Goal: Information Seeking & Learning: Check status

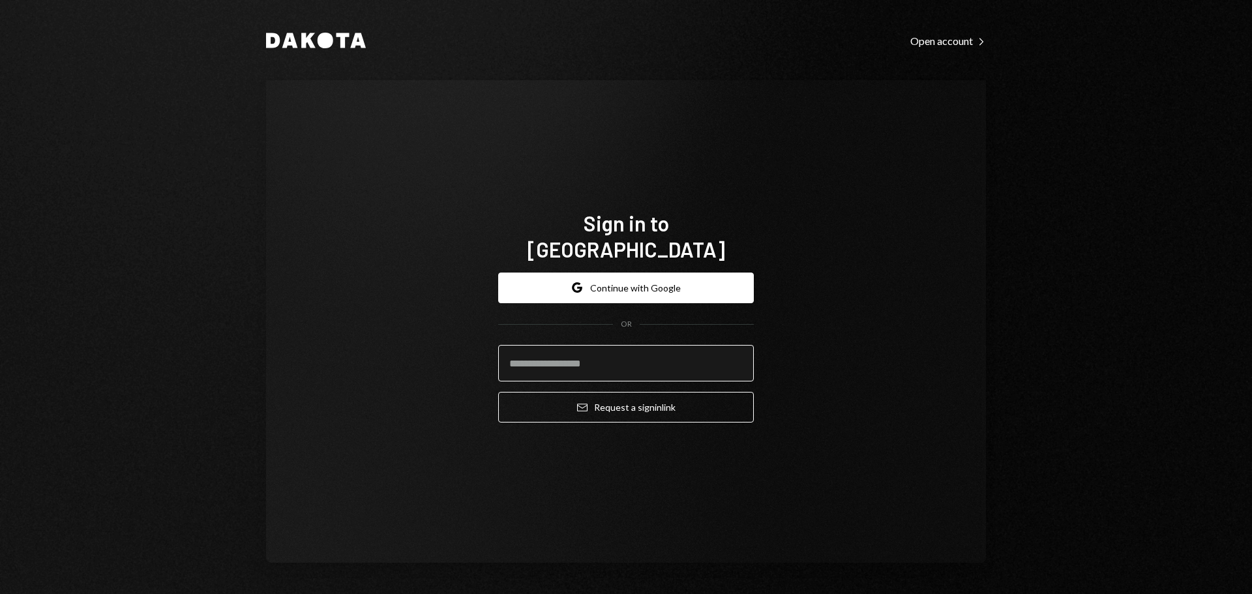
click at [559, 361] on input "email" at bounding box center [626, 363] width 256 height 37
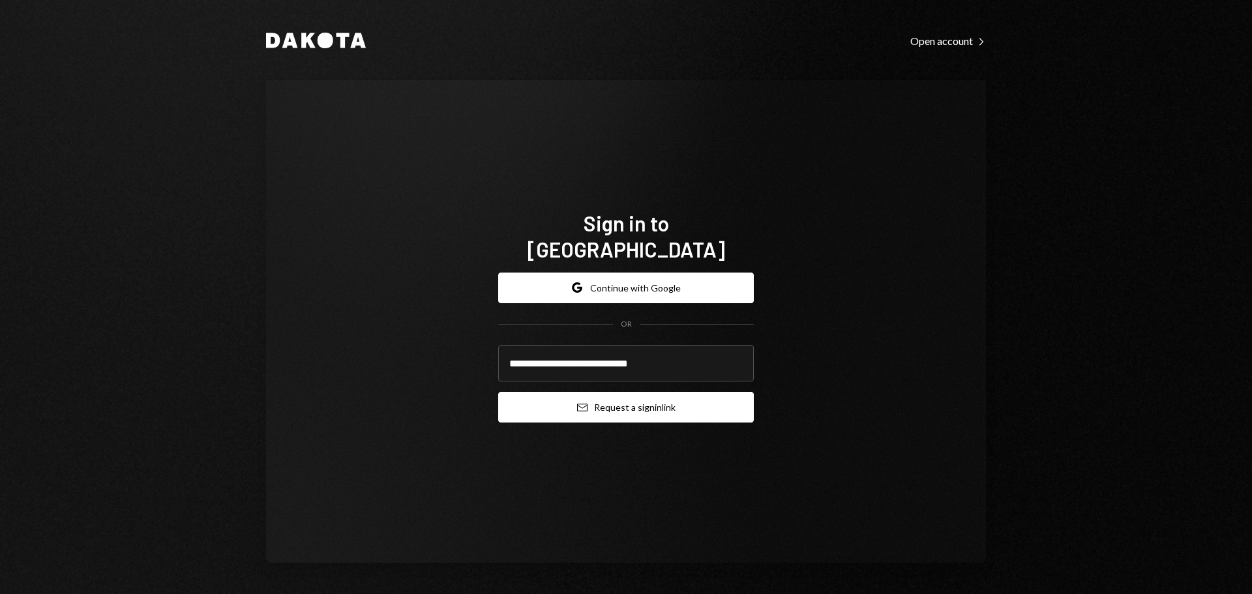
type input "**********"
click at [564, 392] on button "Email Request a sign in link" at bounding box center [626, 407] width 256 height 31
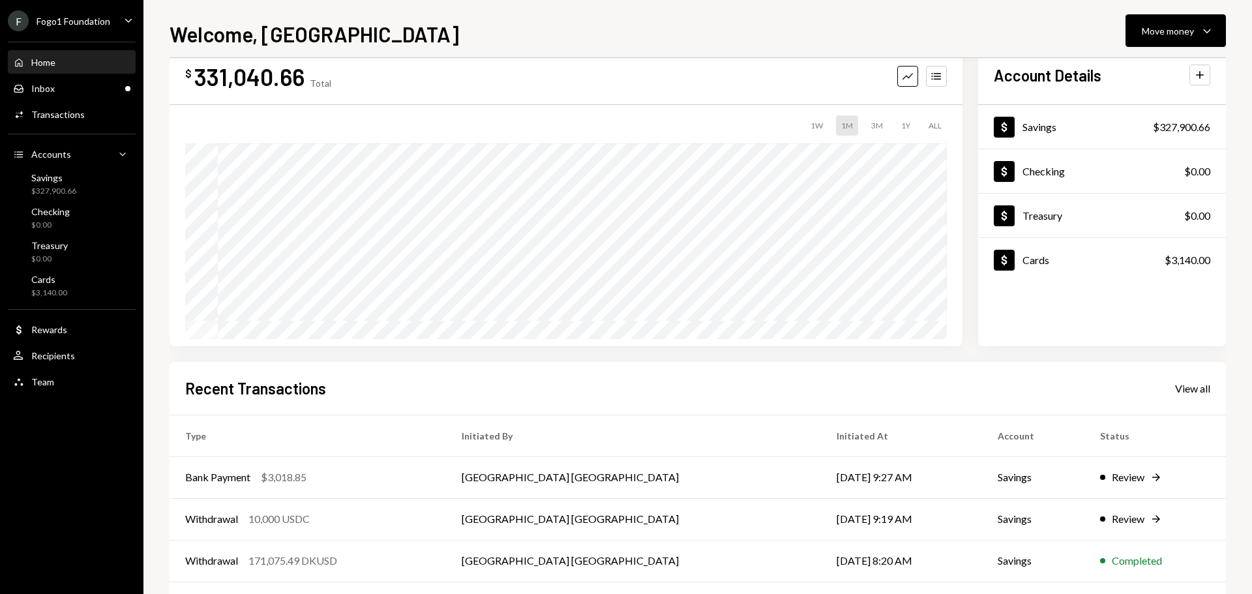
scroll to position [65, 0]
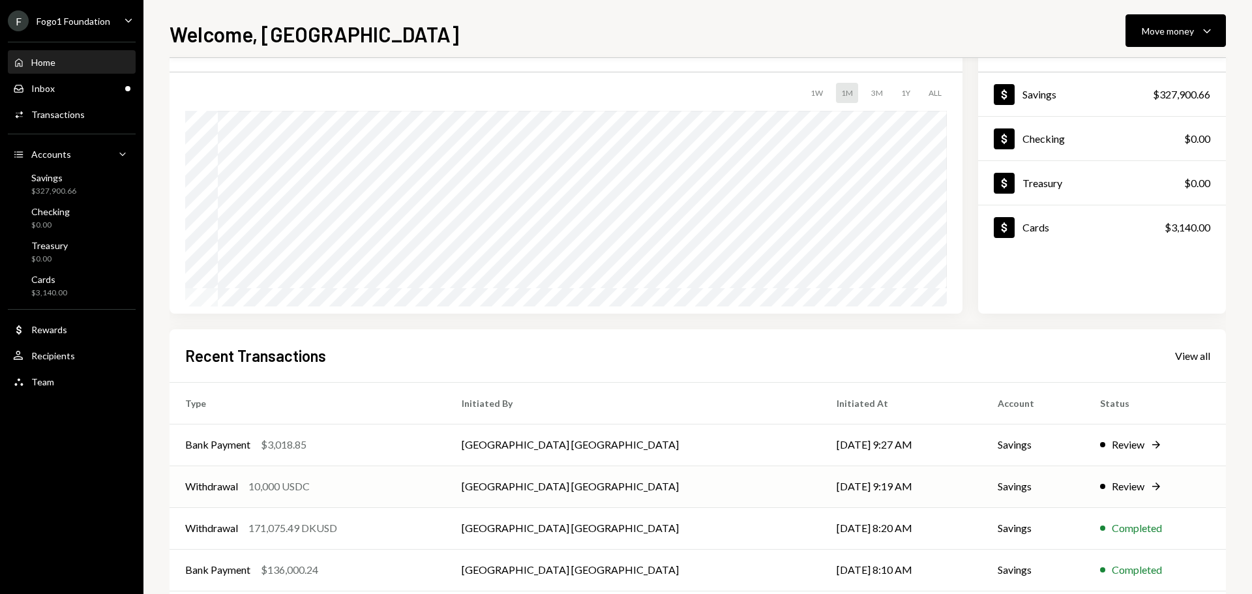
click at [288, 477] on td "Withdrawal 10,000 USDC" at bounding box center [308, 487] width 277 height 42
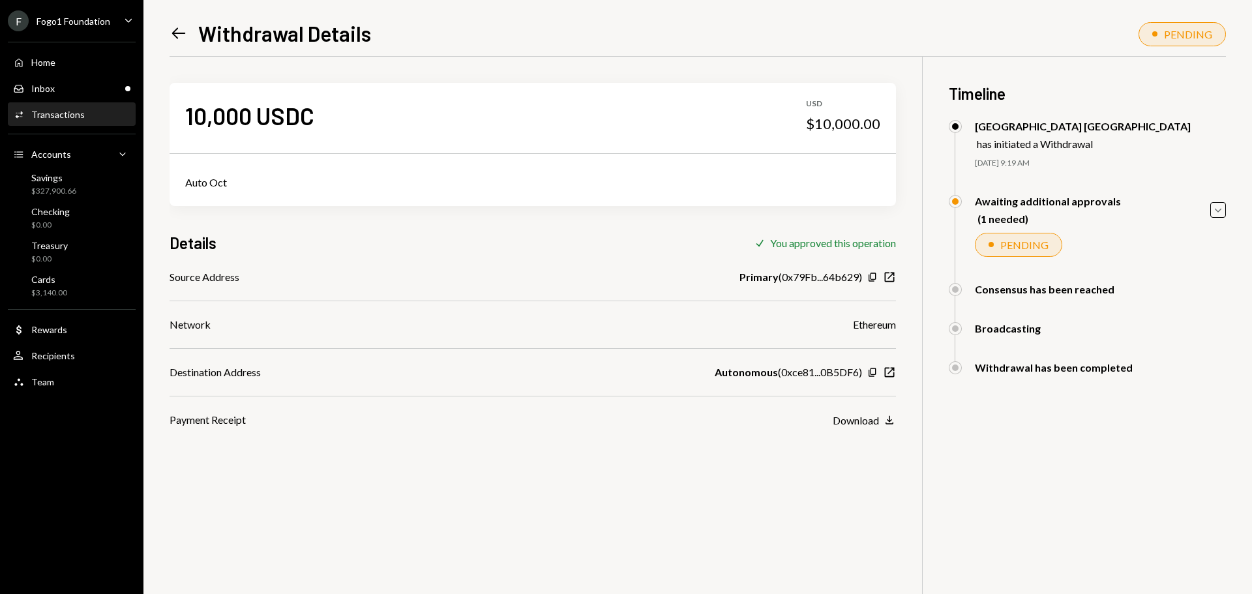
click at [180, 30] on icon "Left Arrow" at bounding box center [179, 33] width 18 height 18
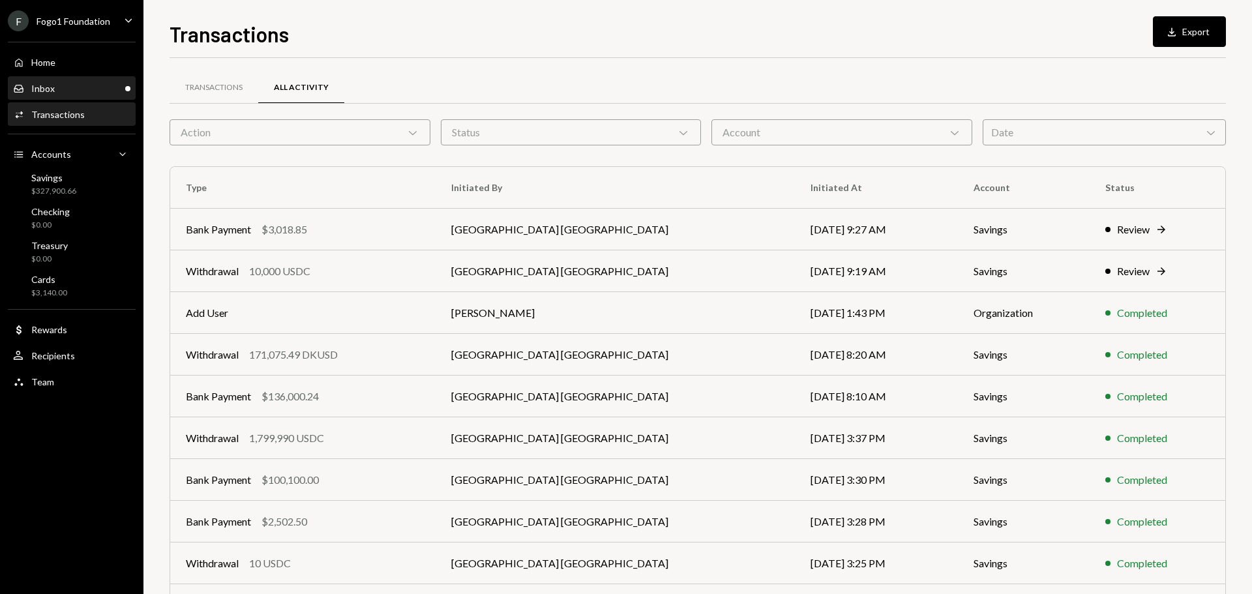
click at [83, 85] on div "Inbox Inbox" at bounding box center [71, 89] width 117 height 12
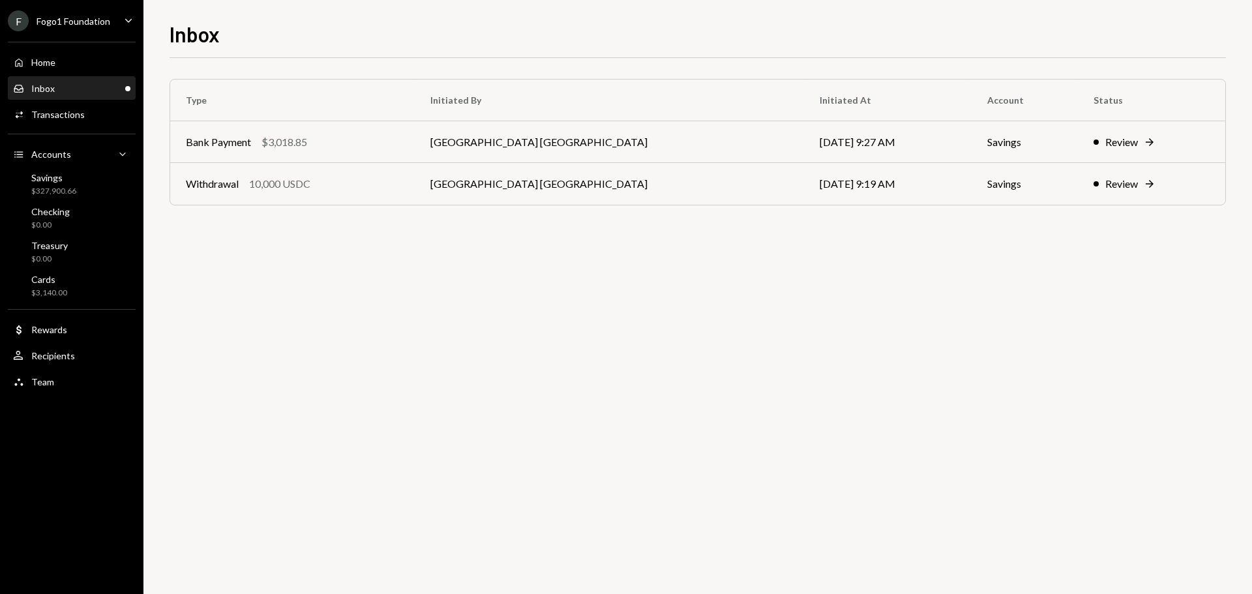
click at [85, 19] on div "Fogo1 Foundation" at bounding box center [74, 21] width 74 height 11
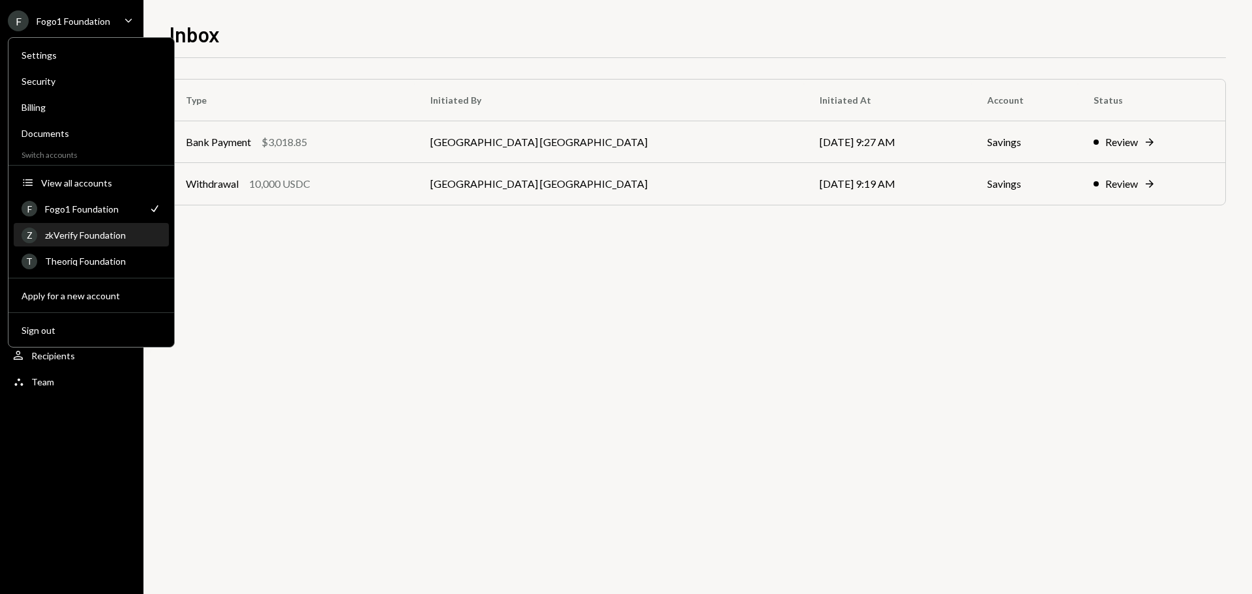
click at [101, 228] on div "Z zkVerify Foundation" at bounding box center [92, 235] width 140 height 22
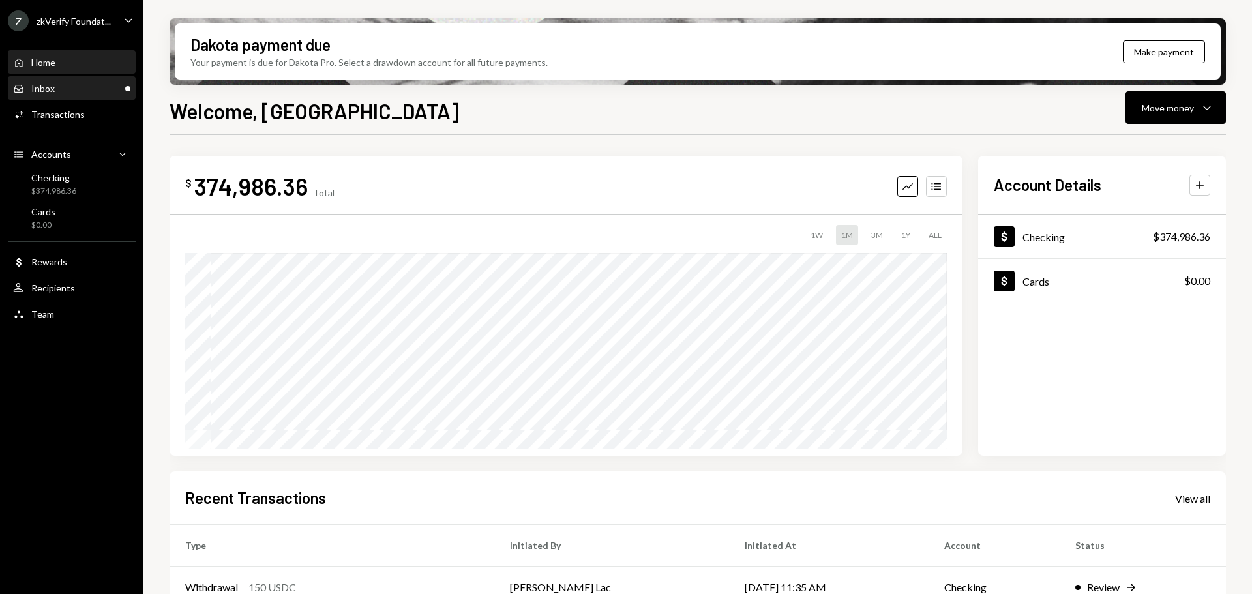
click at [96, 89] on div "Inbox Inbox" at bounding box center [71, 89] width 117 height 12
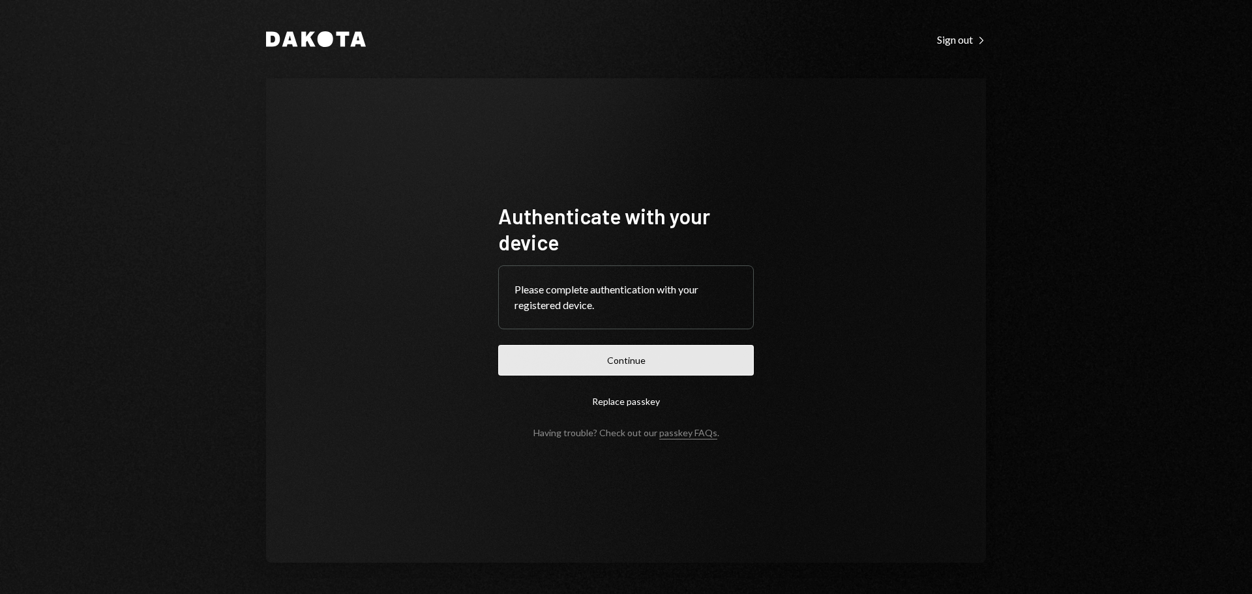
click at [680, 356] on button "Continue" at bounding box center [626, 360] width 256 height 31
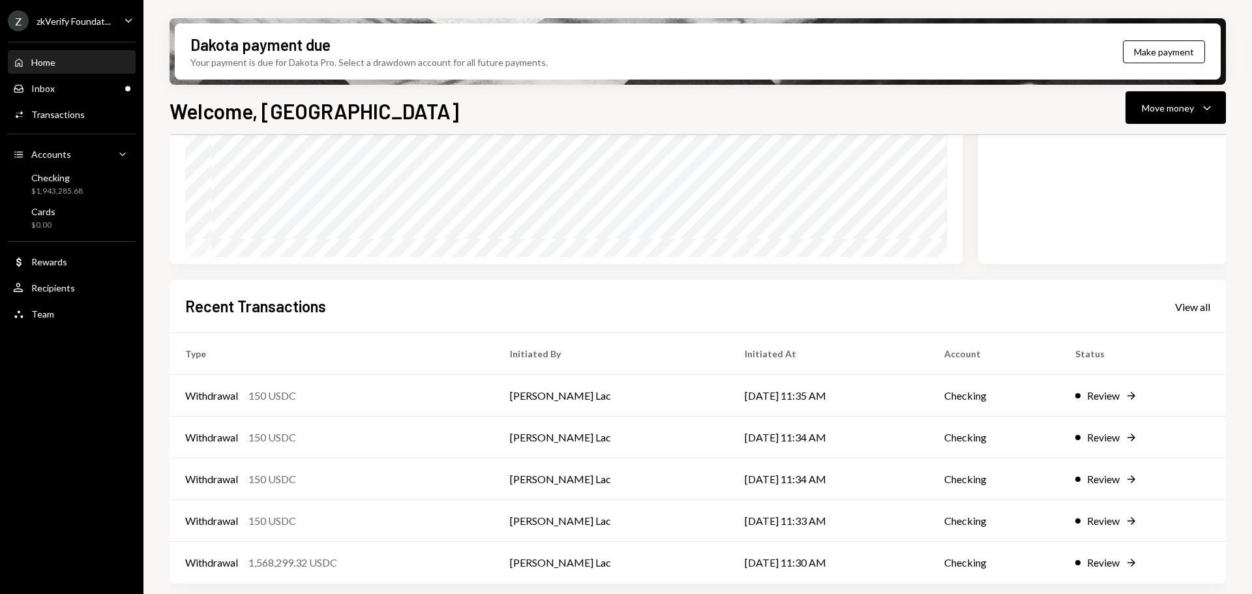
scroll to position [192, 0]
click at [274, 562] on div "1,568,299.32 USDC" at bounding box center [293, 562] width 89 height 16
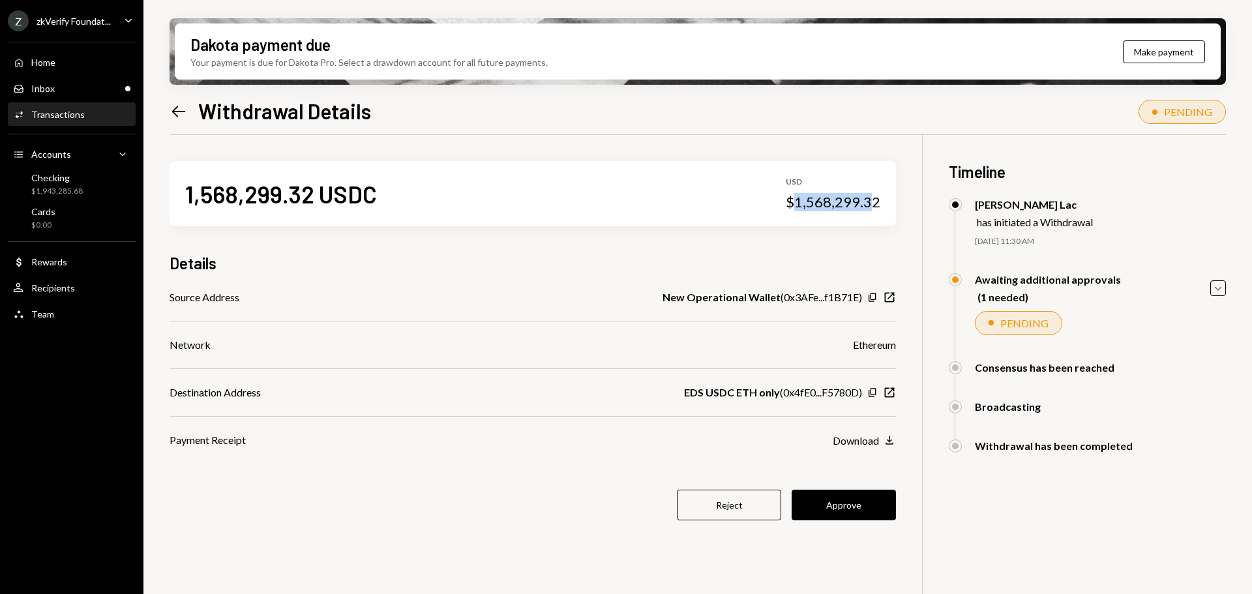
drag, startPoint x: 799, startPoint y: 205, endPoint x: 868, endPoint y: 205, distance: 69.1
click at [868, 205] on div "$1,568,299.32" at bounding box center [833, 202] width 95 height 18
drag, startPoint x: 693, startPoint y: 397, endPoint x: 742, endPoint y: 395, distance: 49.0
click at [742, 395] on b "EDS USDC ETH only" at bounding box center [732, 393] width 96 height 16
click at [726, 395] on b "EDS USDC ETH only" at bounding box center [732, 393] width 96 height 16
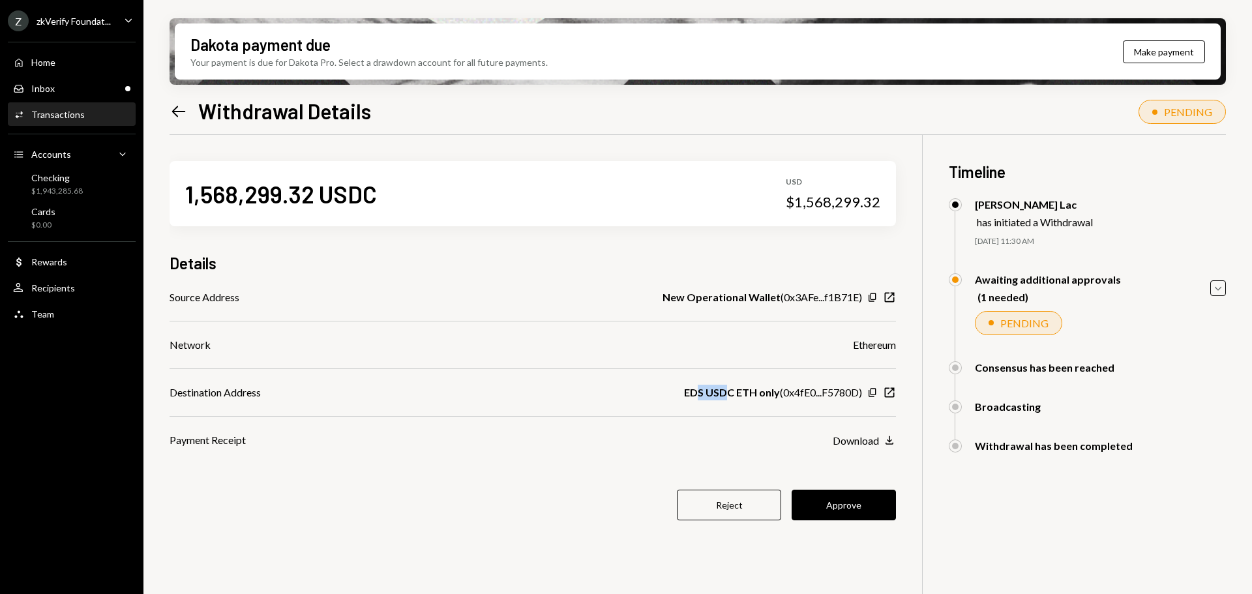
drag, startPoint x: 699, startPoint y: 393, endPoint x: 736, endPoint y: 391, distance: 37.2
click at [731, 391] on b "EDS USDC ETH only" at bounding box center [732, 393] width 96 height 16
drag, startPoint x: 781, startPoint y: 390, endPoint x: 867, endPoint y: 390, distance: 86.7
click at [867, 390] on div "EDS USDC ETH only ( 0x4fE0...F5780D ) Copy New Window" at bounding box center [790, 393] width 212 height 16
click at [804, 395] on div "EDS USDC ETH only ( 0x4fE0...F5780D )" at bounding box center [773, 393] width 178 height 16
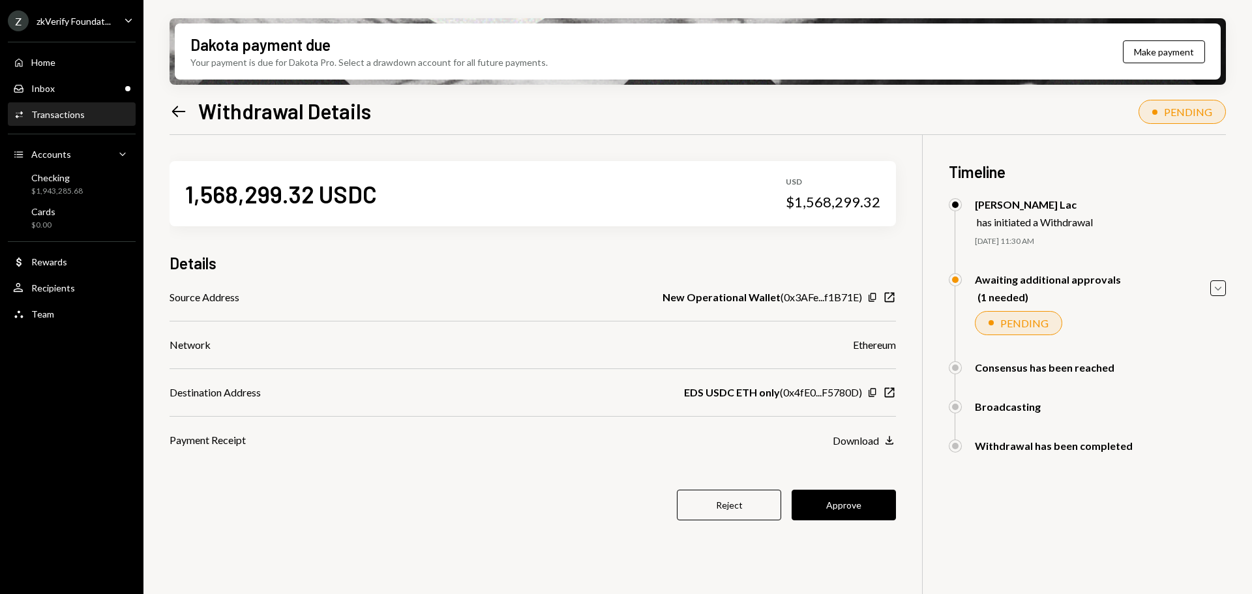
click at [860, 348] on div "Ethereum" at bounding box center [874, 345] width 43 height 16
drag, startPoint x: 307, startPoint y: 175, endPoint x: 421, endPoint y: 229, distance: 126.3
click at [365, 193] on div "1,568,299.32 USDC USD $1,568,299.32" at bounding box center [533, 193] width 727 height 65
drag, startPoint x: 856, startPoint y: 350, endPoint x: 906, endPoint y: 350, distance: 50.2
click at [906, 350] on div "1,568,299.32 USDC USD $1,568,299.32 Details Source Address New Operational Wall…" at bounding box center [698, 432] width 1057 height 594
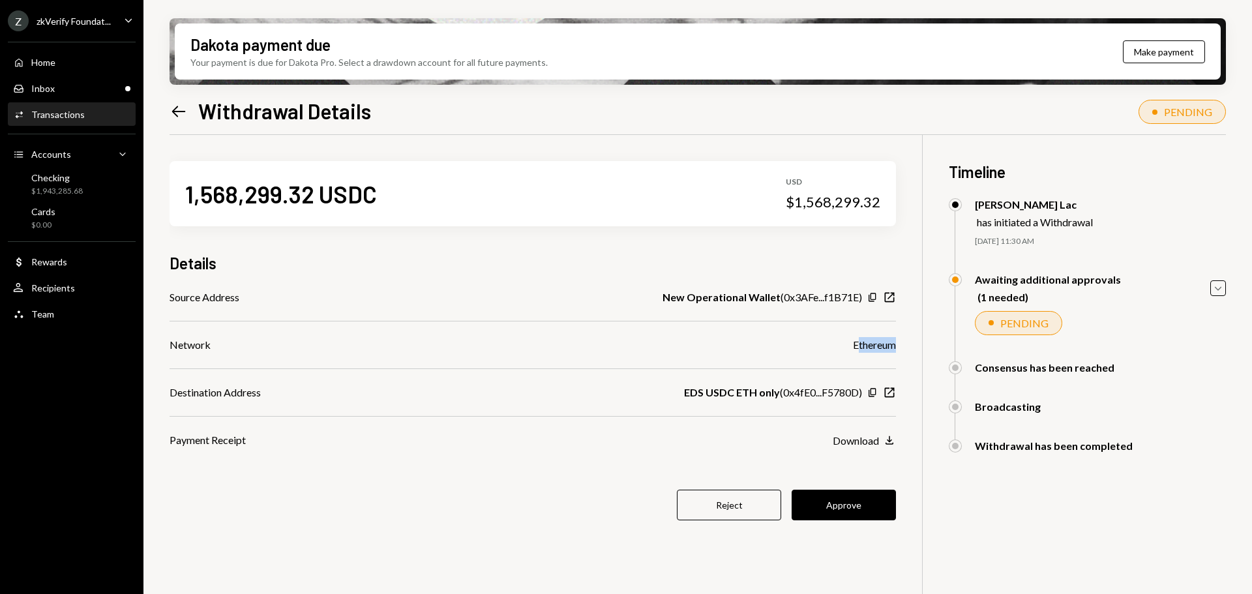
click at [877, 344] on div "Ethereum" at bounding box center [874, 345] width 43 height 16
drag, startPoint x: 696, startPoint y: 393, endPoint x: 779, endPoint y: 400, distance: 83.8
click at [778, 400] on div "EDS USDC ETH only ( 0x4fE0...F5780D )" at bounding box center [773, 393] width 178 height 16
click at [70, 190] on div "$1,943,285.68" at bounding box center [57, 191] width 52 height 11
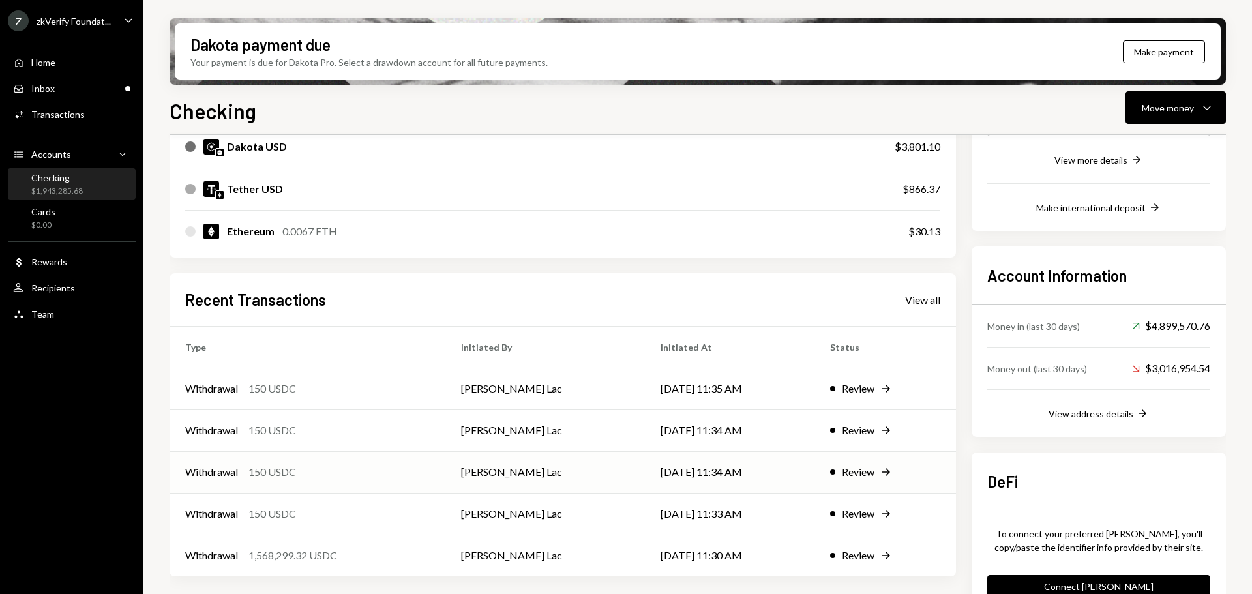
scroll to position [292, 0]
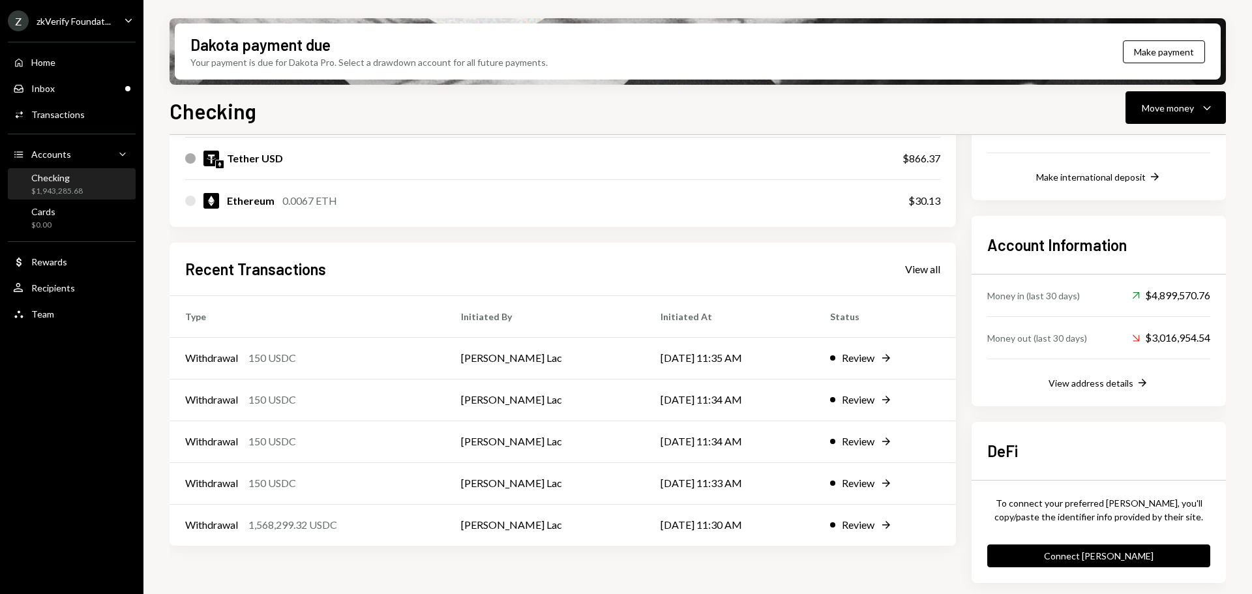
click at [912, 277] on div "Recent Transactions View all" at bounding box center [562, 269] width 755 height 22
click at [918, 273] on div "View all" at bounding box center [922, 269] width 35 height 13
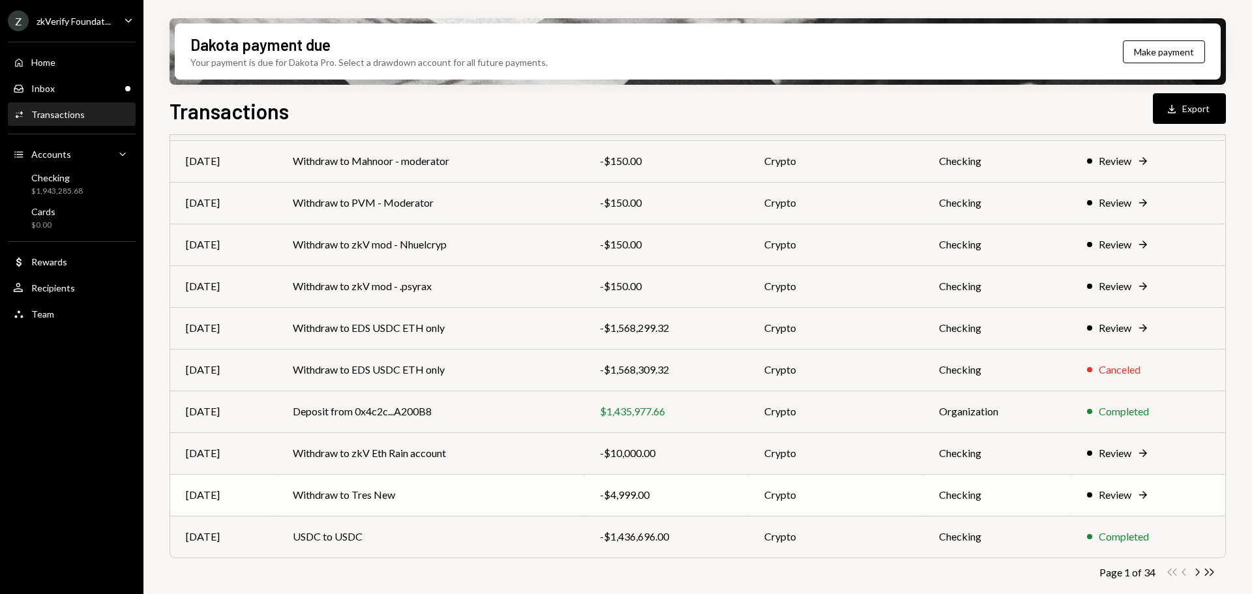
scroll to position [149, 0]
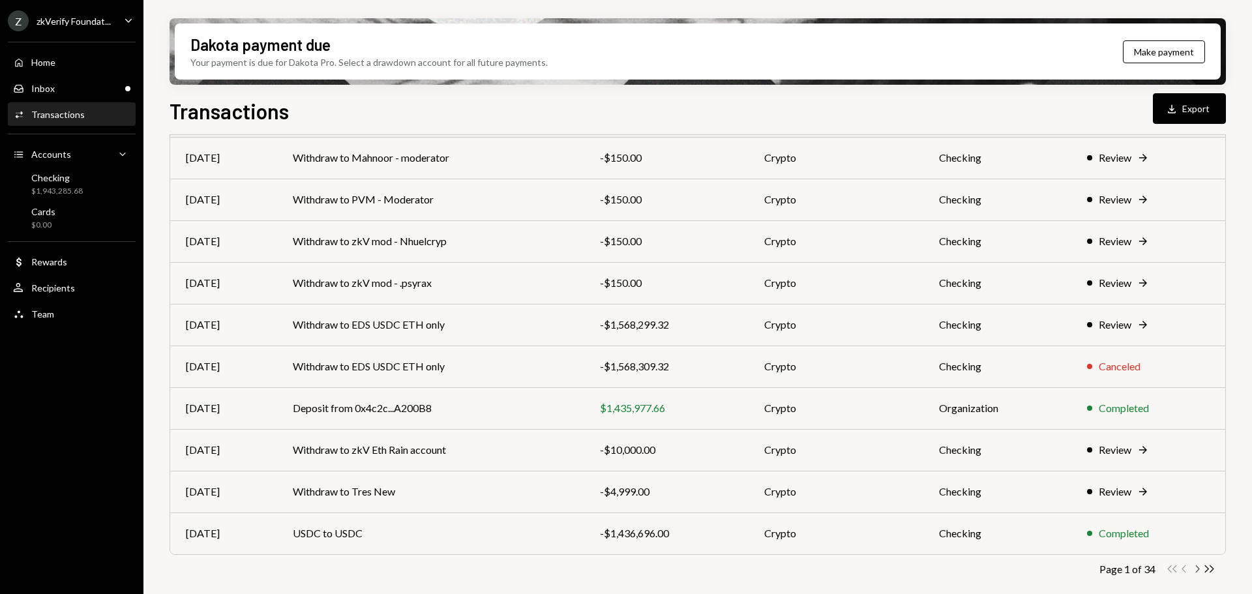
click at [1199, 569] on icon "button" at bounding box center [1198, 568] width 4 height 7
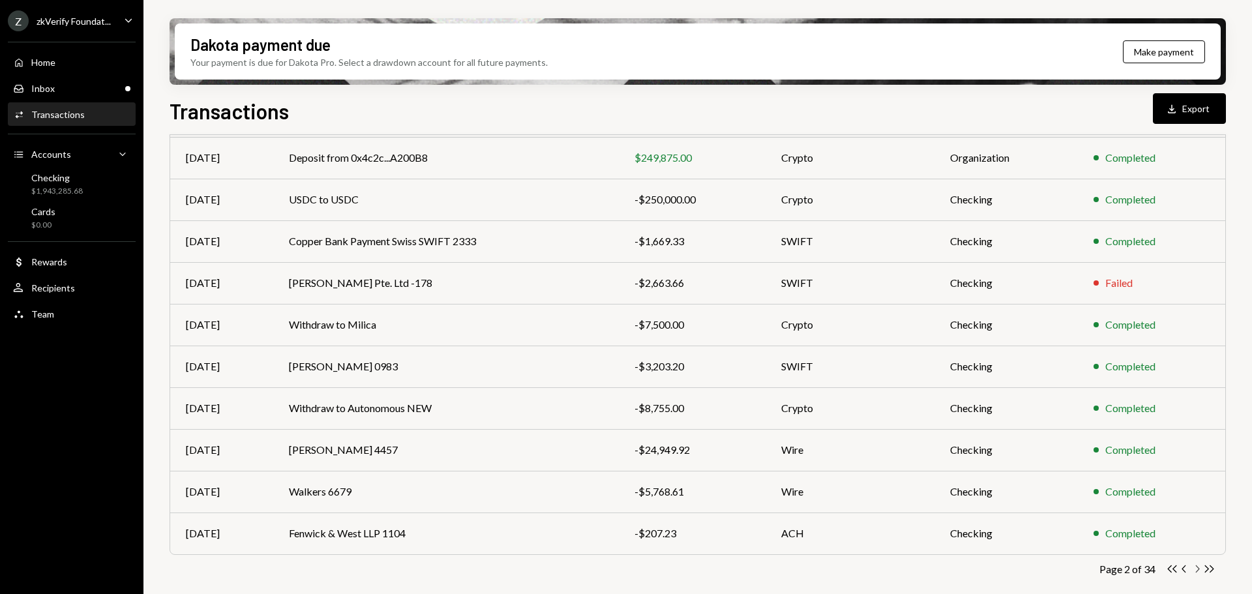
click at [1198, 569] on icon "Chevron Right" at bounding box center [1197, 569] width 12 height 12
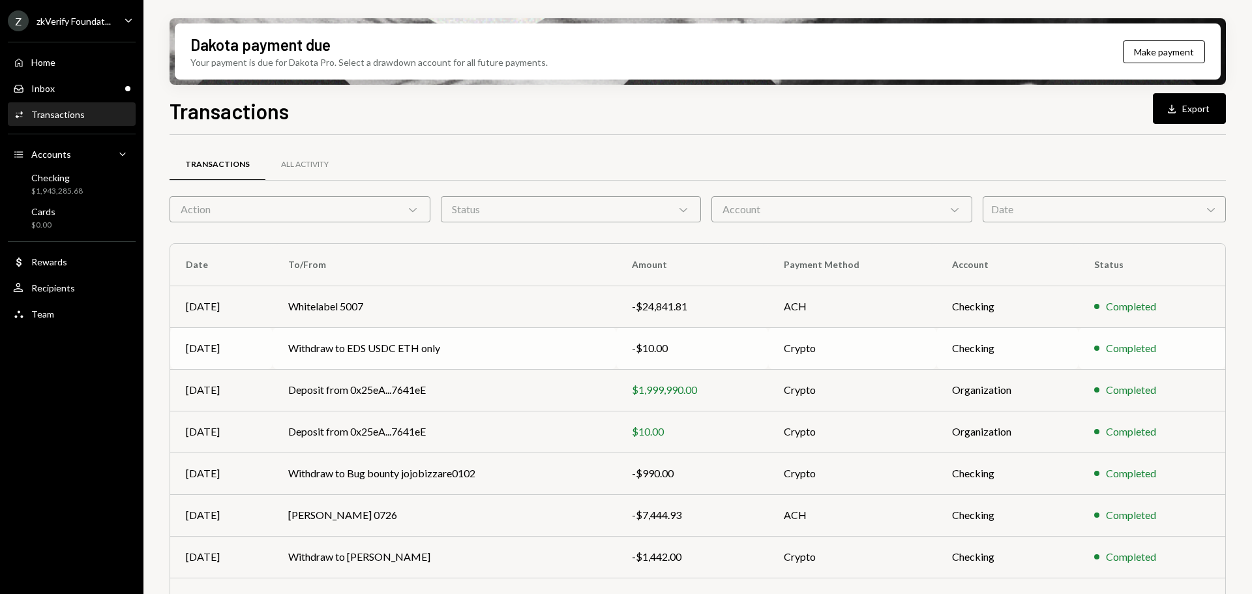
click at [463, 355] on td "Withdraw to EDS USDC ETH only" at bounding box center [445, 348] width 344 height 42
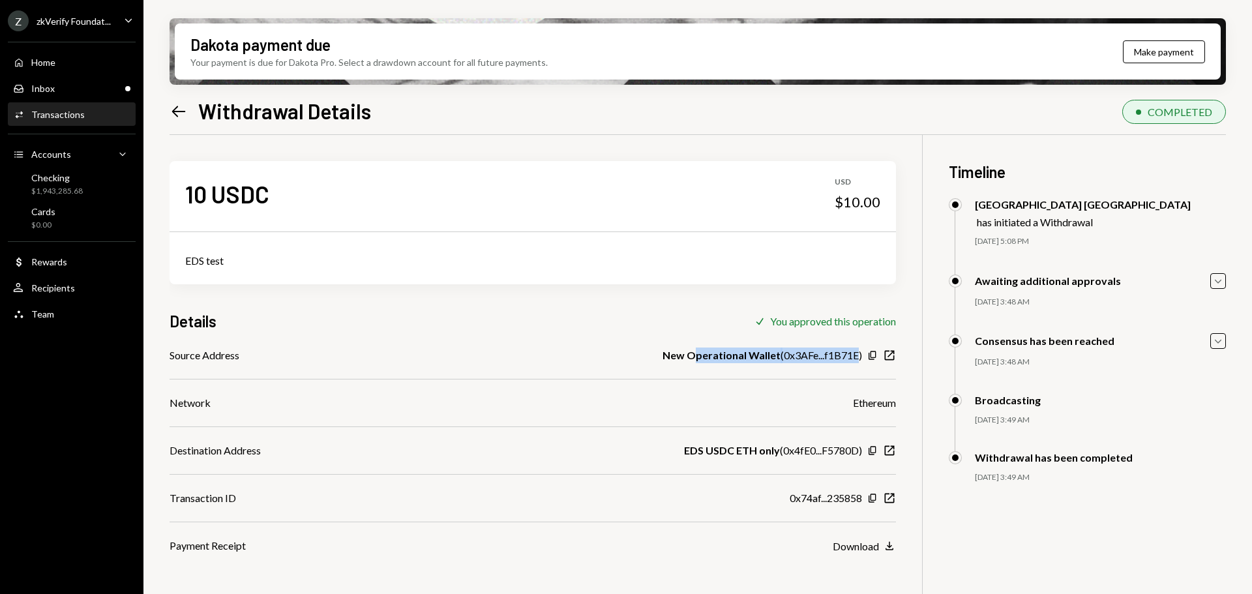
drag, startPoint x: 692, startPoint y: 359, endPoint x: 858, endPoint y: 363, distance: 166.4
click at [859, 359] on div "New Operational Wallet ( 0x3AFe...f1B71E )" at bounding box center [763, 356] width 200 height 16
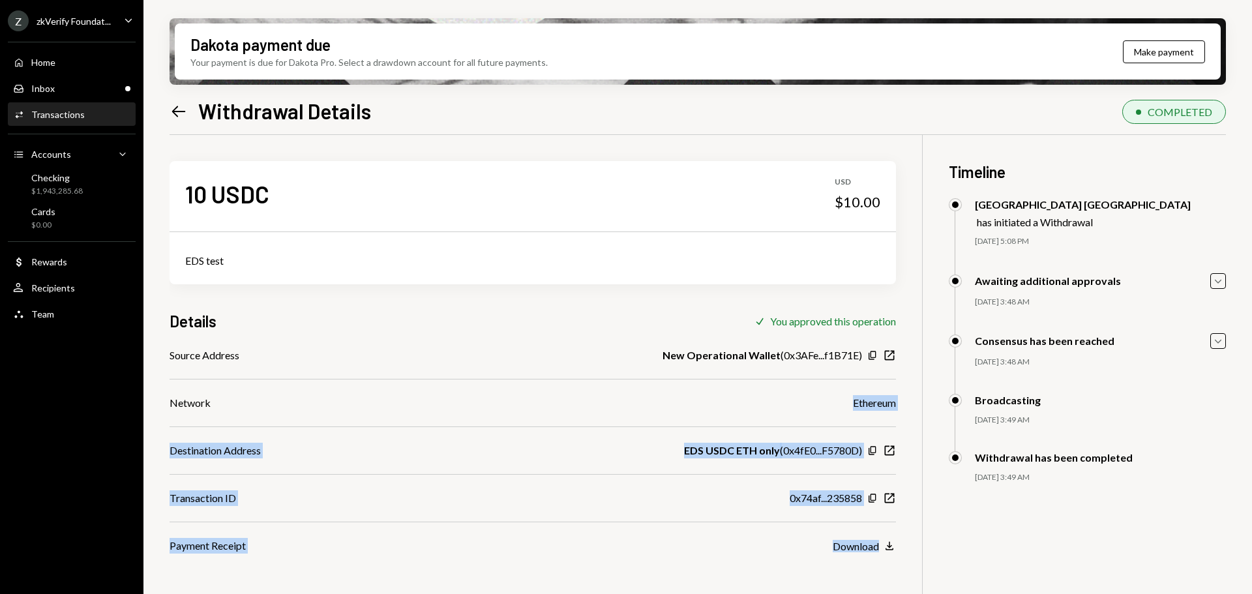
drag, startPoint x: 852, startPoint y: 404, endPoint x: 912, endPoint y: 406, distance: 60.0
click at [912, 406] on div "10 USDC USD $10.00 EDS test Details Check You approved this operation Source Ad…" at bounding box center [698, 432] width 1057 height 594
click at [802, 457] on div "EDS USDC ETH only ( 0x4fE0...F5780D )" at bounding box center [773, 451] width 178 height 16
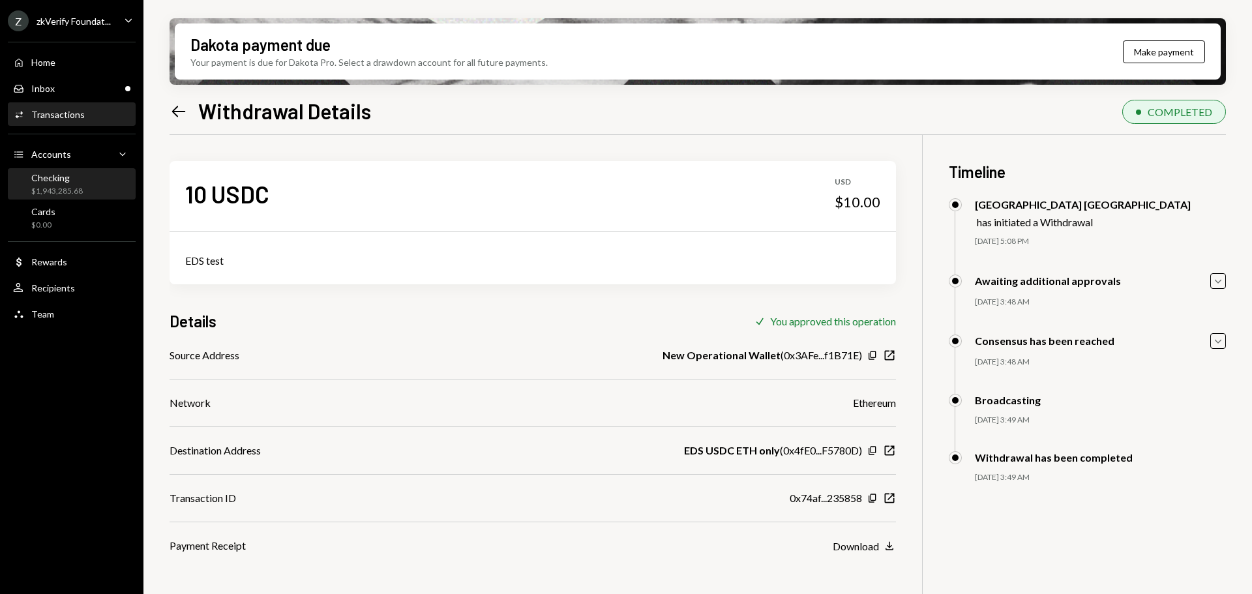
click at [86, 180] on div "Checking $1,943,285.68" at bounding box center [71, 184] width 117 height 25
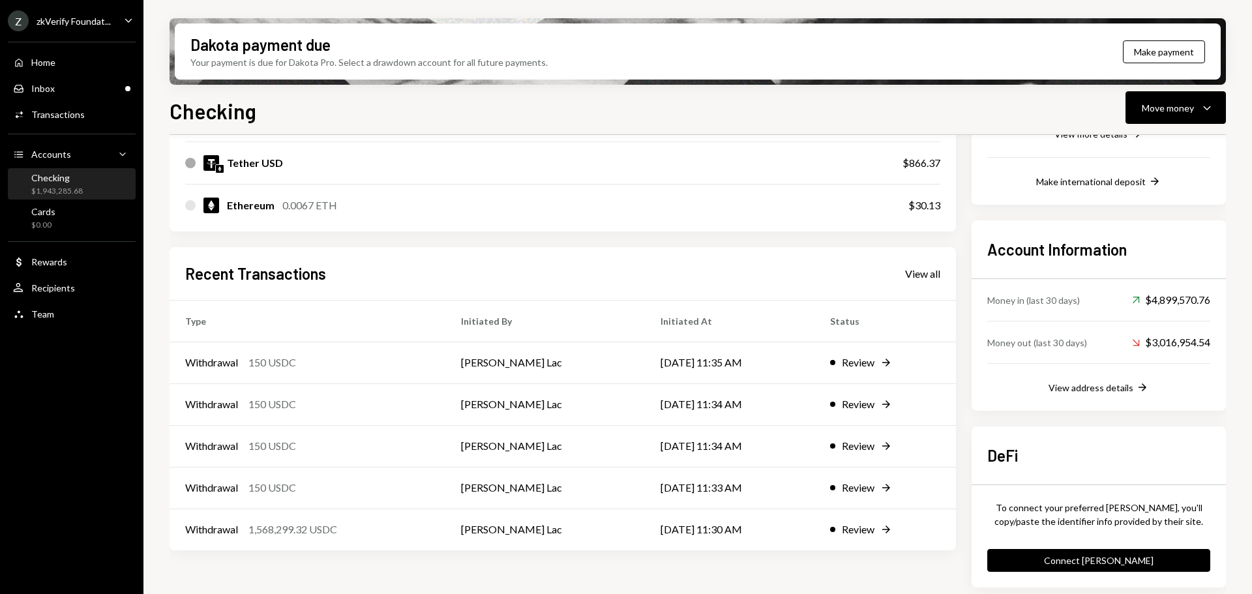
scroll to position [292, 0]
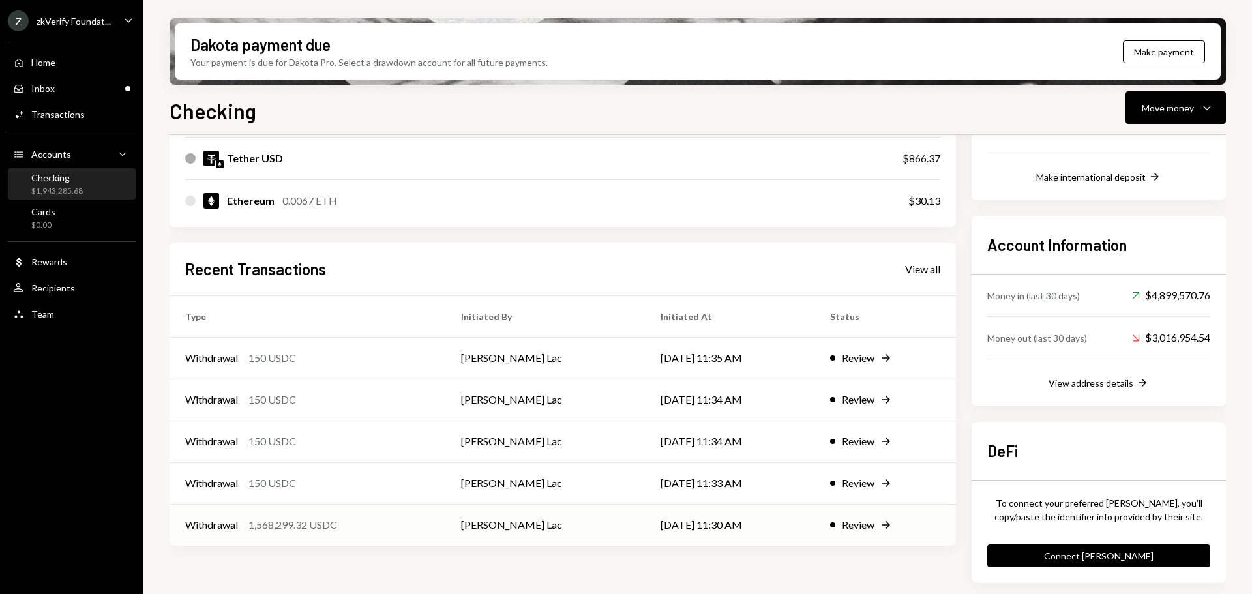
click at [485, 528] on td "[PERSON_NAME] Lac" at bounding box center [545, 525] width 200 height 42
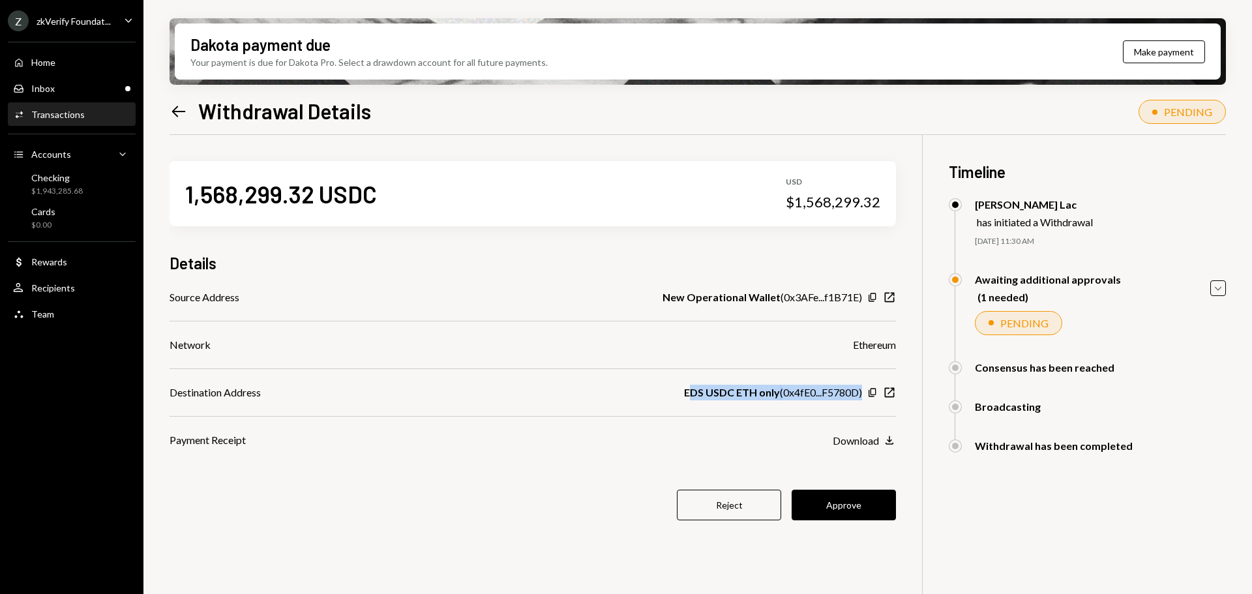
drag, startPoint x: 687, startPoint y: 393, endPoint x: 865, endPoint y: 395, distance: 177.4
click at [865, 395] on div "EDS USDC ETH only ( 0x4fE0...F5780D ) Copy New Window" at bounding box center [790, 393] width 212 height 16
click at [732, 395] on b "EDS USDC ETH only" at bounding box center [732, 393] width 96 height 16
drag, startPoint x: 678, startPoint y: 392, endPoint x: 862, endPoint y: 395, distance: 183.3
click at [862, 395] on div "Destination Address EDS USDC ETH only ( 0x4fE0...F5780D ) Copy New Window" at bounding box center [533, 393] width 727 height 16
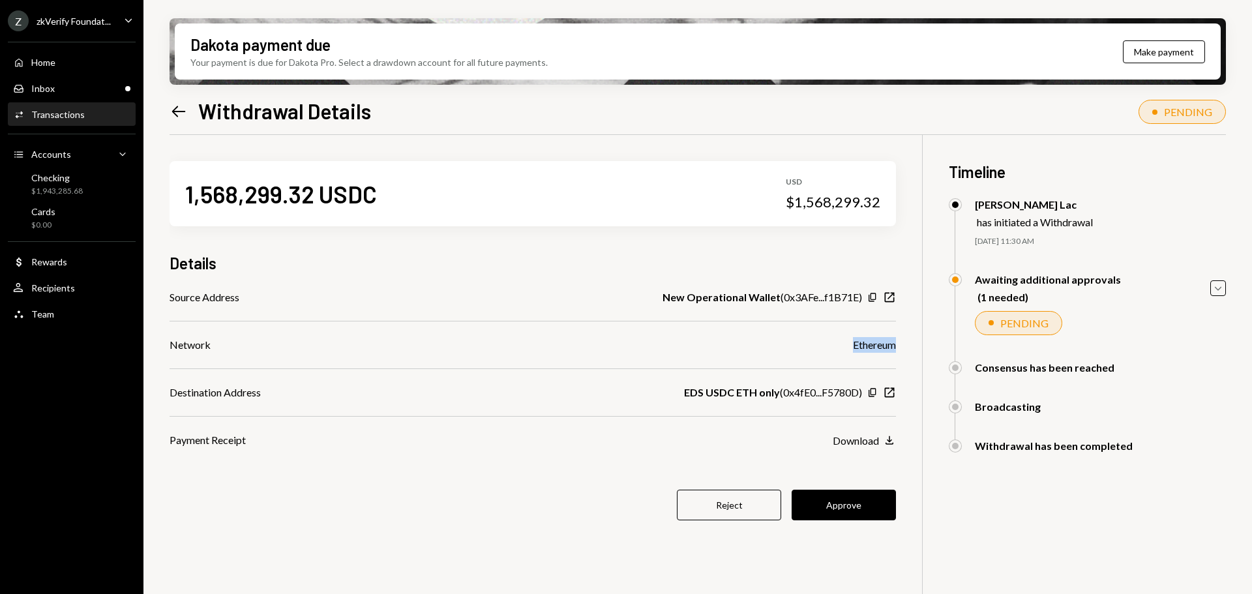
drag, startPoint x: 864, startPoint y: 351, endPoint x: 899, endPoint y: 350, distance: 34.6
click at [899, 350] on div "1,568,299.32 USDC USD $1,568,299.32 Details Source Address New Operational Wall…" at bounding box center [698, 432] width 1057 height 594
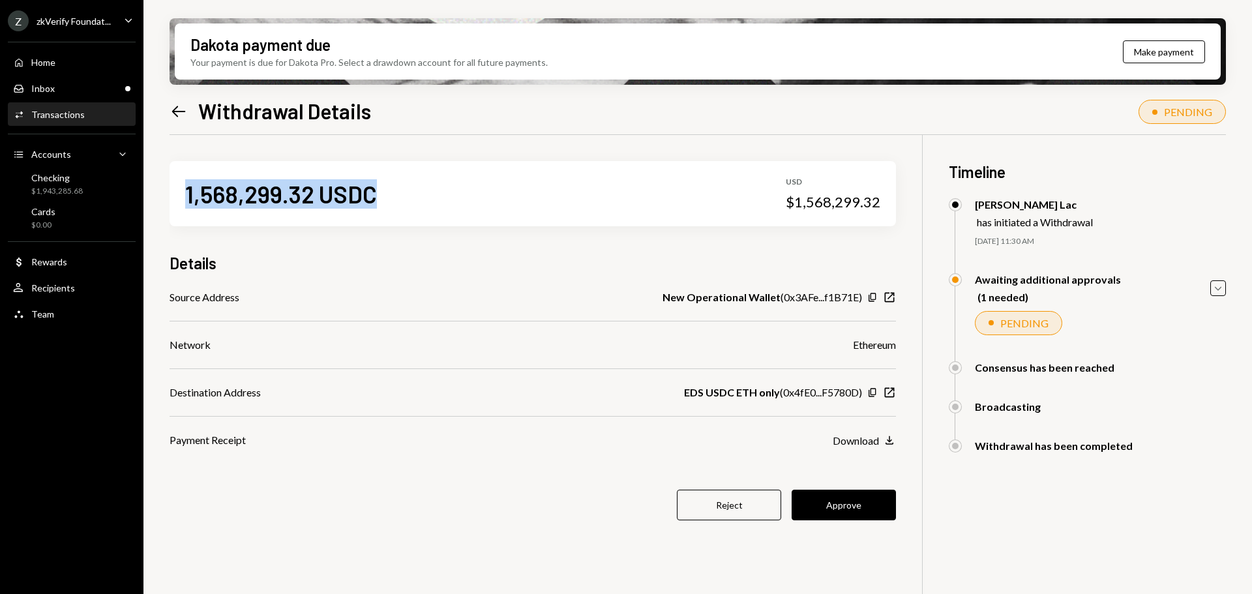
drag, startPoint x: 183, startPoint y: 194, endPoint x: 393, endPoint y: 198, distance: 209.4
click at [393, 198] on div "1,568,299.32 USDC USD $1,568,299.32" at bounding box center [533, 193] width 727 height 65
click at [80, 194] on div "$1,943,285.68" at bounding box center [57, 191] width 52 height 11
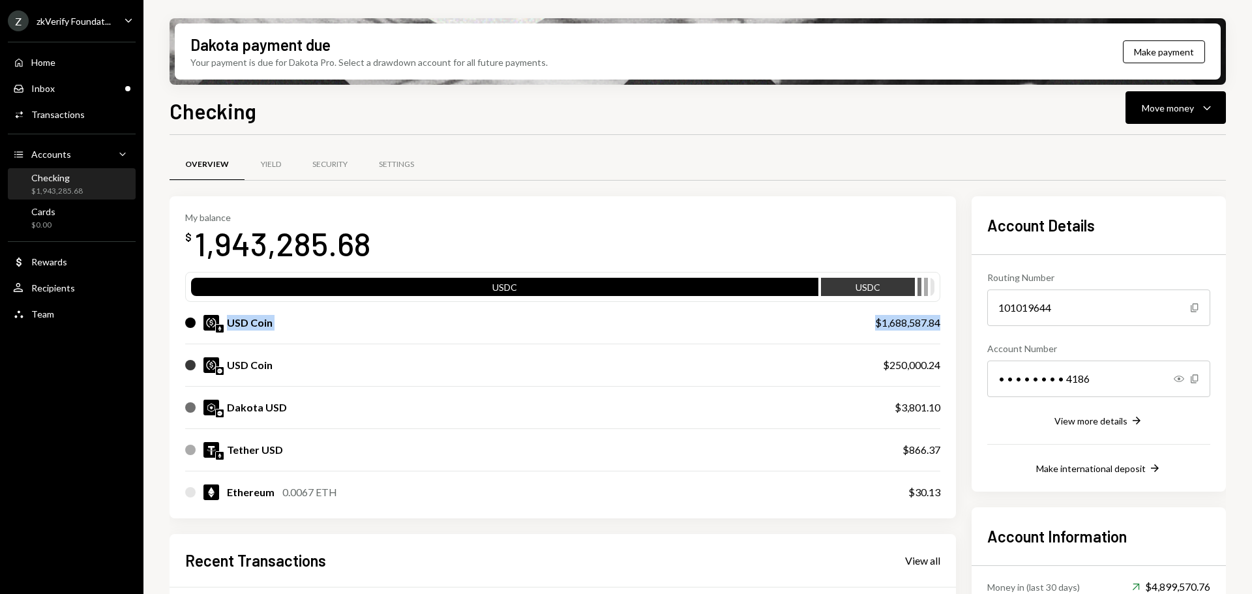
drag, startPoint x: 229, startPoint y: 323, endPoint x: 943, endPoint y: 332, distance: 714.3
click at [943, 332] on div "My balance $ 1,943,285.68 USDC USDC USD Coin $1,688,587.84 USD Coin $250,000.24…" at bounding box center [563, 357] width 787 height 322
click at [71, 87] on div "Inbox Inbox" at bounding box center [71, 89] width 117 height 12
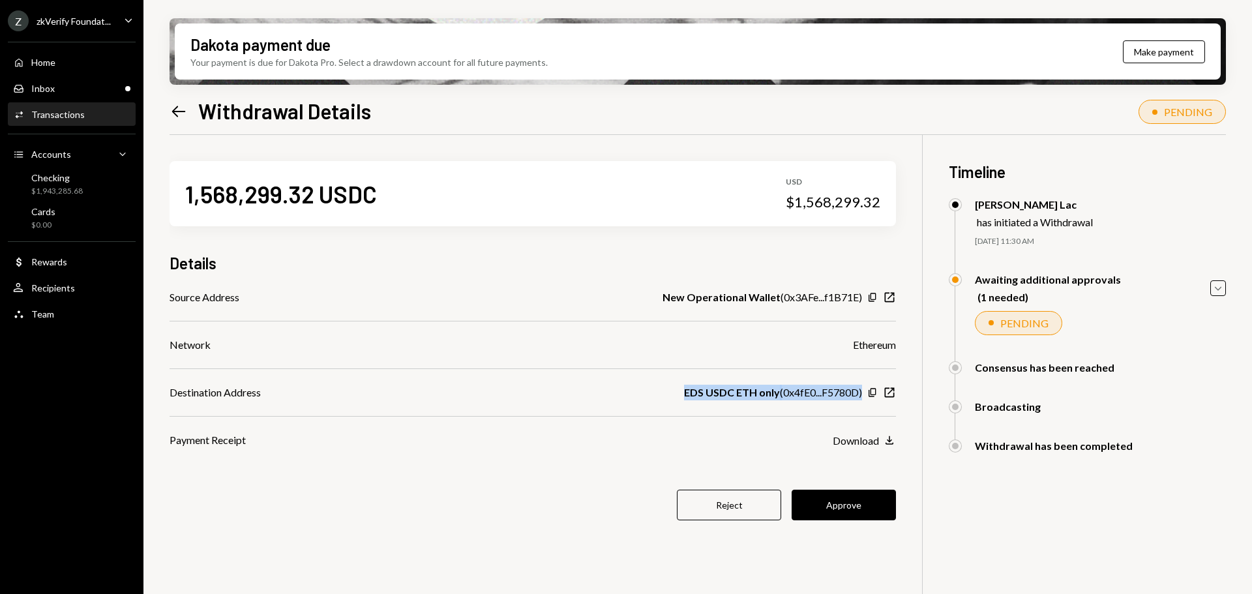
click at [867, 393] on div "EDS USDC ETH only ( 0x4fE0...F5780D ) Copy New Window" at bounding box center [790, 393] width 212 height 16
click at [825, 395] on div "EDS USDC ETH only ( 0x4fE0...F5780D )" at bounding box center [773, 393] width 178 height 16
click at [819, 513] on button "Approve" at bounding box center [844, 505] width 104 height 31
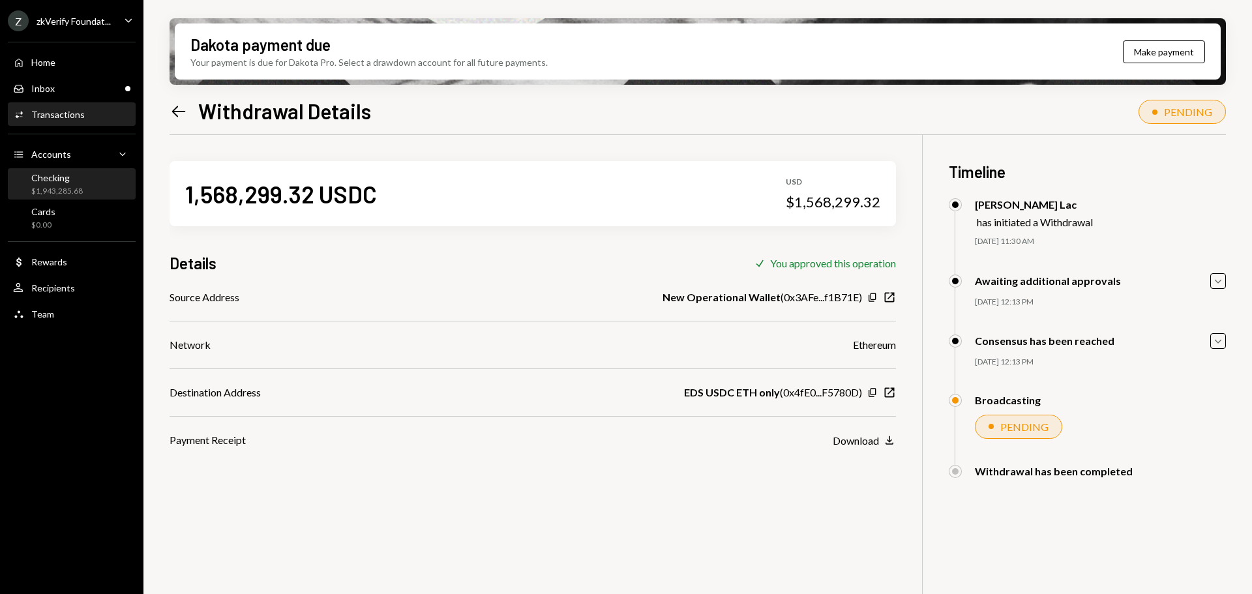
click at [59, 185] on div "Checking $1,943,285.68" at bounding box center [57, 184] width 52 height 25
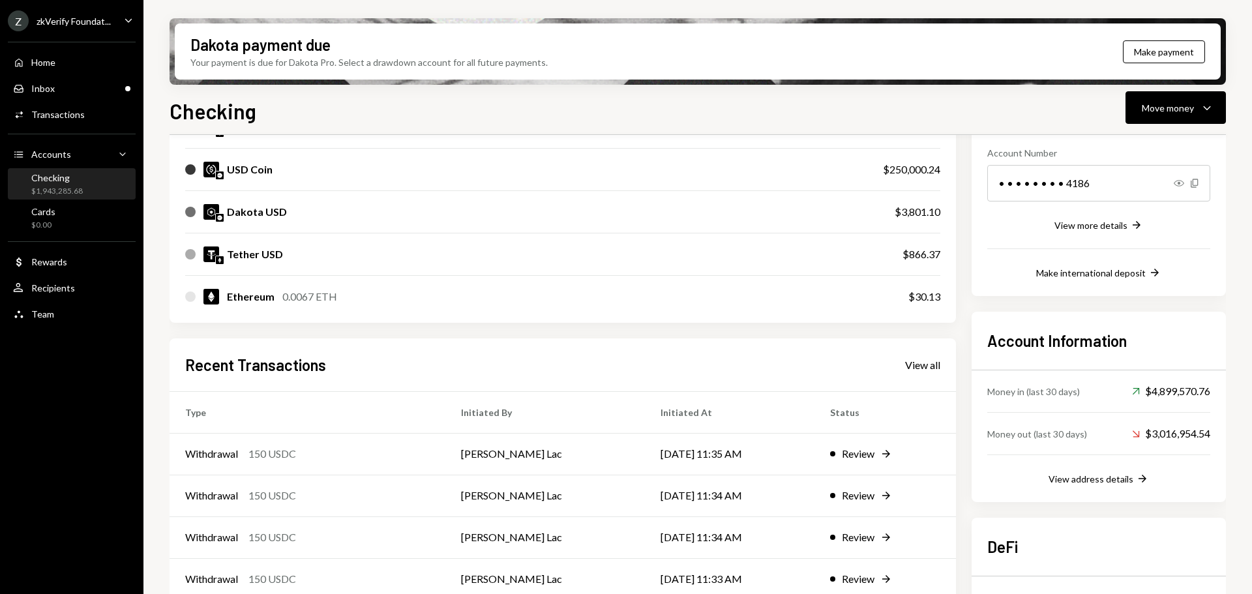
scroll to position [292, 0]
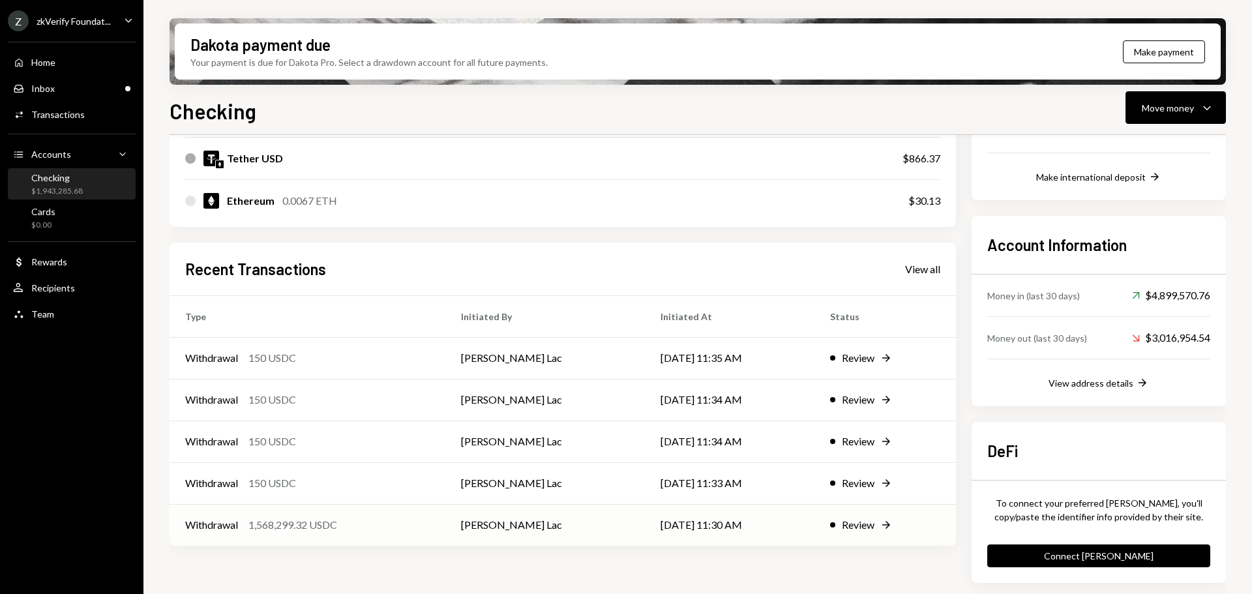
click at [345, 524] on div "Withdrawal 1,568,299.32 USDC" at bounding box center [307, 525] width 245 height 16
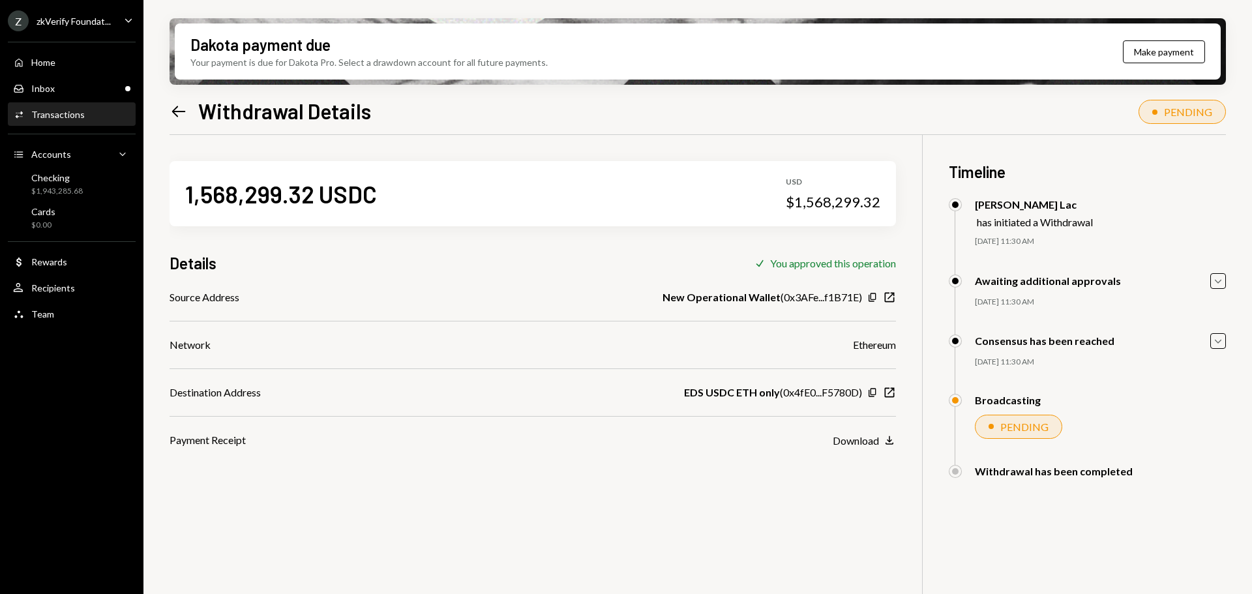
click at [173, 105] on icon "Left Arrow" at bounding box center [179, 111] width 18 height 18
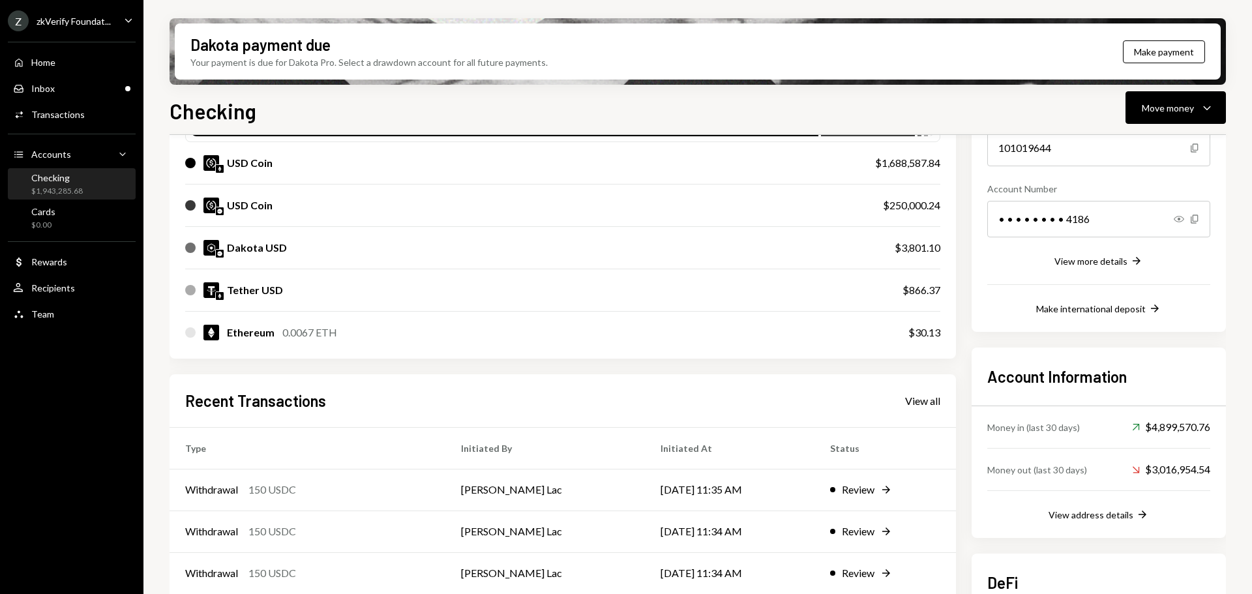
scroll to position [292, 0]
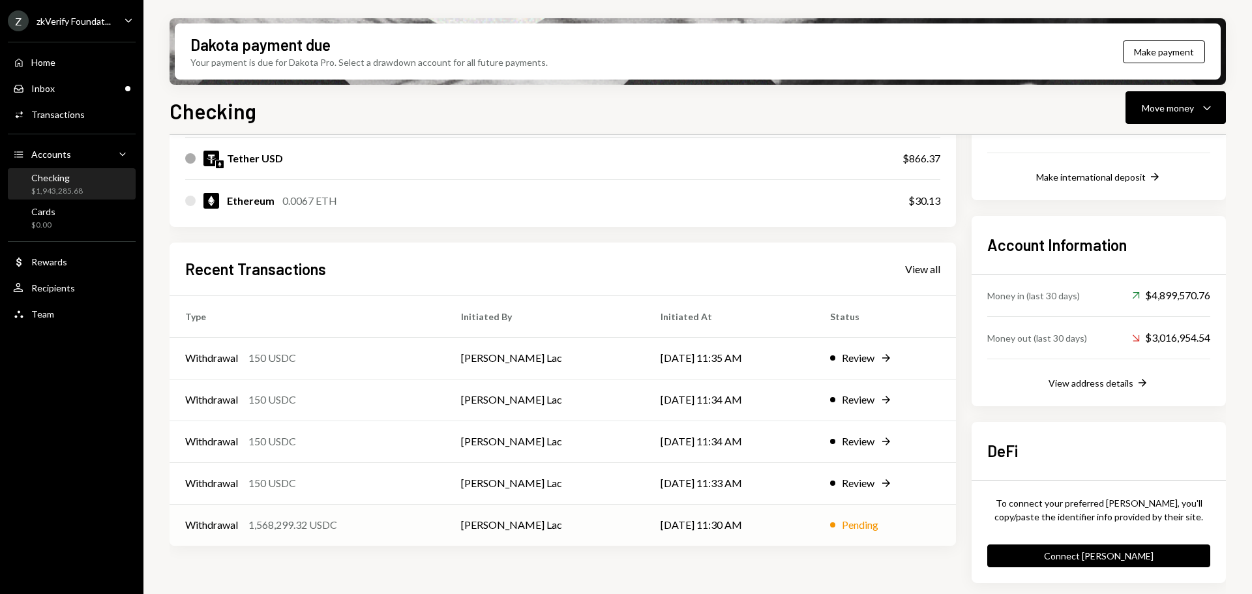
click at [498, 517] on td "[PERSON_NAME] Lac" at bounding box center [545, 525] width 200 height 42
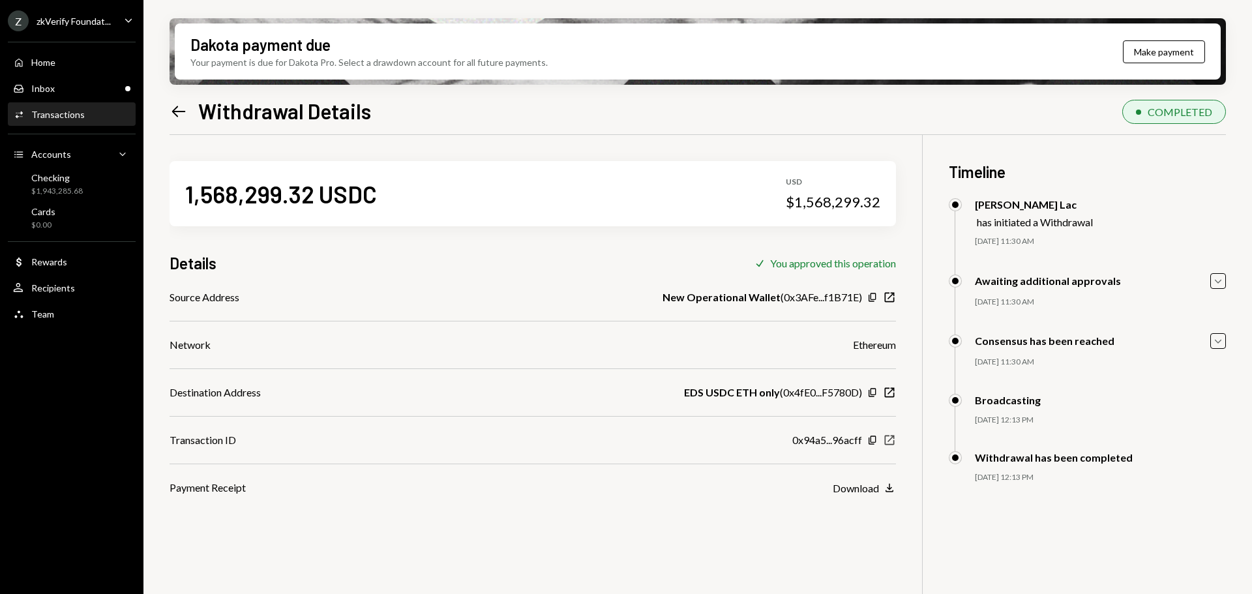
click at [887, 443] on icon "New Window" at bounding box center [889, 440] width 13 height 13
click at [78, 83] on div "Inbox Inbox" at bounding box center [71, 89] width 117 height 12
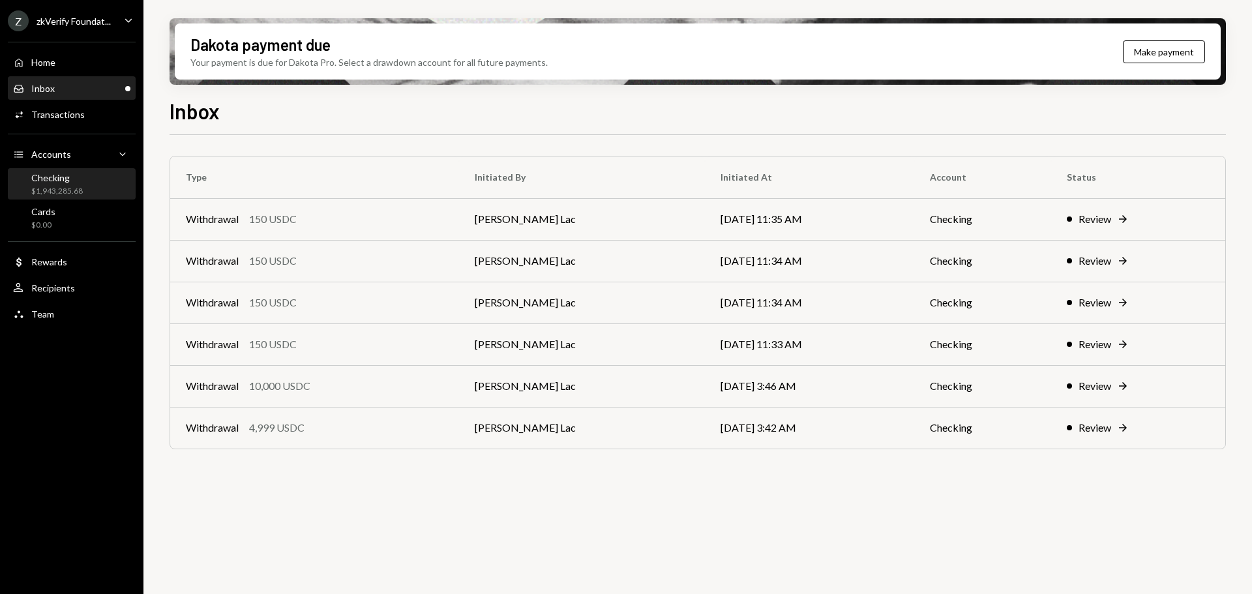
click at [81, 192] on div "$1,943,285.68" at bounding box center [57, 191] width 52 height 11
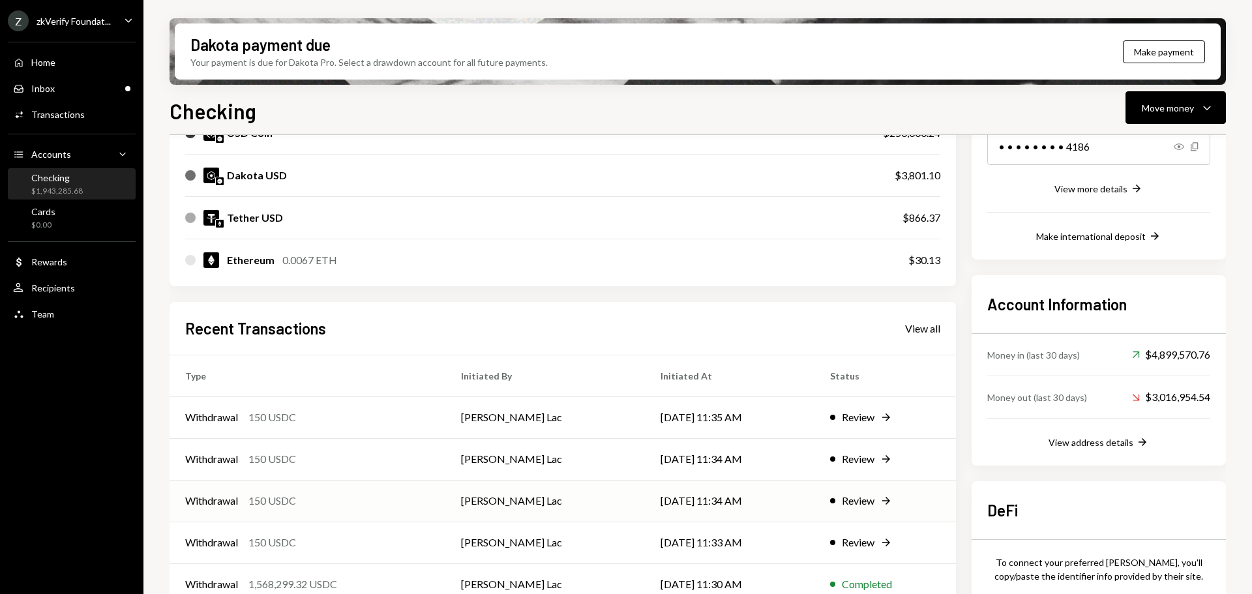
scroll to position [292, 0]
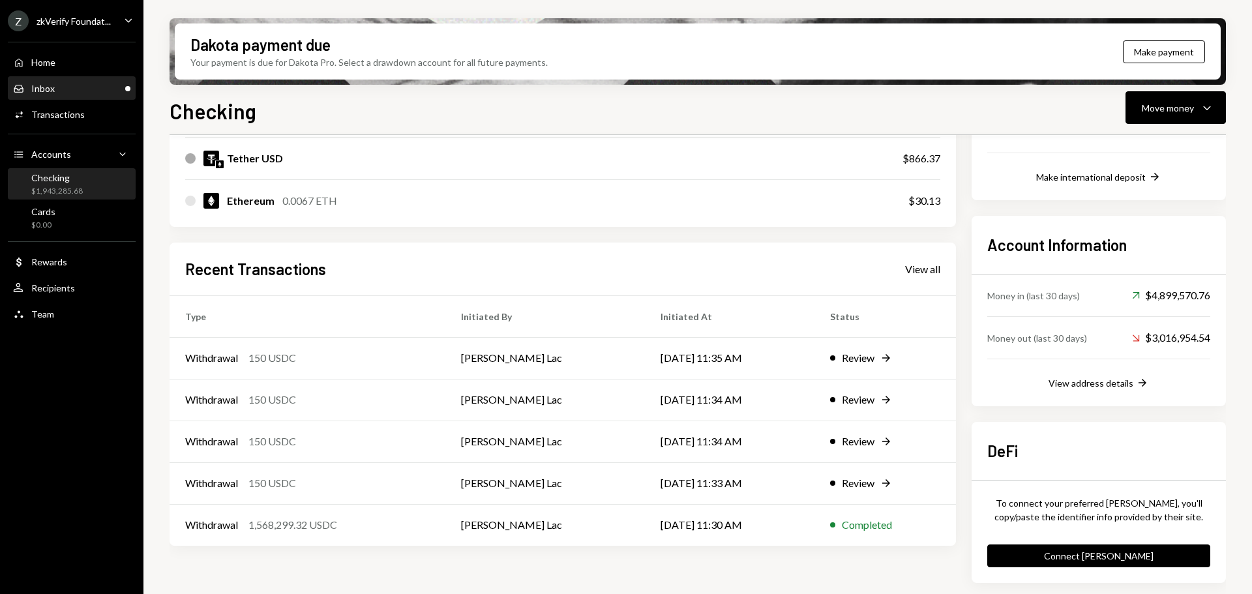
click at [67, 98] on div "Inbox Inbox" at bounding box center [71, 89] width 117 height 22
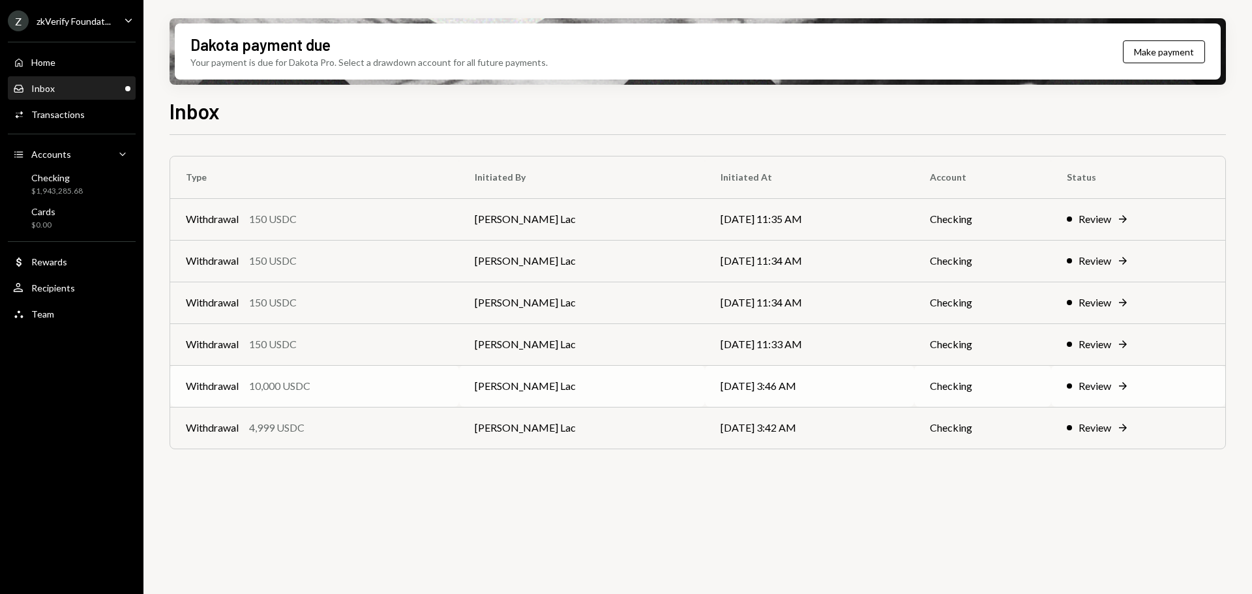
click at [283, 392] on div "10,000 USDC" at bounding box center [279, 386] width 61 height 16
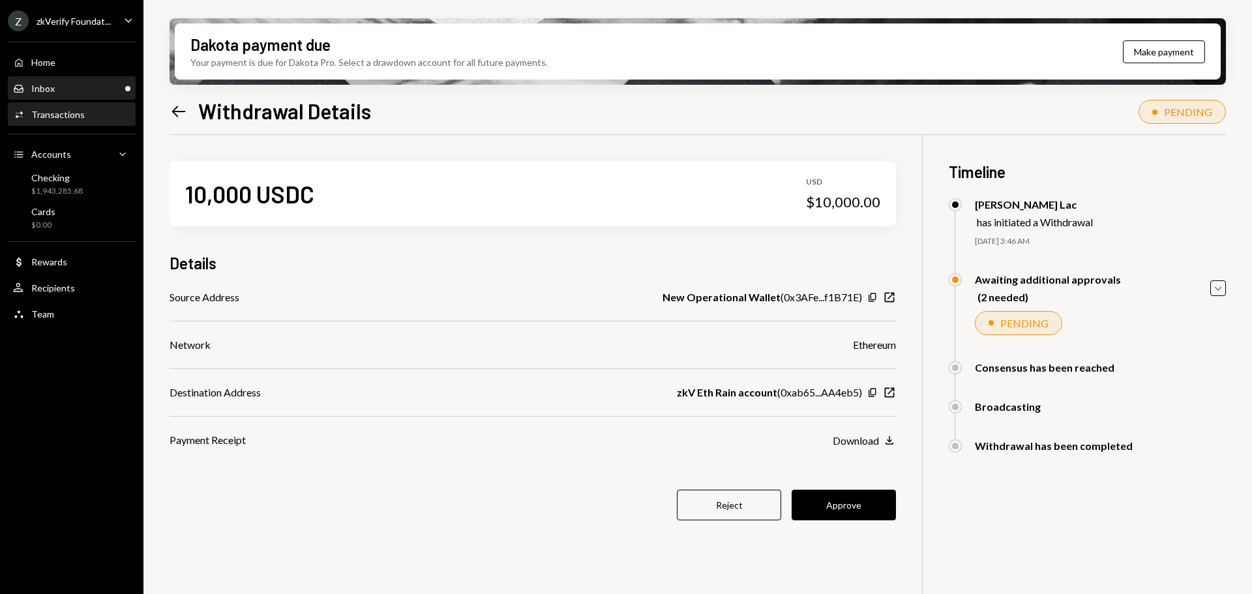
click at [82, 84] on div "Inbox Inbox" at bounding box center [71, 89] width 117 height 12
click at [834, 513] on button "Approve" at bounding box center [844, 505] width 104 height 31
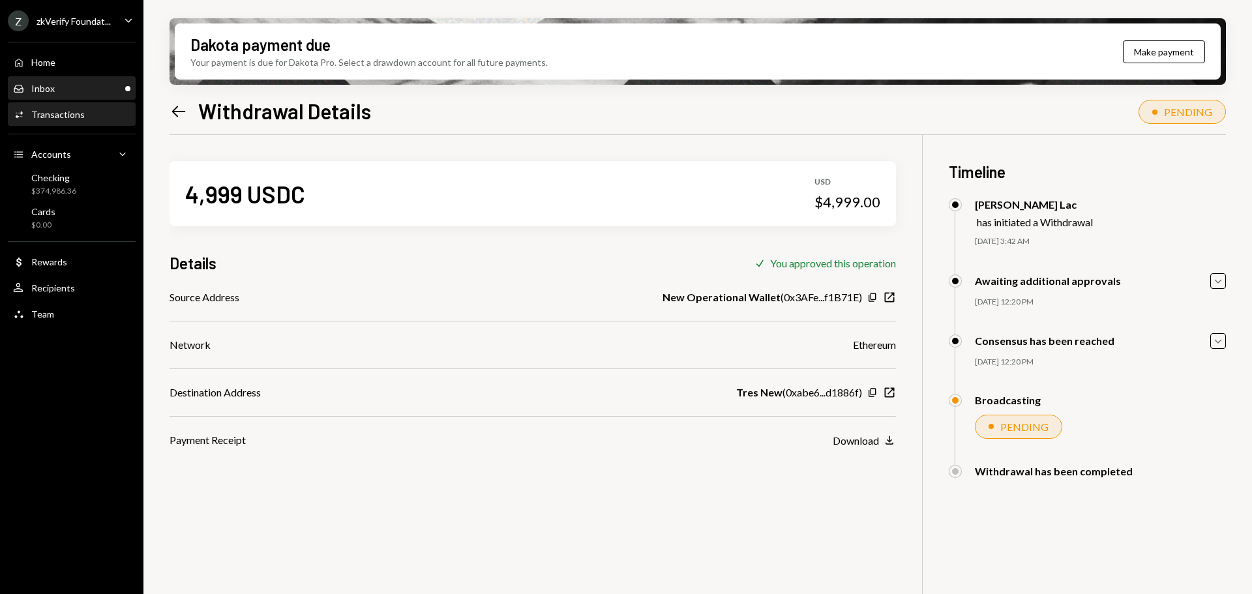
click at [72, 82] on div "Inbox Inbox" at bounding box center [71, 89] width 117 height 22
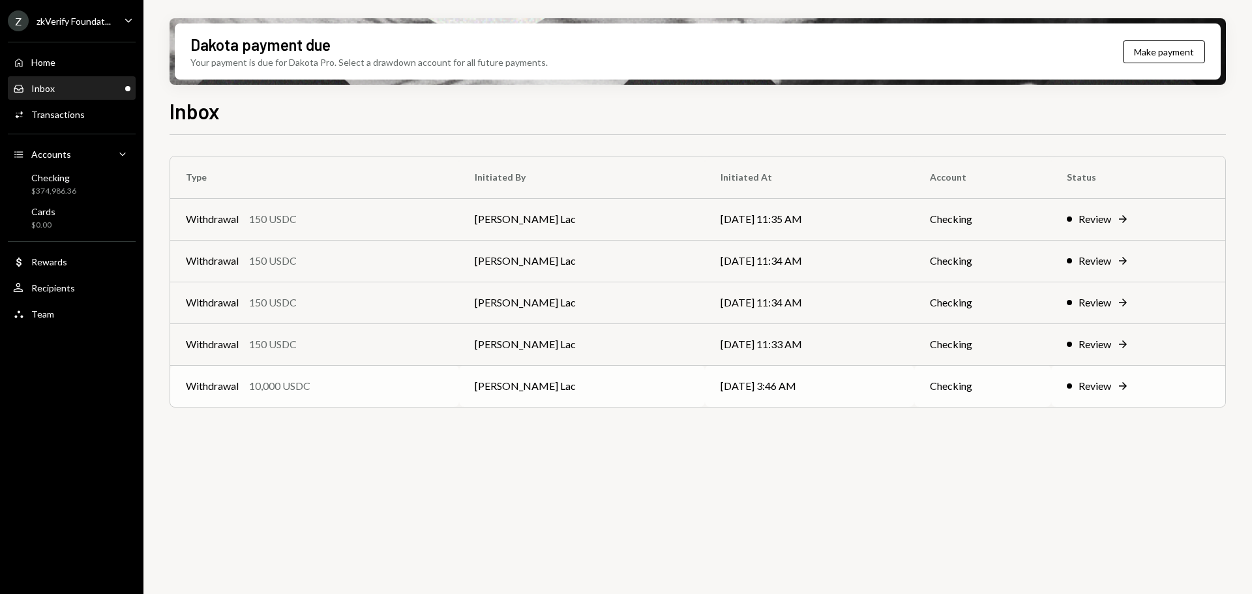
click at [305, 390] on div "10,000 USDC" at bounding box center [279, 386] width 61 height 16
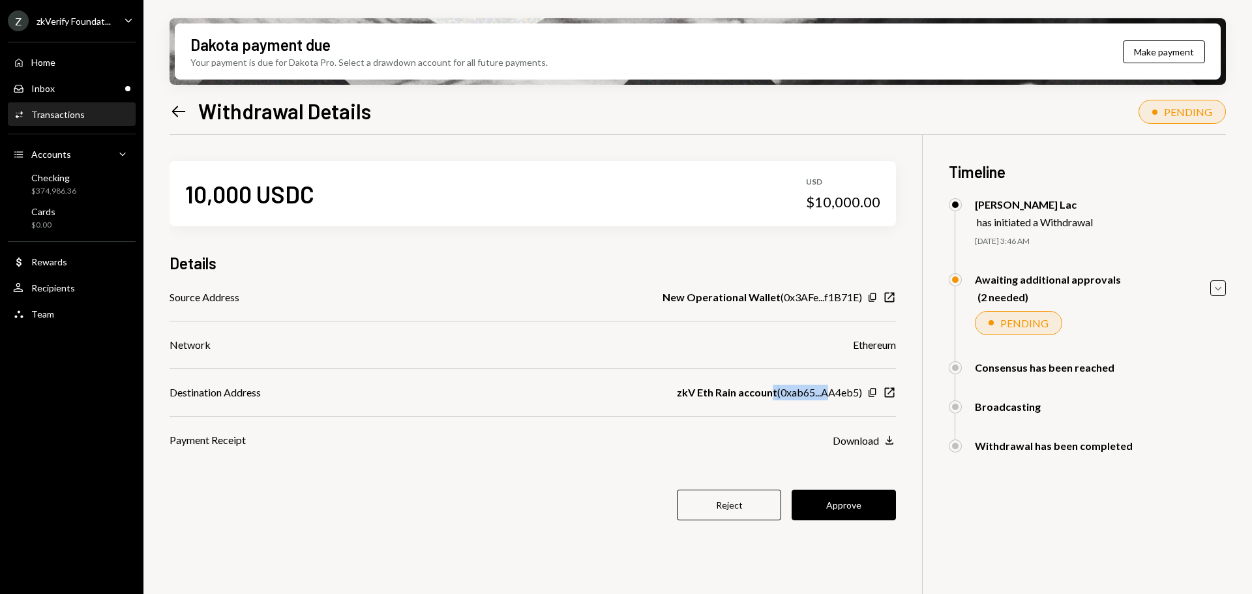
drag, startPoint x: 772, startPoint y: 396, endPoint x: 831, endPoint y: 393, distance: 59.4
click at [831, 393] on div "zkV Eth Rain account ( 0xab65...AA4eb5 )" at bounding box center [769, 393] width 185 height 16
drag, startPoint x: 783, startPoint y: 391, endPoint x: 768, endPoint y: 393, distance: 15.1
click at [783, 391] on div "zkV Eth Rain account ( 0xab65...AA4eb5 )" at bounding box center [769, 393] width 185 height 16
click at [827, 505] on button "Approve" at bounding box center [844, 505] width 104 height 31
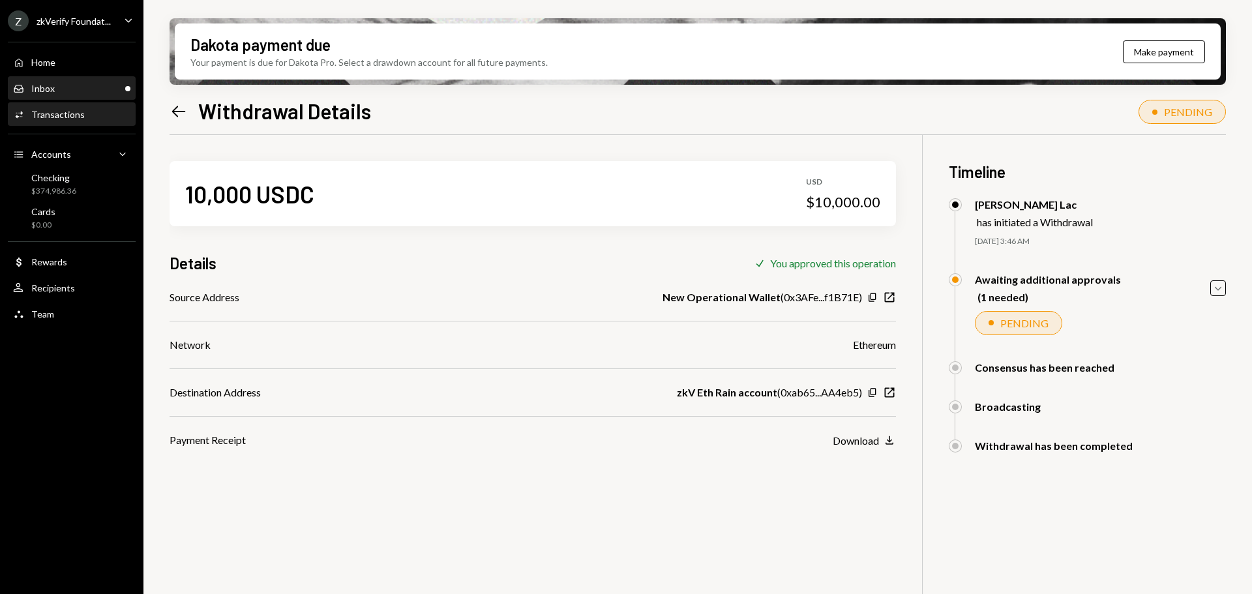
click at [76, 92] on div "Inbox Inbox" at bounding box center [71, 89] width 117 height 12
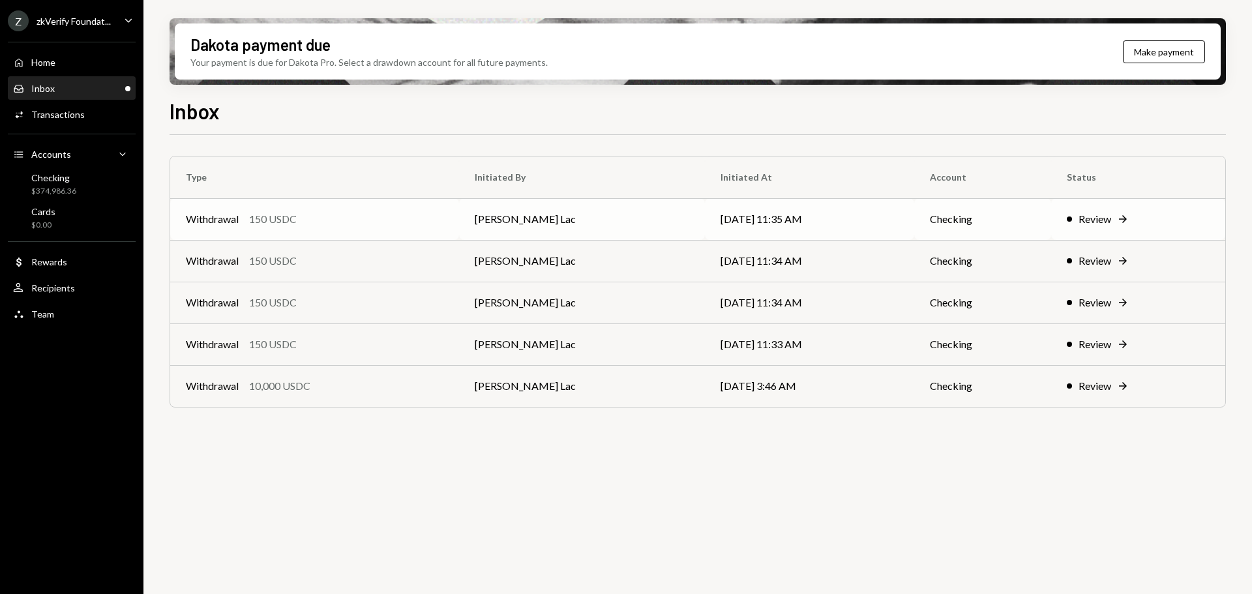
click at [286, 226] on div "150 USDC" at bounding box center [273, 219] width 48 height 16
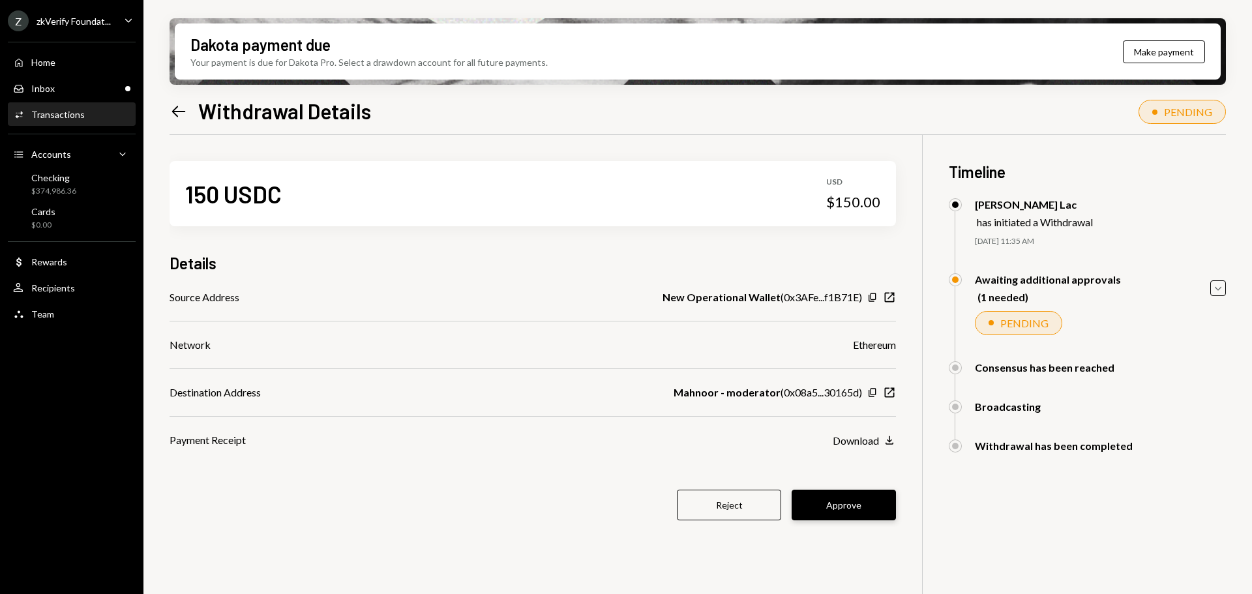
click at [847, 506] on button "Approve" at bounding box center [844, 505] width 104 height 31
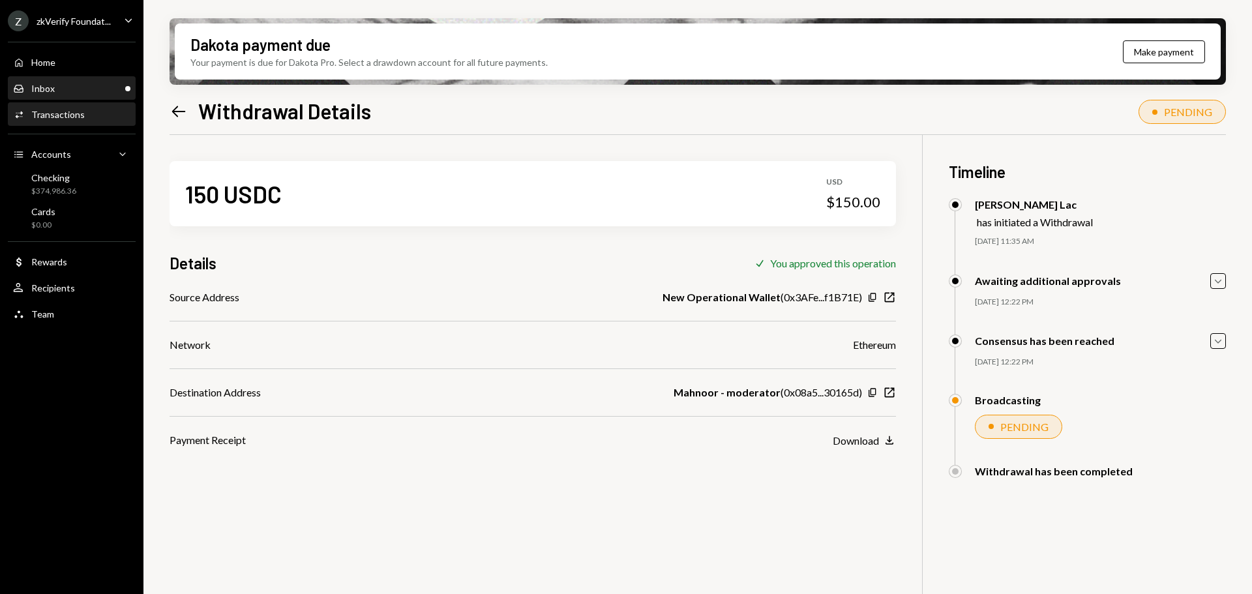
click at [67, 83] on div "Inbox Inbox" at bounding box center [71, 89] width 117 height 12
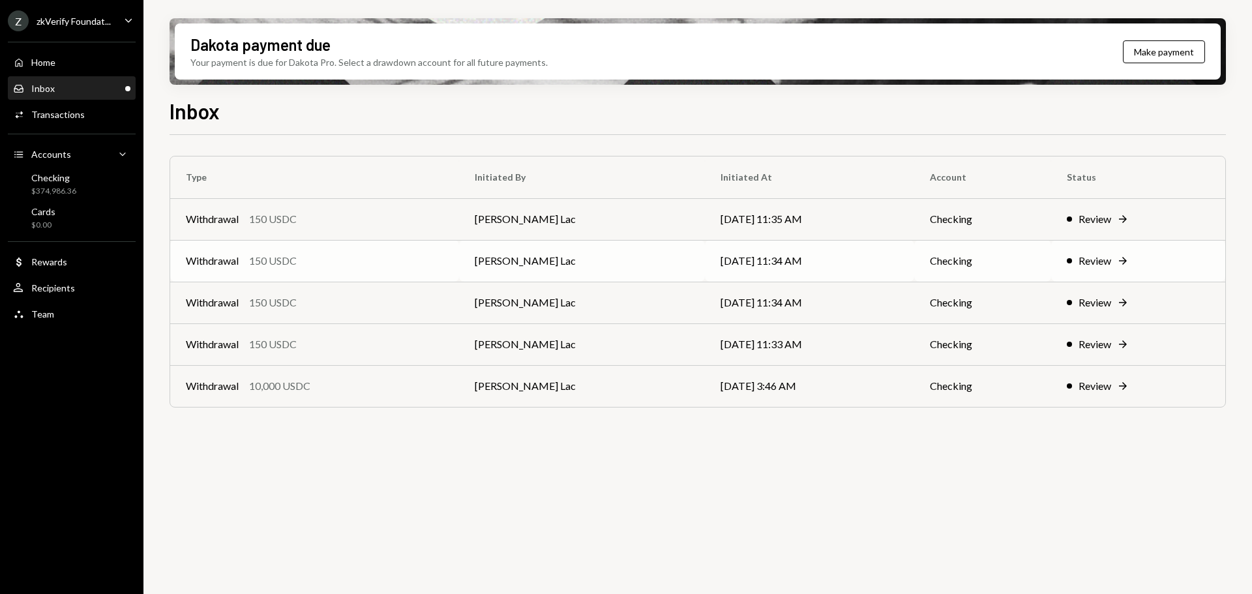
click at [329, 266] on div "Withdrawal 150 USDC" at bounding box center [315, 261] width 258 height 16
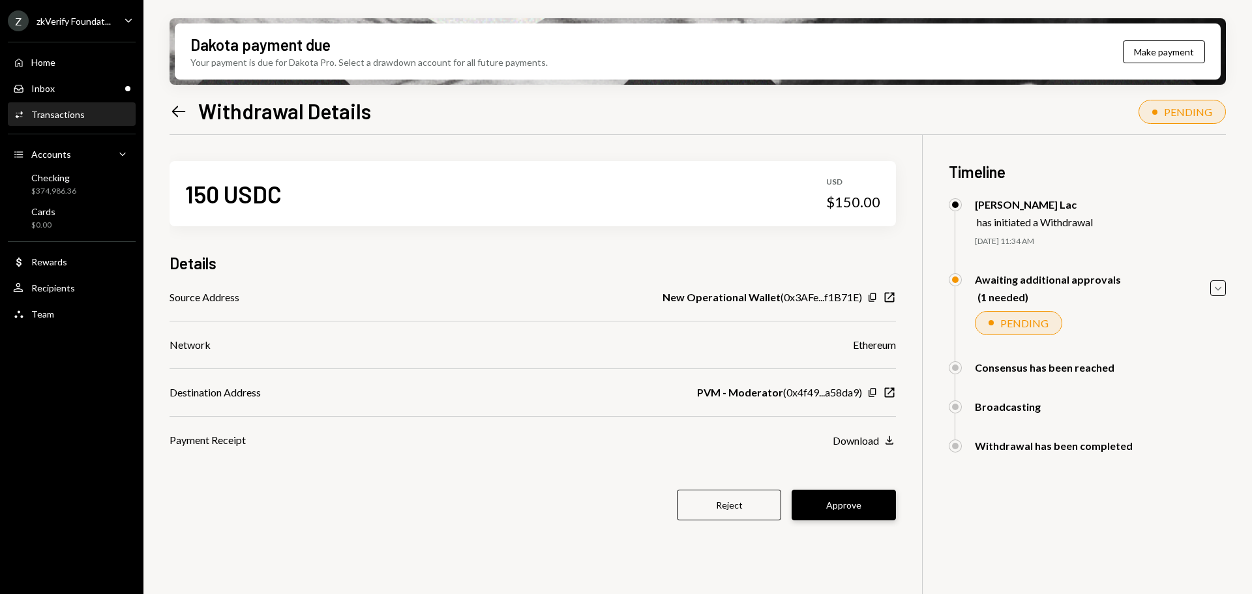
click at [831, 505] on button "Approve" at bounding box center [844, 505] width 104 height 31
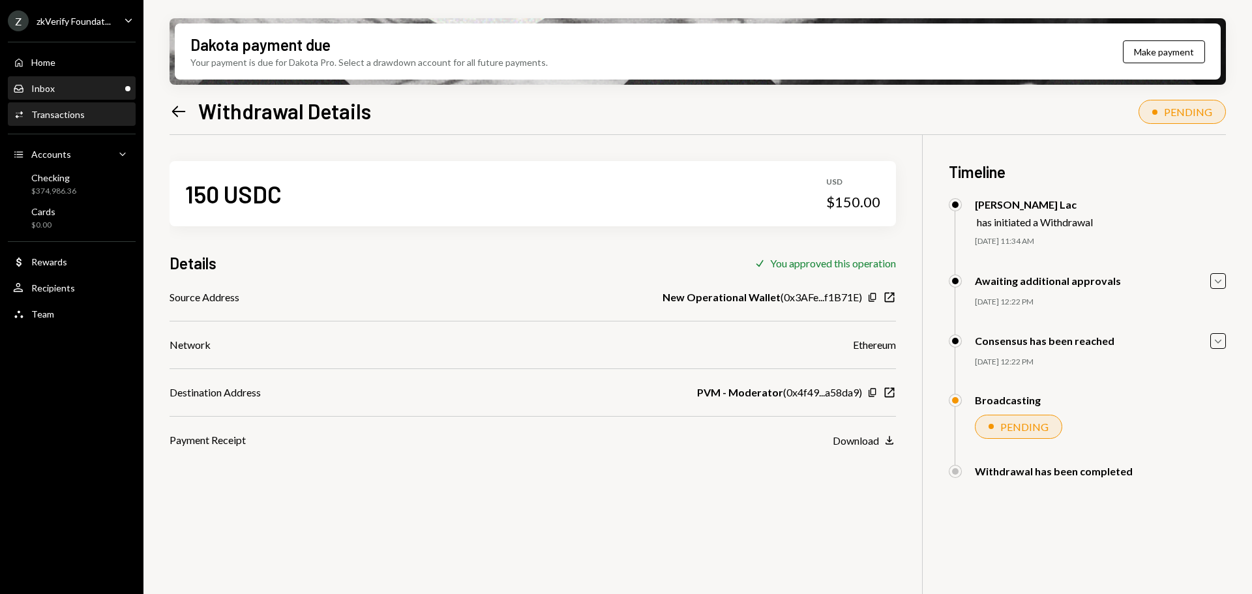
click at [98, 87] on div "Inbox Inbox" at bounding box center [71, 89] width 117 height 12
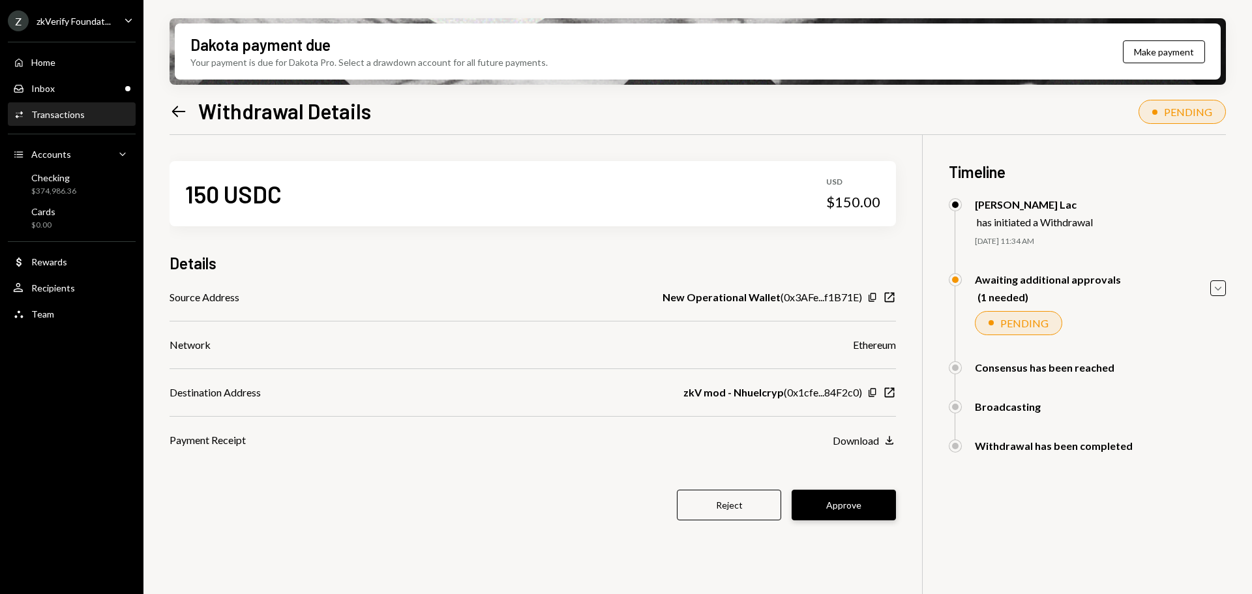
click at [824, 503] on button "Approve" at bounding box center [844, 505] width 104 height 31
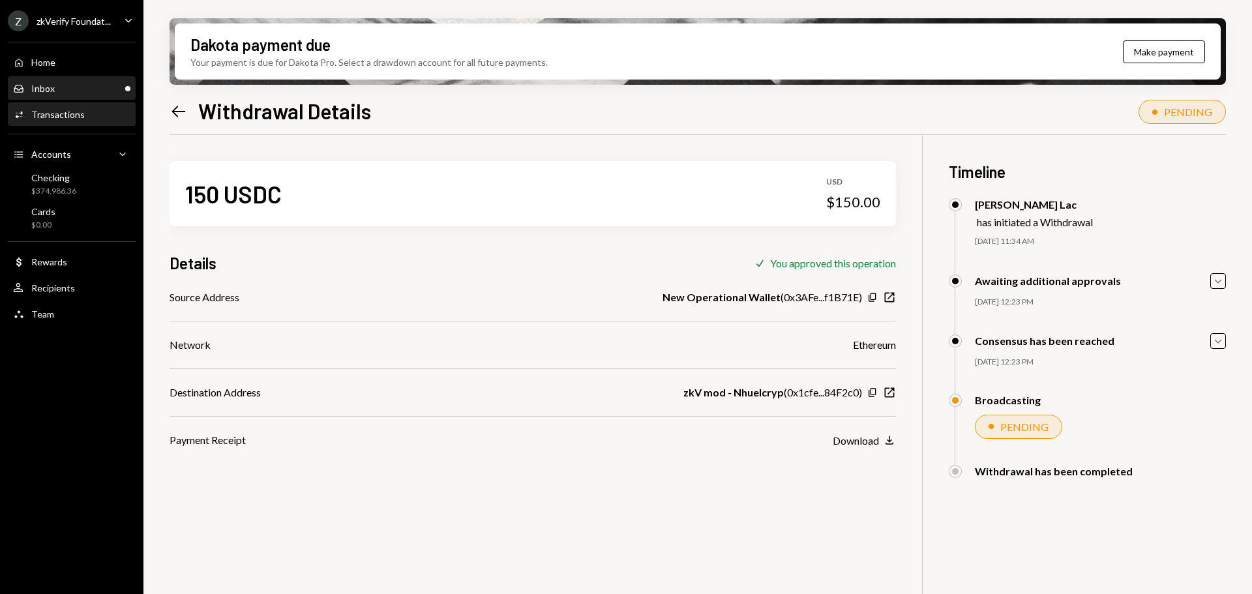
click at [82, 90] on div "Inbox Inbox" at bounding box center [71, 89] width 117 height 12
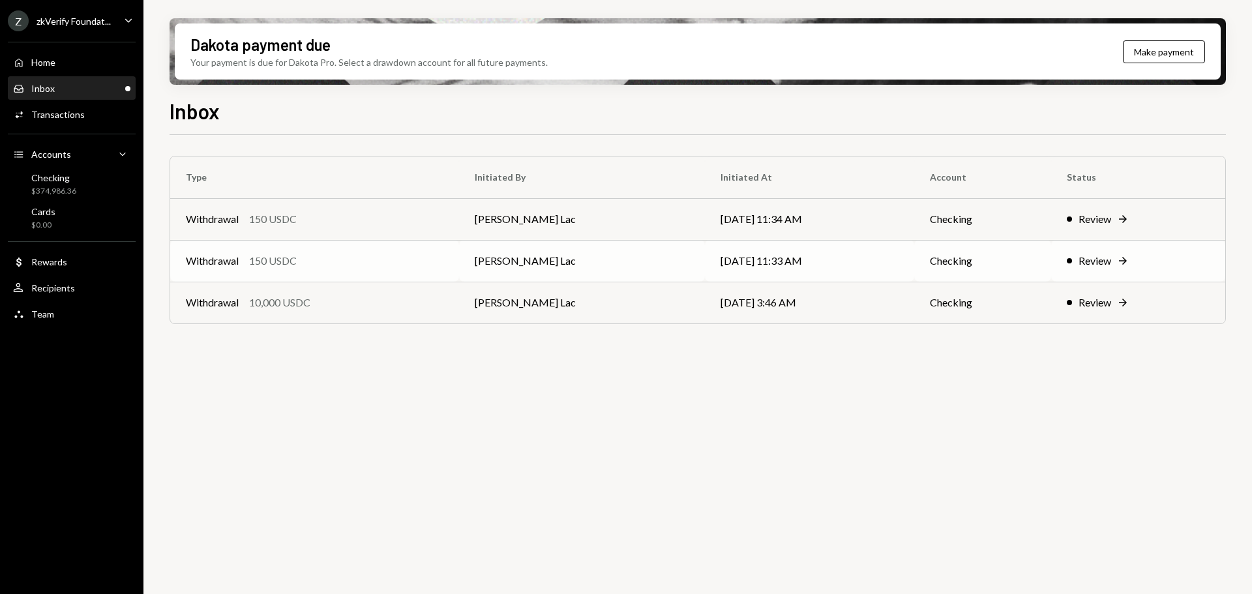
click at [305, 261] on div "Withdrawal 150 USDC" at bounding box center [315, 261] width 258 height 16
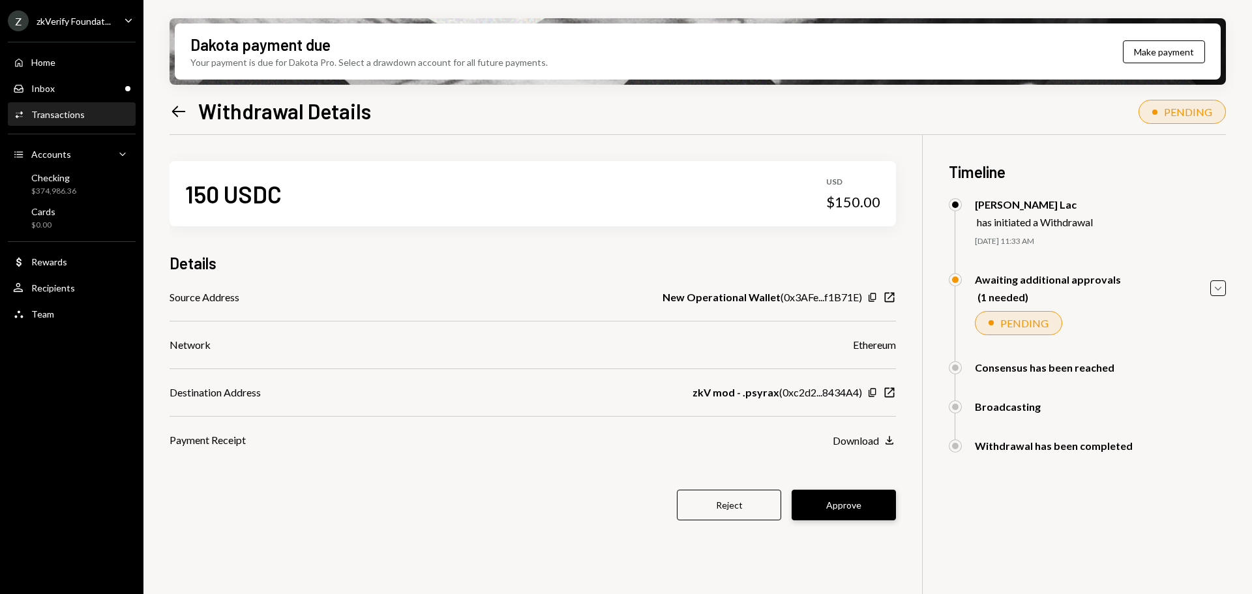
click at [845, 496] on button "Approve" at bounding box center [844, 505] width 104 height 31
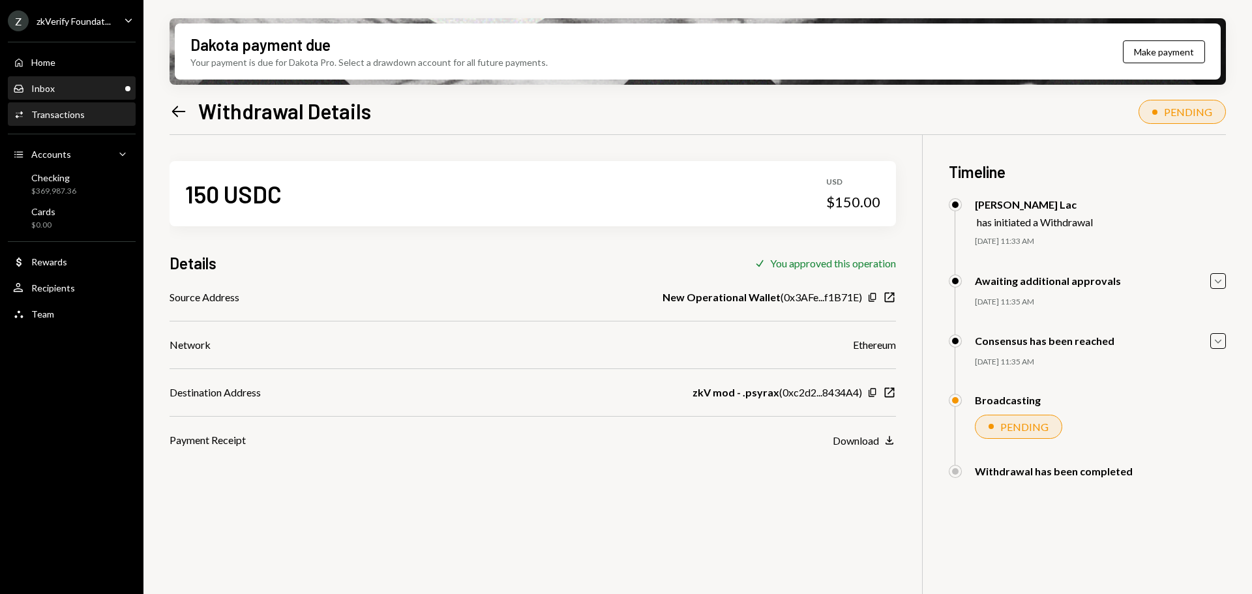
click at [69, 80] on div "Inbox Inbox" at bounding box center [71, 89] width 117 height 22
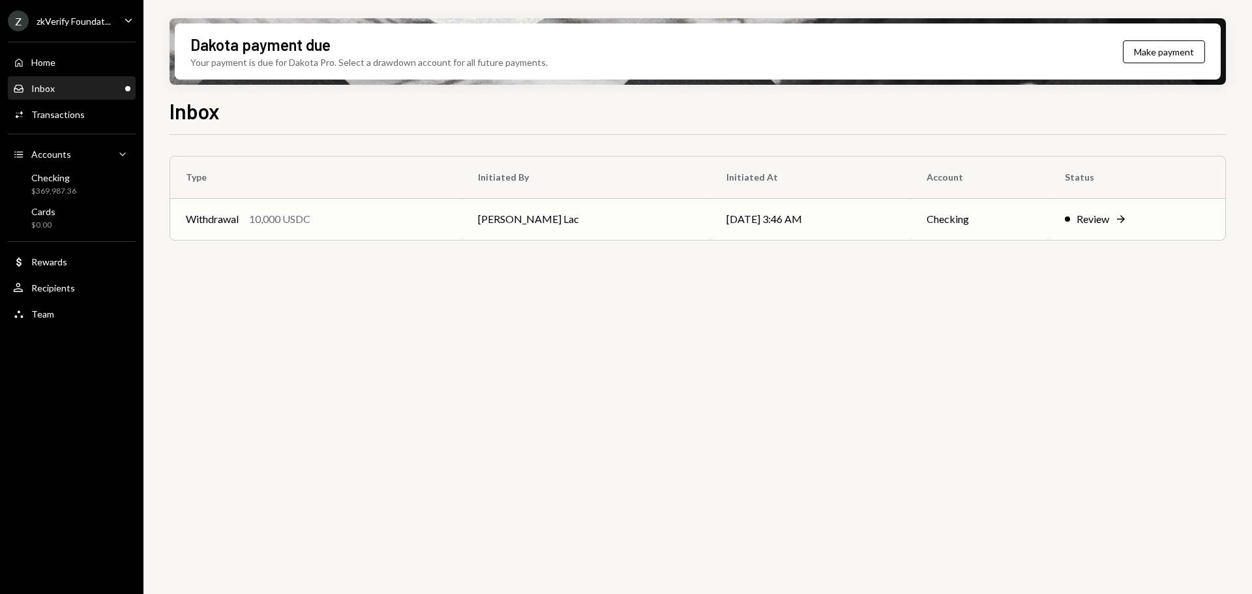
click at [273, 232] on td "Withdrawal 10,000 USDC" at bounding box center [316, 219] width 292 height 42
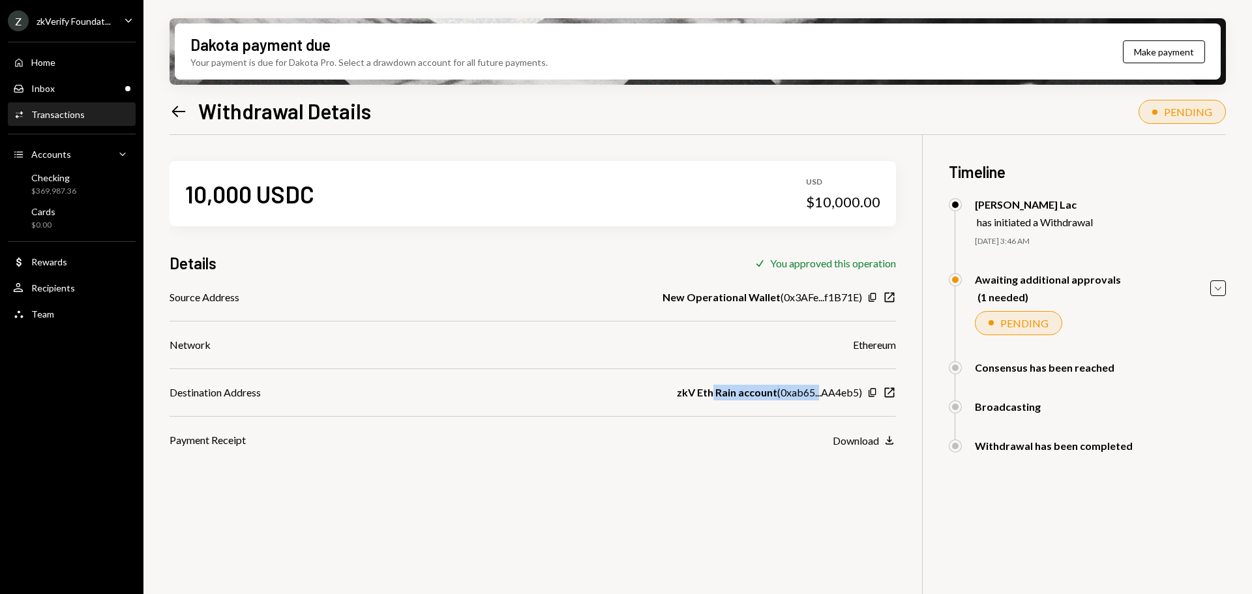
drag, startPoint x: 713, startPoint y: 396, endPoint x: 824, endPoint y: 401, distance: 111.0
click at [822, 401] on div "Source Address New Operational Wallet ( 0x3AFe...f1B71E ) Copy New Window Netwo…" at bounding box center [533, 369] width 727 height 158
click at [1216, 279] on div "Awaiting additional approvals (1 needed) Caret Down" at bounding box center [1087, 288] width 277 height 30
click at [1216, 288] on icon "button" at bounding box center [1218, 288] width 7 height 4
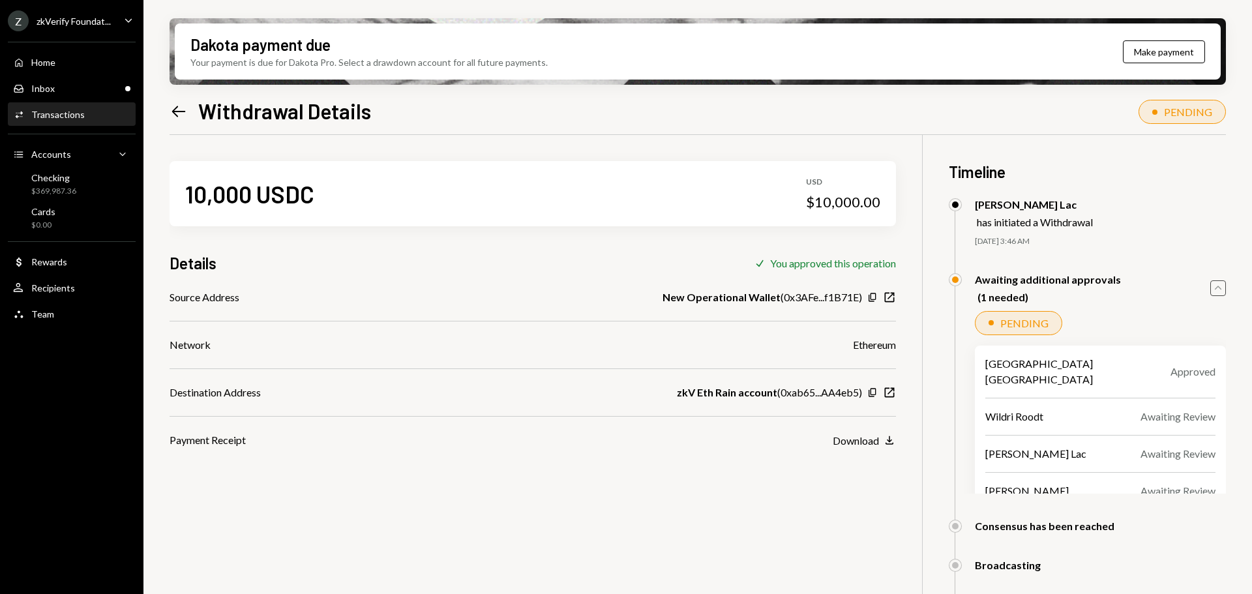
click at [1216, 288] on icon "Caret Up" at bounding box center [1218, 288] width 14 height 14
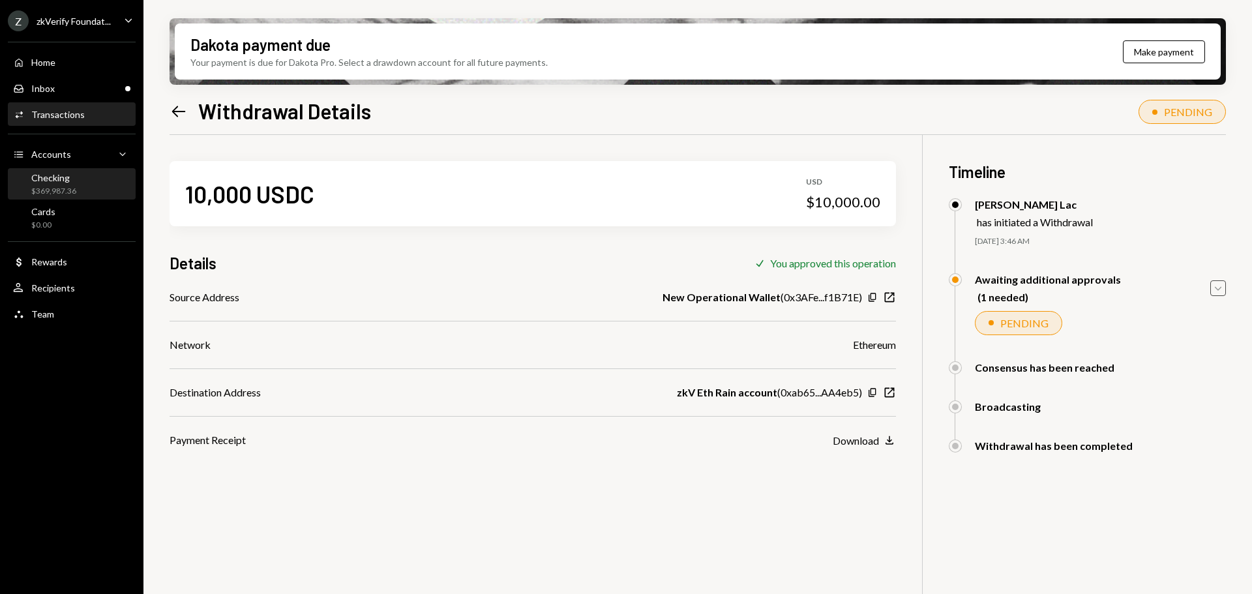
click at [72, 180] on div "Checking" at bounding box center [53, 177] width 45 height 11
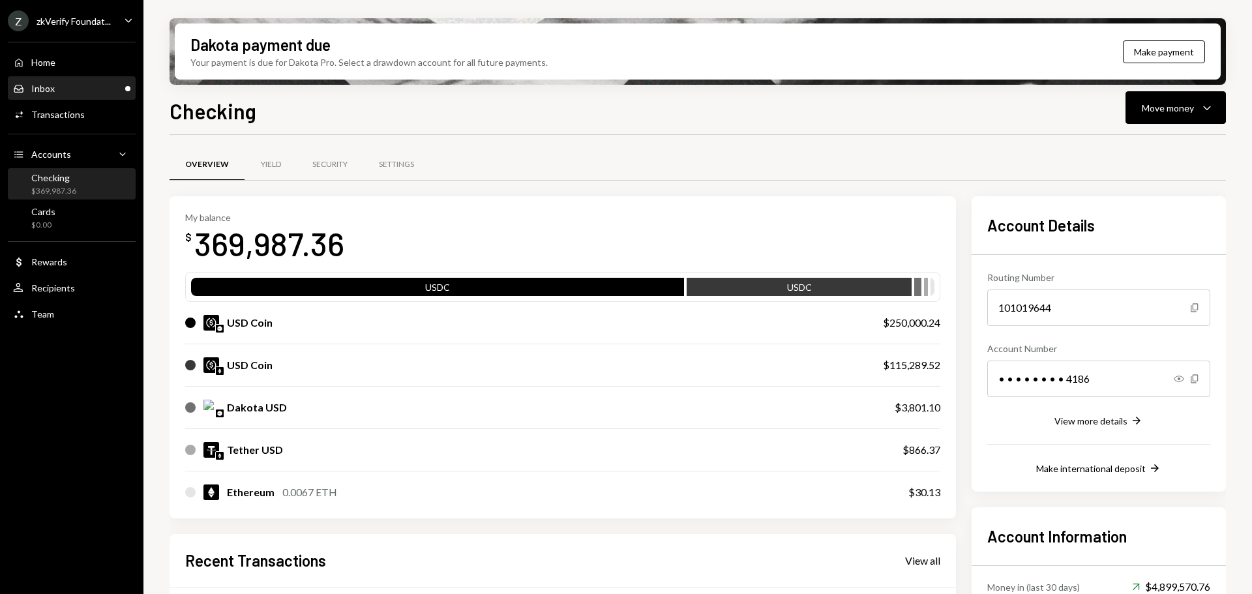
click at [67, 94] on div "Inbox Inbox" at bounding box center [71, 89] width 117 height 12
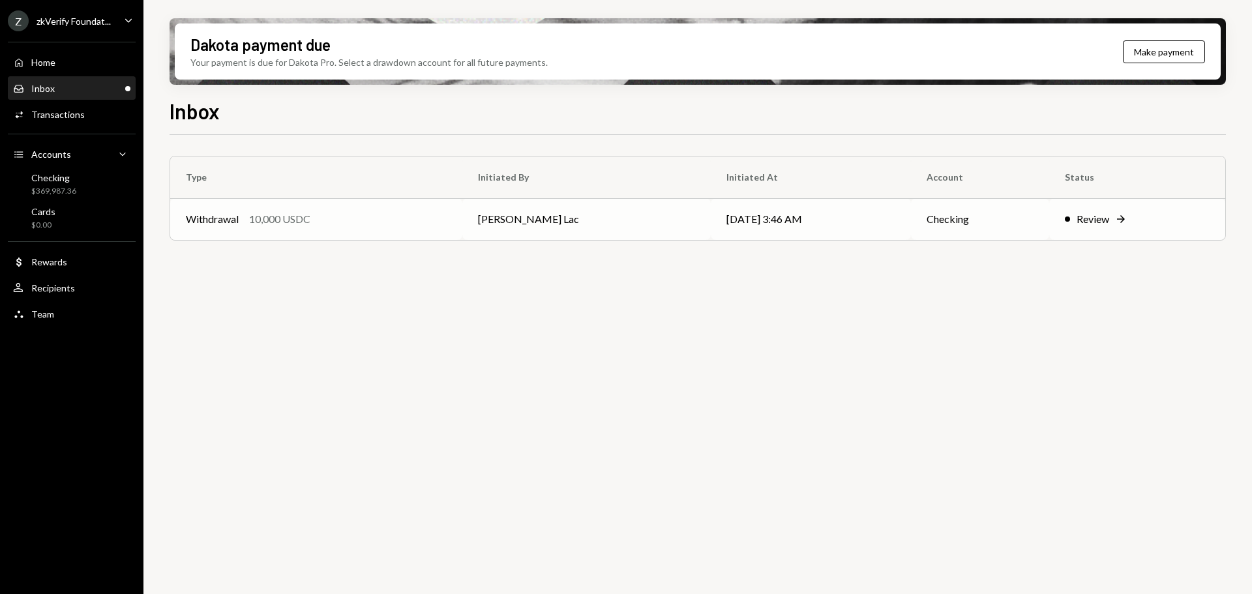
click at [293, 210] on td "Withdrawal 10,000 USDC" at bounding box center [316, 219] width 292 height 42
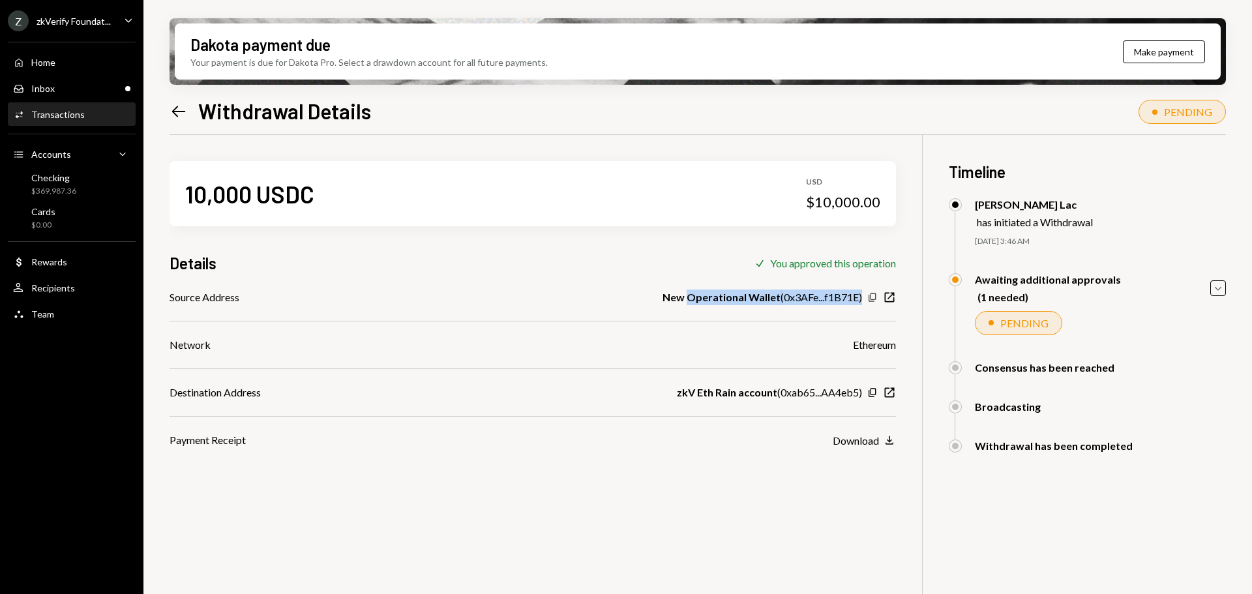
drag, startPoint x: 687, startPoint y: 301, endPoint x: 871, endPoint y: 299, distance: 183.9
click at [869, 299] on div "New Operational Wallet ( 0x3AFe...f1B71E ) Copy New Window" at bounding box center [780, 298] width 234 height 16
drag, startPoint x: 809, startPoint y: 205, endPoint x: 882, endPoint y: 207, distance: 72.4
click at [881, 203] on div "10,000 USDC USD $10,000.00" at bounding box center [533, 193] width 727 height 65
drag, startPoint x: 714, startPoint y: 388, endPoint x: 837, endPoint y: 388, distance: 123.9
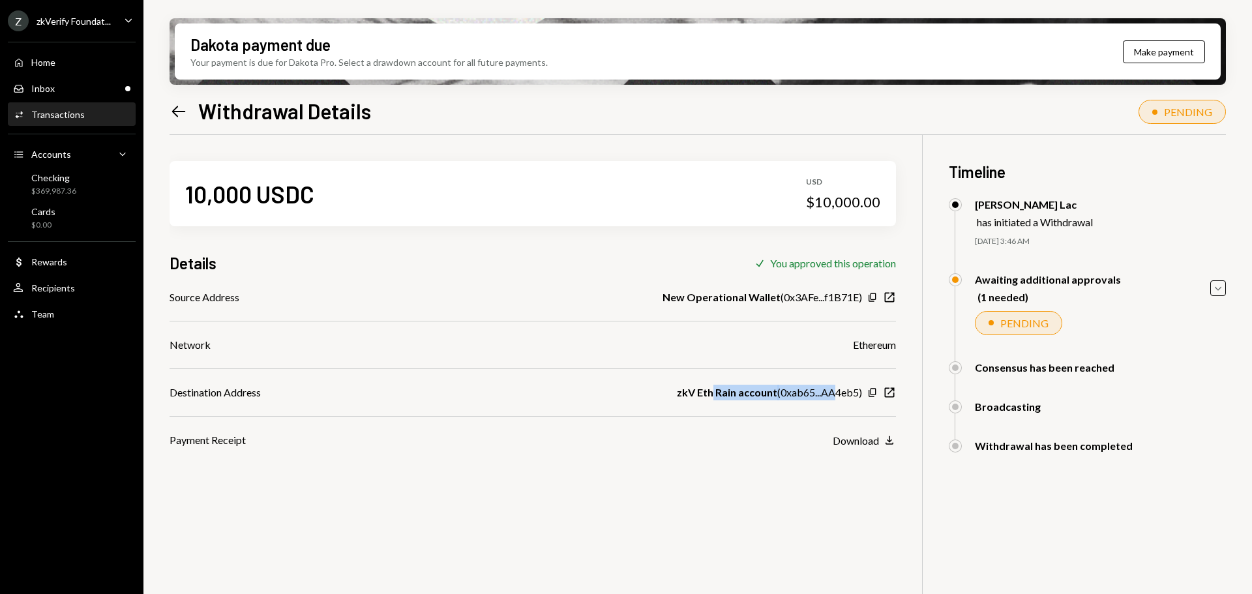
click at [837, 388] on div "zkV Eth Rain account ( 0xab65...AA4eb5 )" at bounding box center [769, 393] width 185 height 16
click at [87, 186] on div "Checking $369,987.36" at bounding box center [71, 184] width 117 height 25
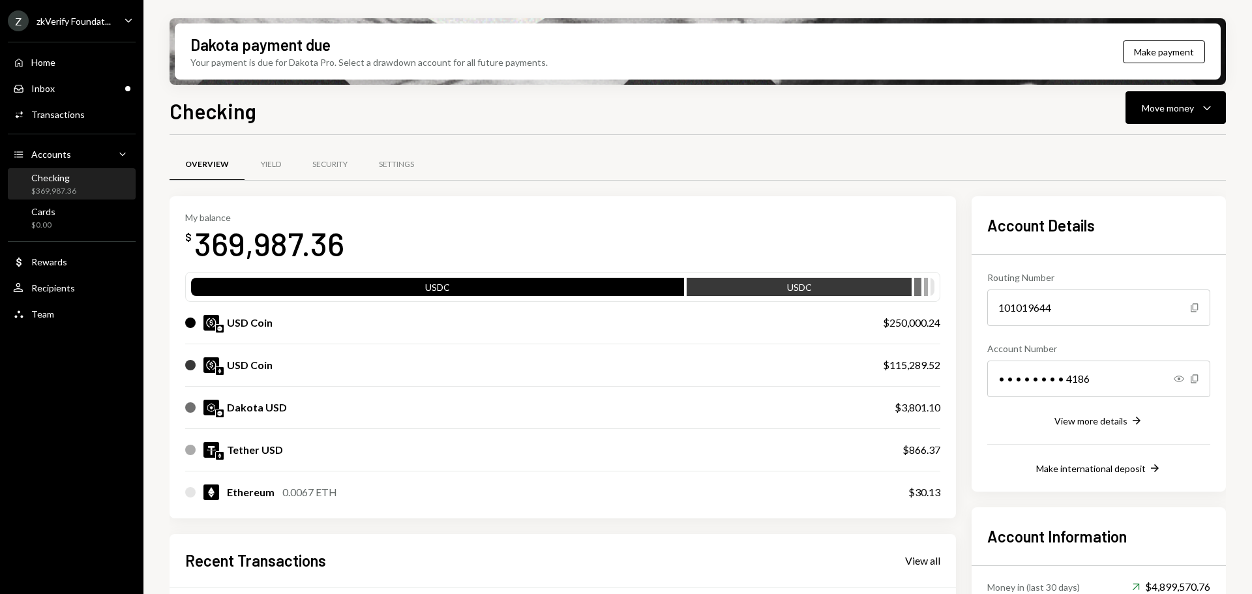
scroll to position [130, 0]
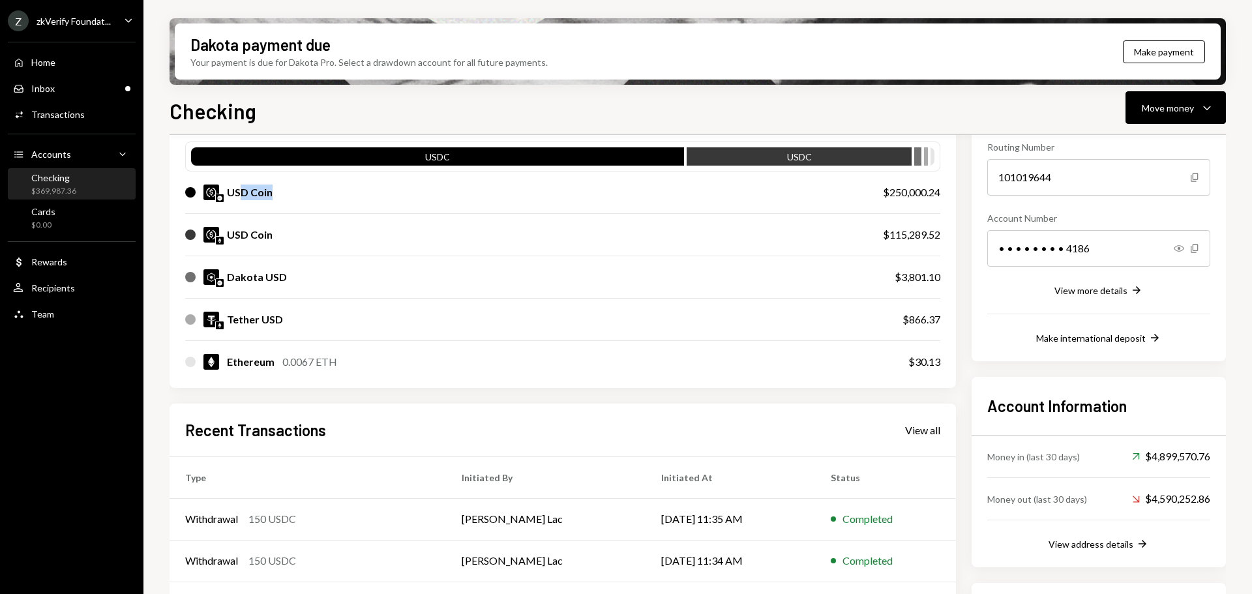
drag, startPoint x: 239, startPoint y: 191, endPoint x: 836, endPoint y: 190, distance: 597.4
click at [836, 190] on div "USD Coin" at bounding box center [521, 193] width 672 height 16
drag, startPoint x: 242, startPoint y: 235, endPoint x: 936, endPoint y: 235, distance: 694.0
click at [936, 235] on div "USD Coin $115,289.52" at bounding box center [562, 235] width 755 height 42
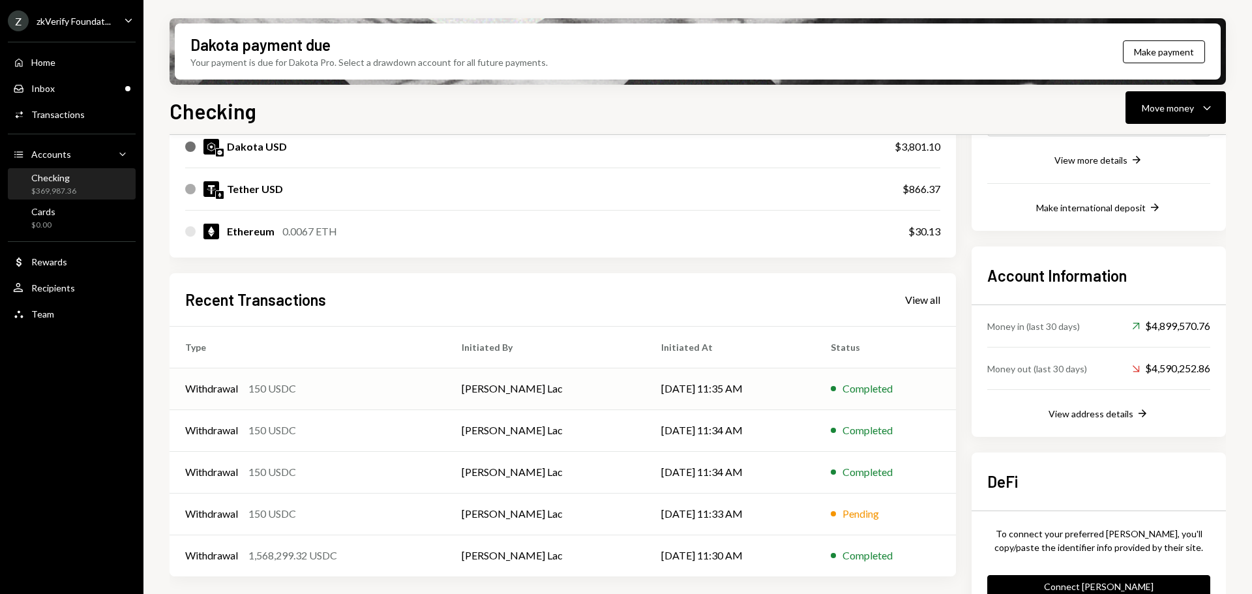
scroll to position [292, 0]
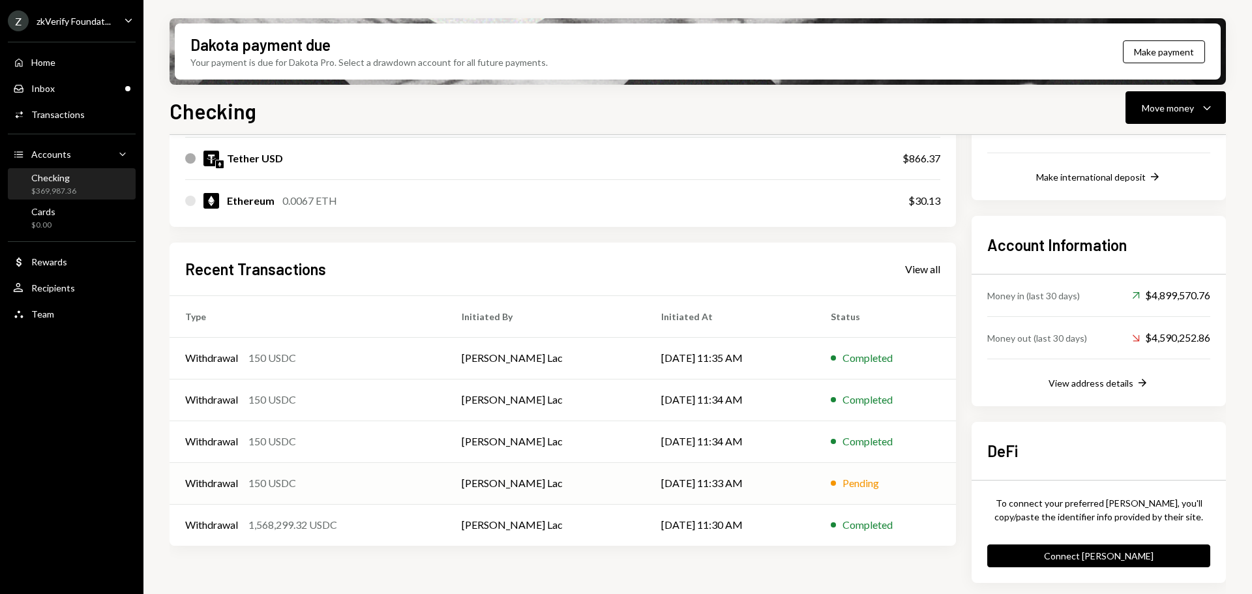
click at [354, 481] on div "Withdrawal 150 USDC" at bounding box center [307, 483] width 245 height 16
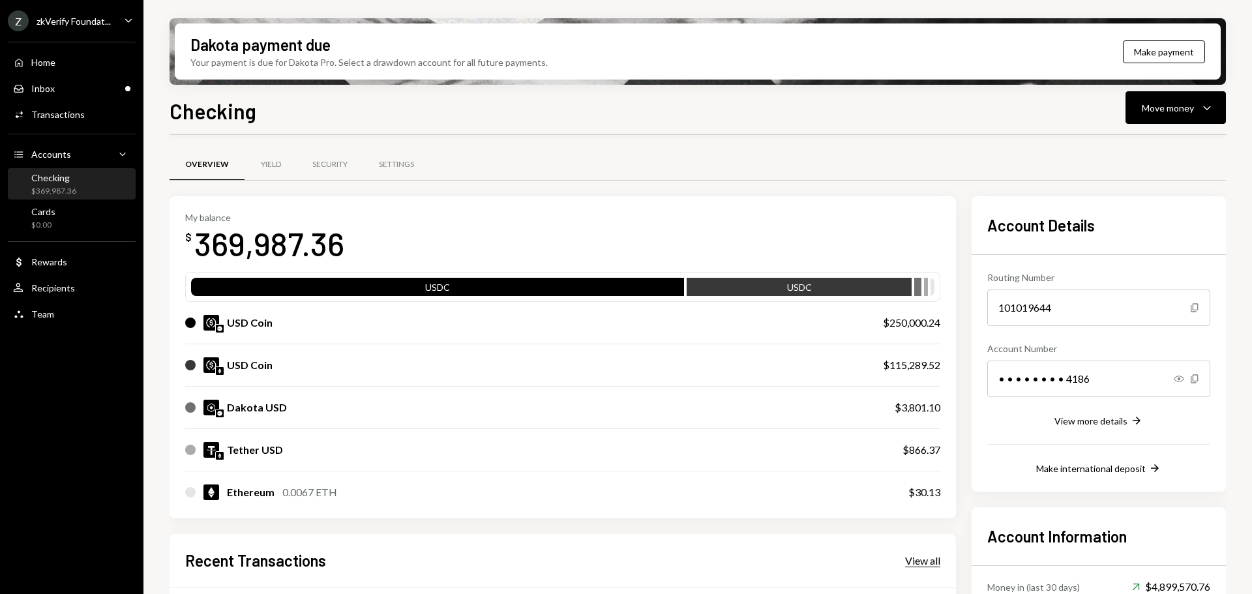
scroll to position [292, 0]
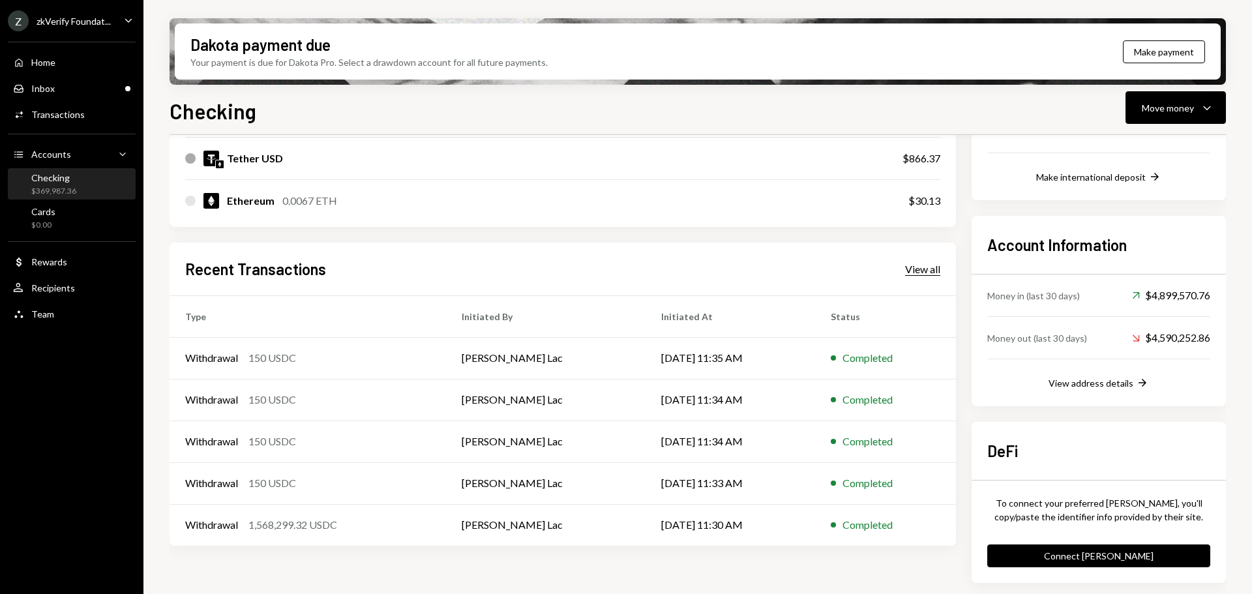
click at [924, 274] on div "View all" at bounding box center [922, 269] width 35 height 13
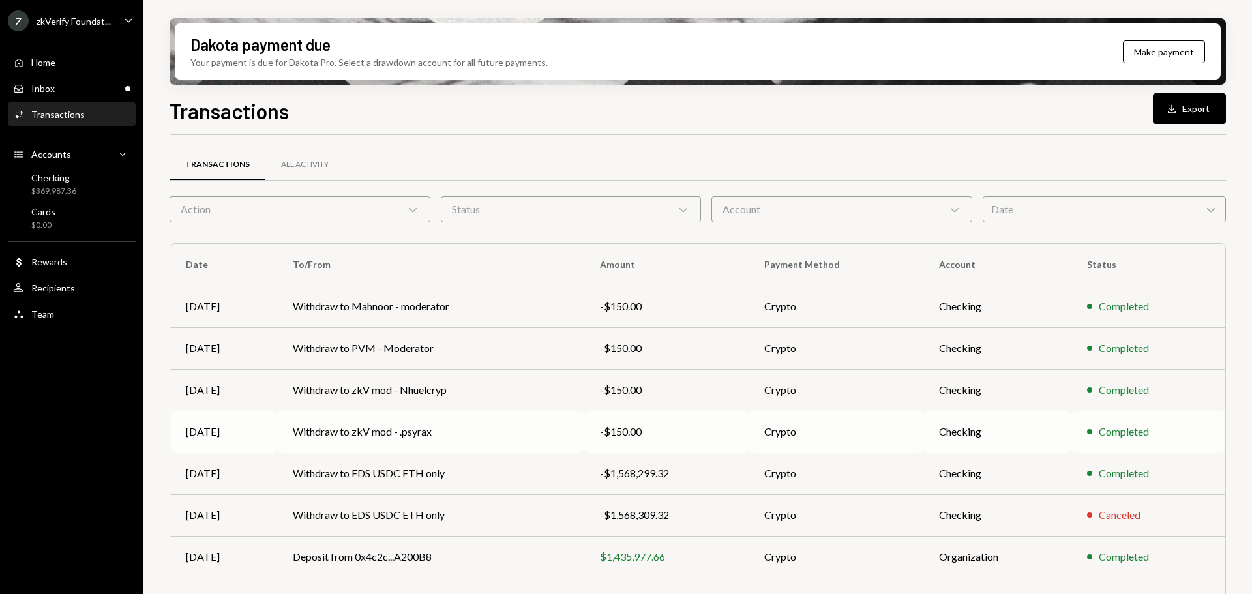
scroll to position [130, 0]
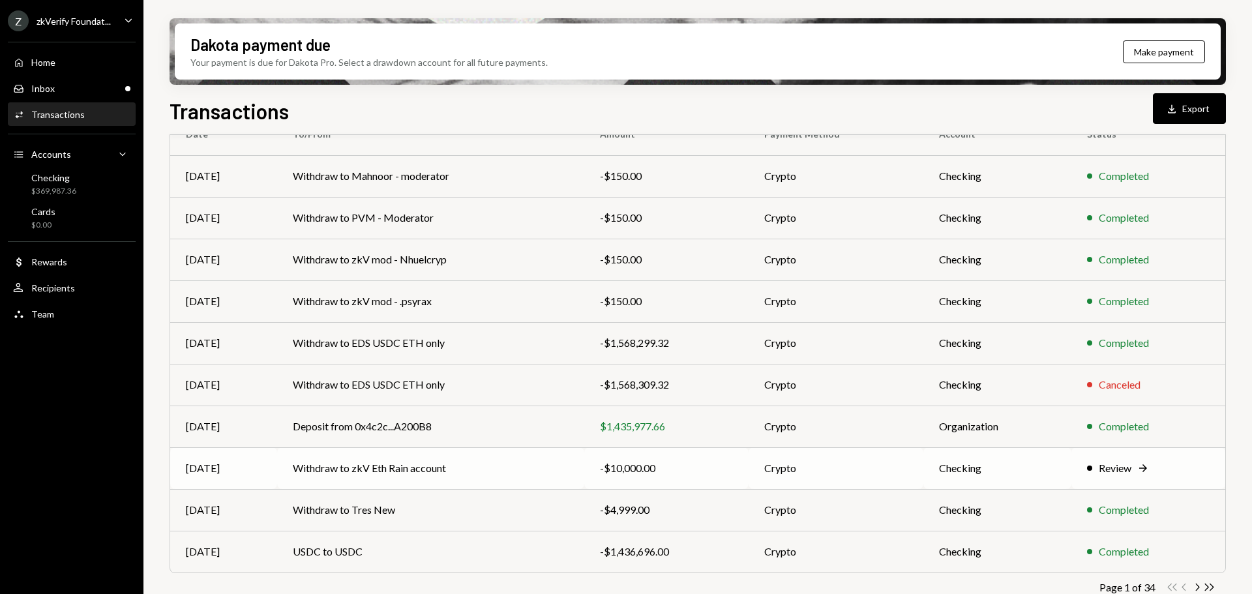
click at [506, 477] on td "Withdraw to zkV Eth Rain account" at bounding box center [430, 468] width 307 height 42
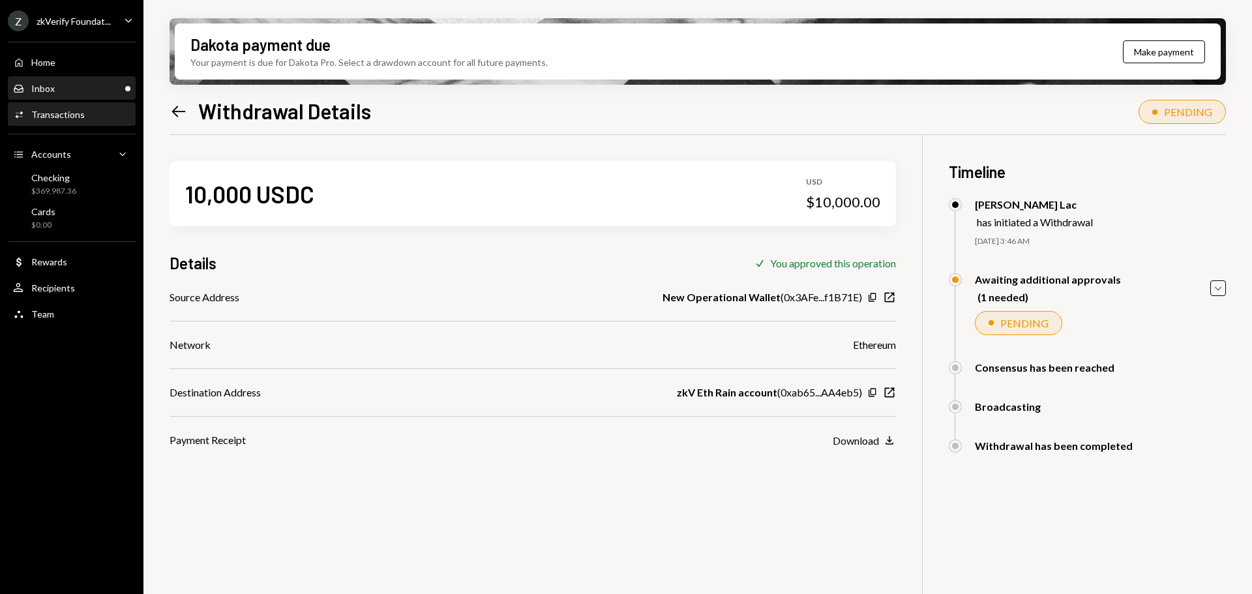
click at [88, 80] on div "Inbox Inbox" at bounding box center [71, 89] width 117 height 22
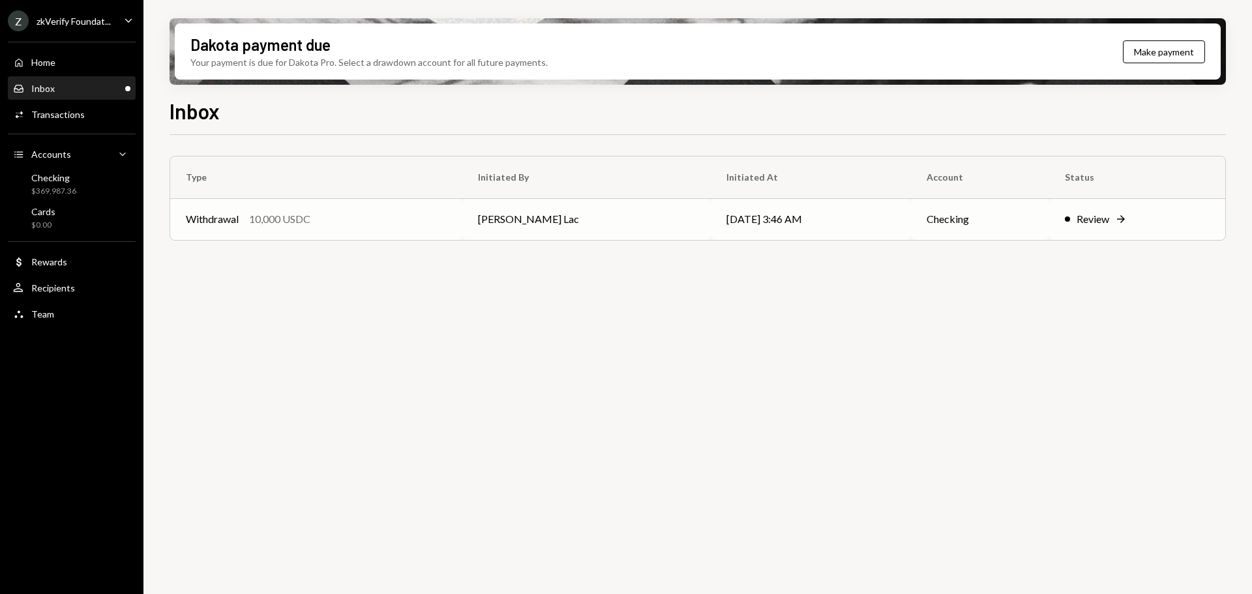
click at [294, 214] on div "10,000 USDC" at bounding box center [279, 219] width 61 height 16
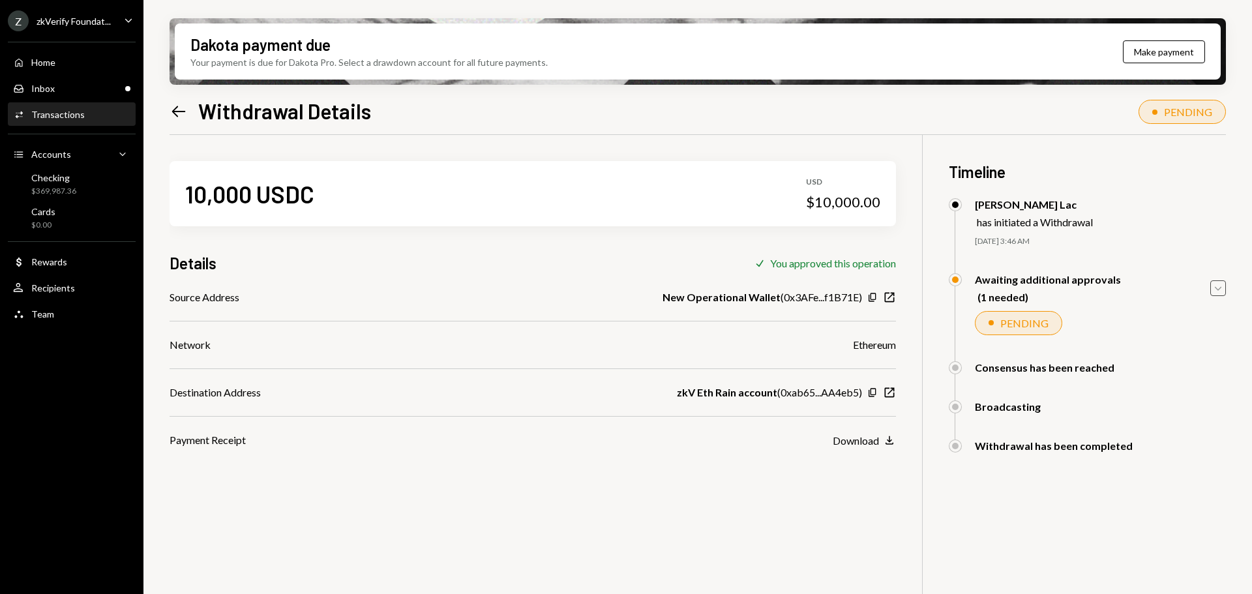
click at [1224, 290] on icon "Caret Down" at bounding box center [1218, 288] width 14 height 14
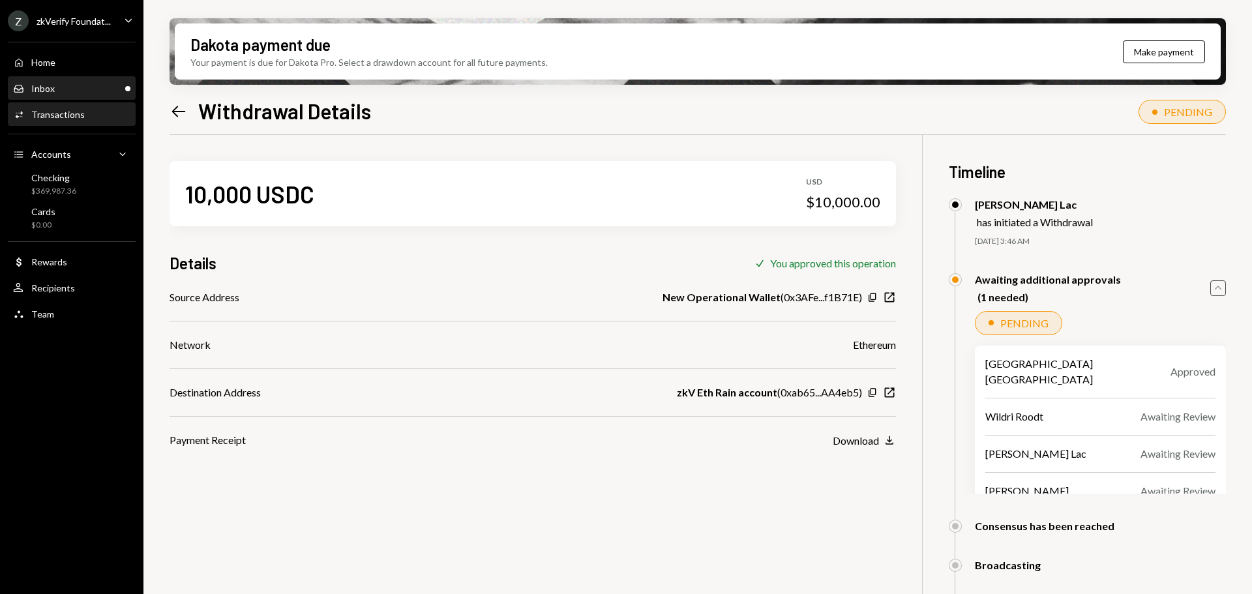
click at [107, 96] on div "Inbox Inbox" at bounding box center [71, 89] width 117 height 22
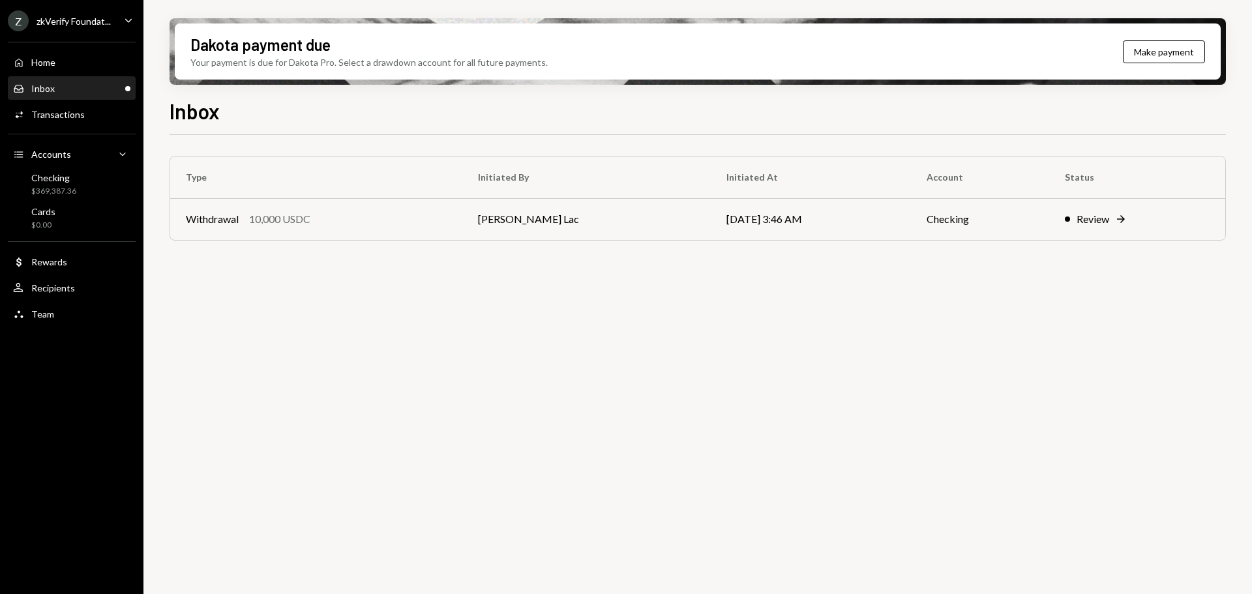
click at [60, 27] on div "Z zkVerify Foundat..." at bounding box center [59, 20] width 103 height 21
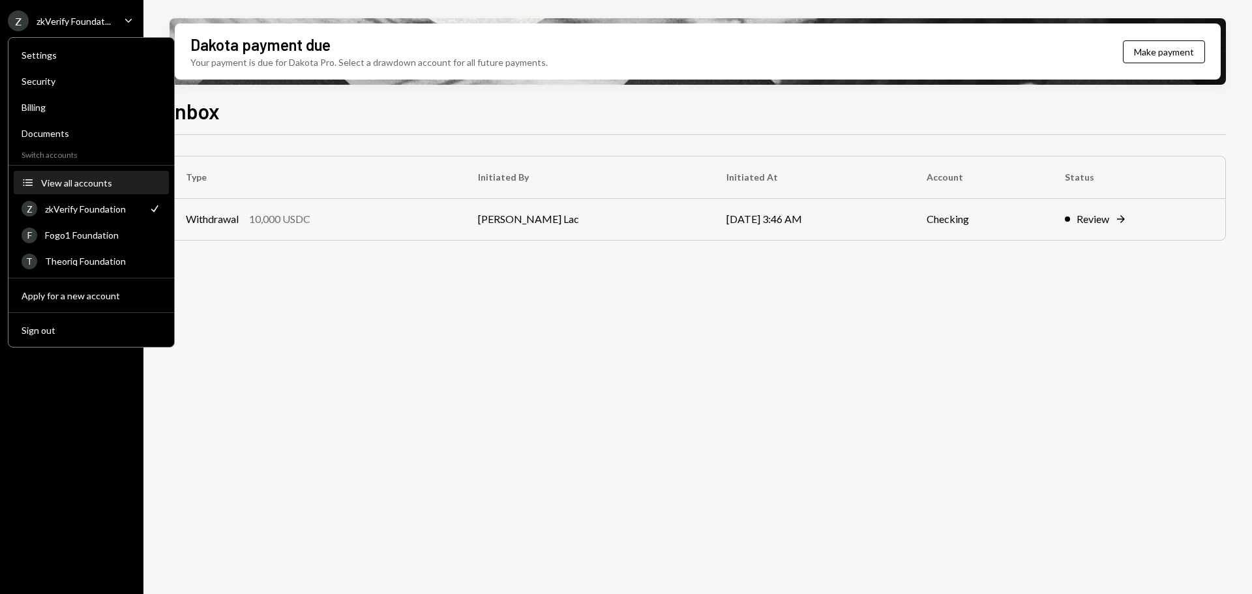
click at [95, 188] on button "Accounts View all accounts" at bounding box center [91, 183] width 155 height 23
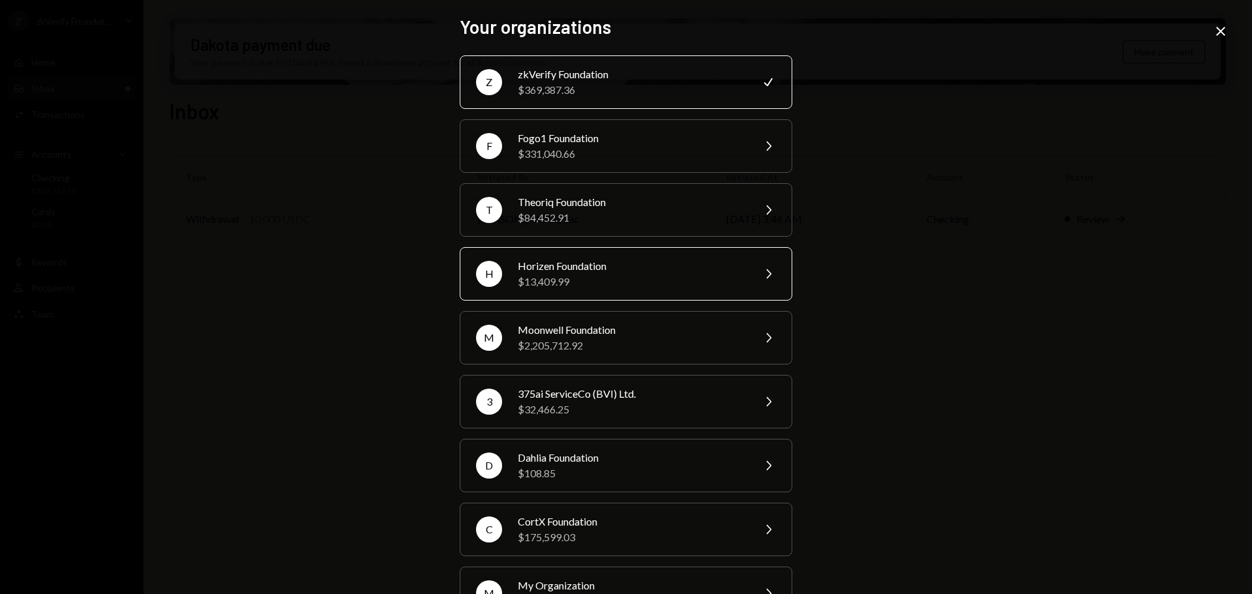
click at [518, 277] on div "$13,409.99" at bounding box center [631, 282] width 227 height 16
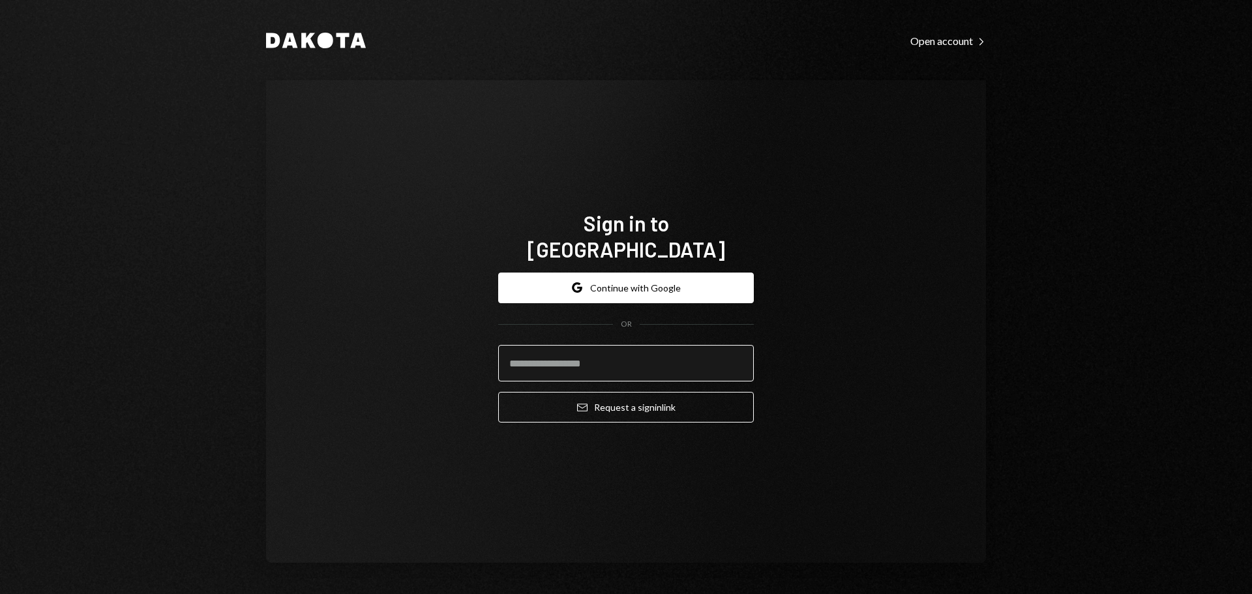
click at [554, 349] on input "email" at bounding box center [626, 363] width 256 height 37
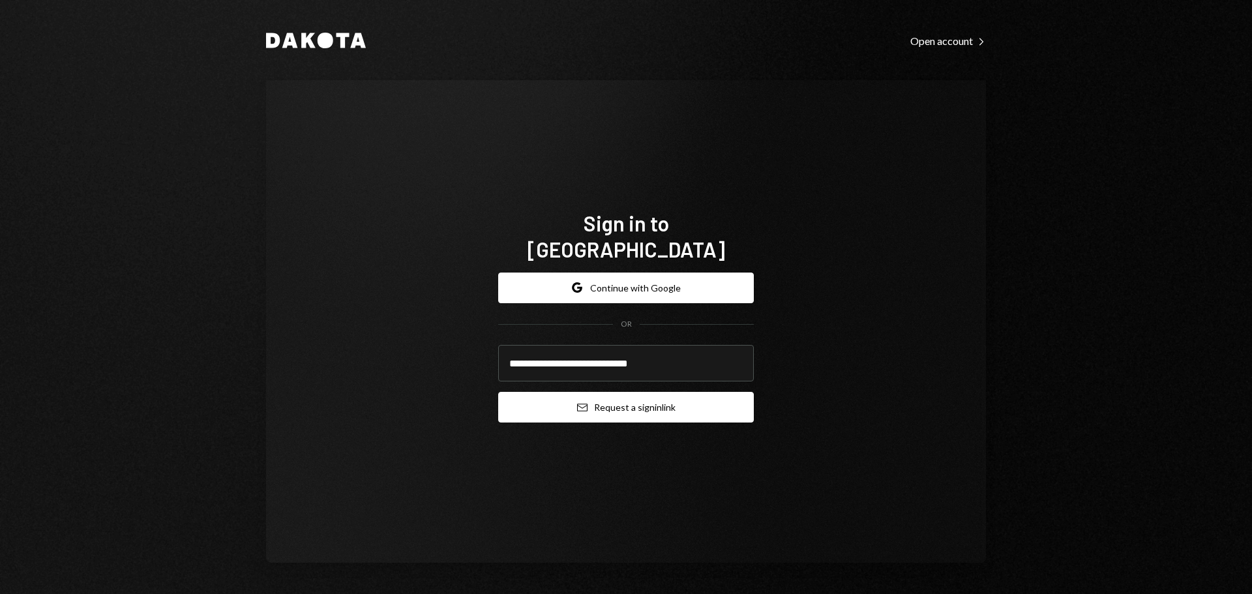
type input "**********"
click at [545, 392] on button "Email Request a sign in link" at bounding box center [626, 407] width 256 height 31
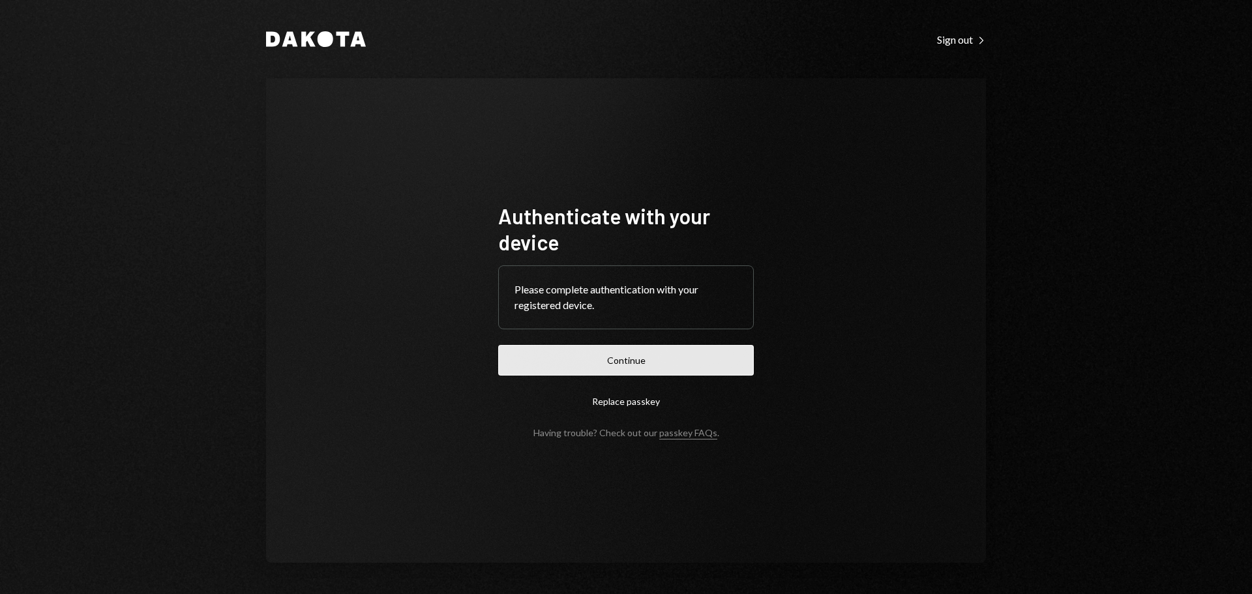
click at [712, 362] on button "Continue" at bounding box center [626, 360] width 256 height 31
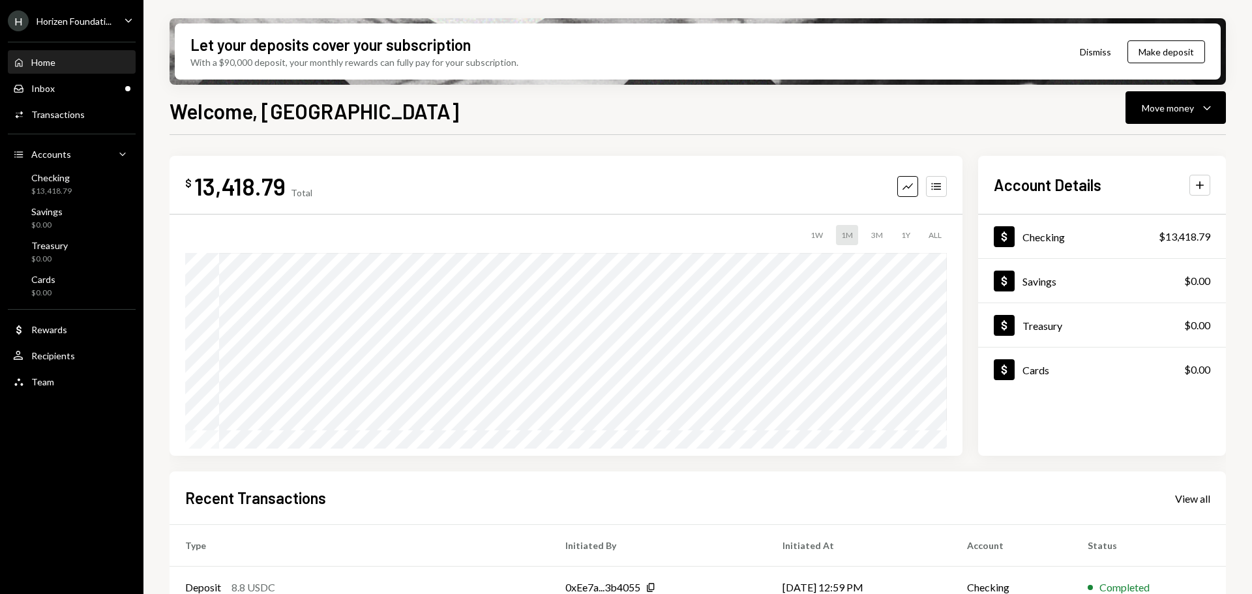
click at [97, 19] on div "Horizen Foundati..." at bounding box center [74, 21] width 75 height 11
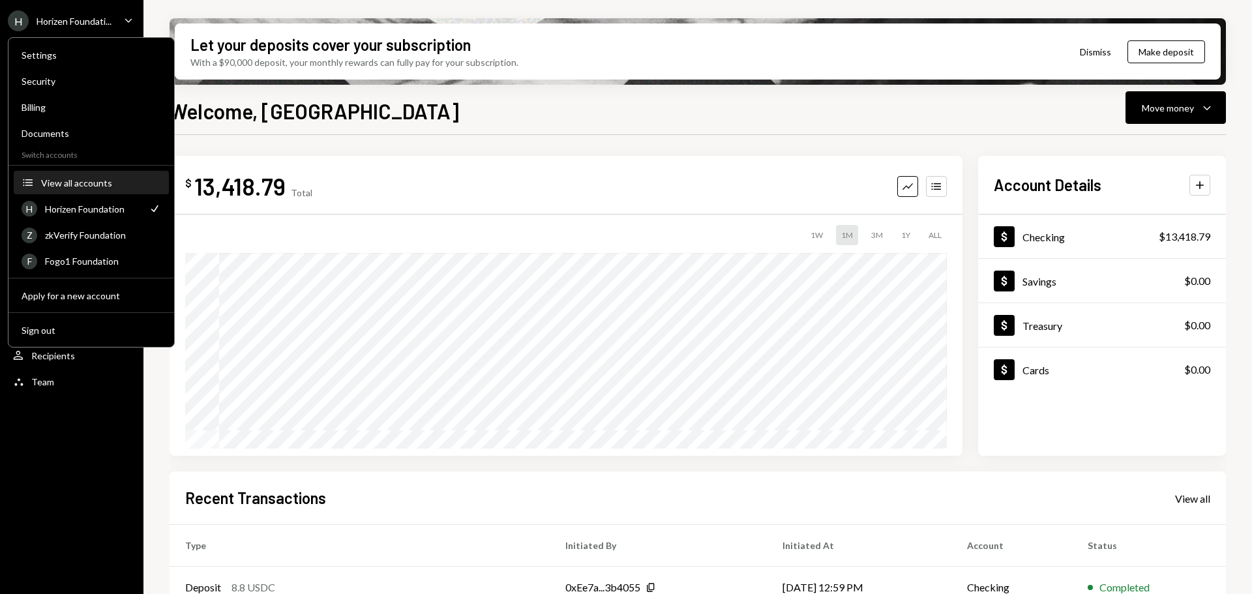
click at [80, 181] on div "View all accounts" at bounding box center [101, 182] width 120 height 11
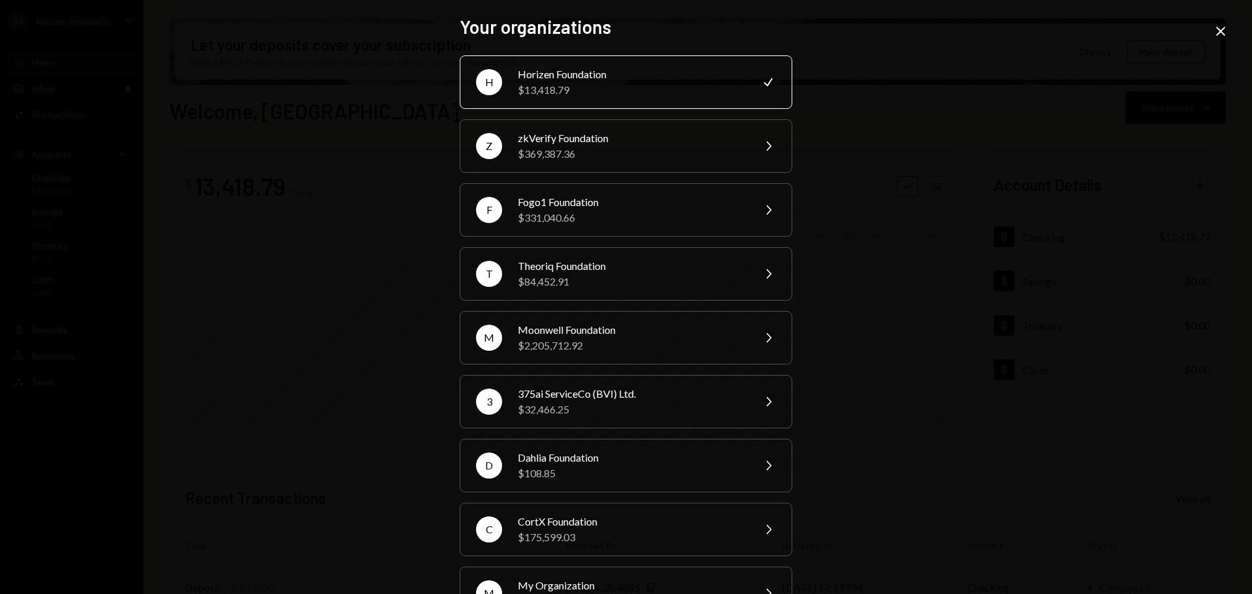
click at [638, 346] on div "$2,205,712.92" at bounding box center [631, 346] width 227 height 16
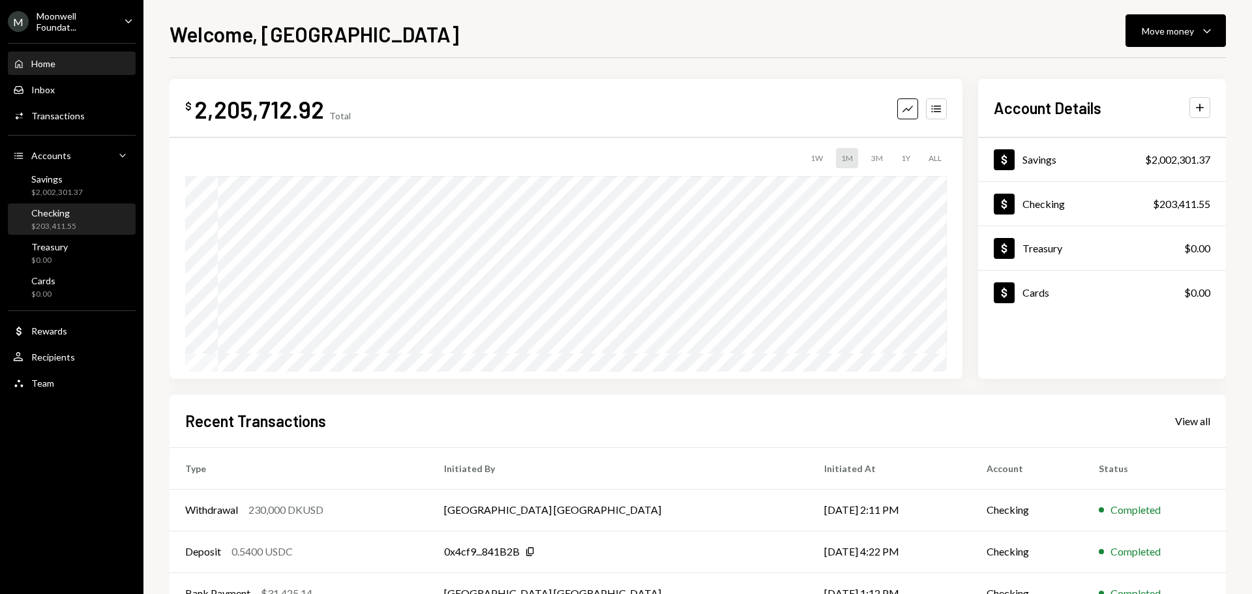
click at [74, 228] on div "$203,411.55" at bounding box center [53, 226] width 45 height 11
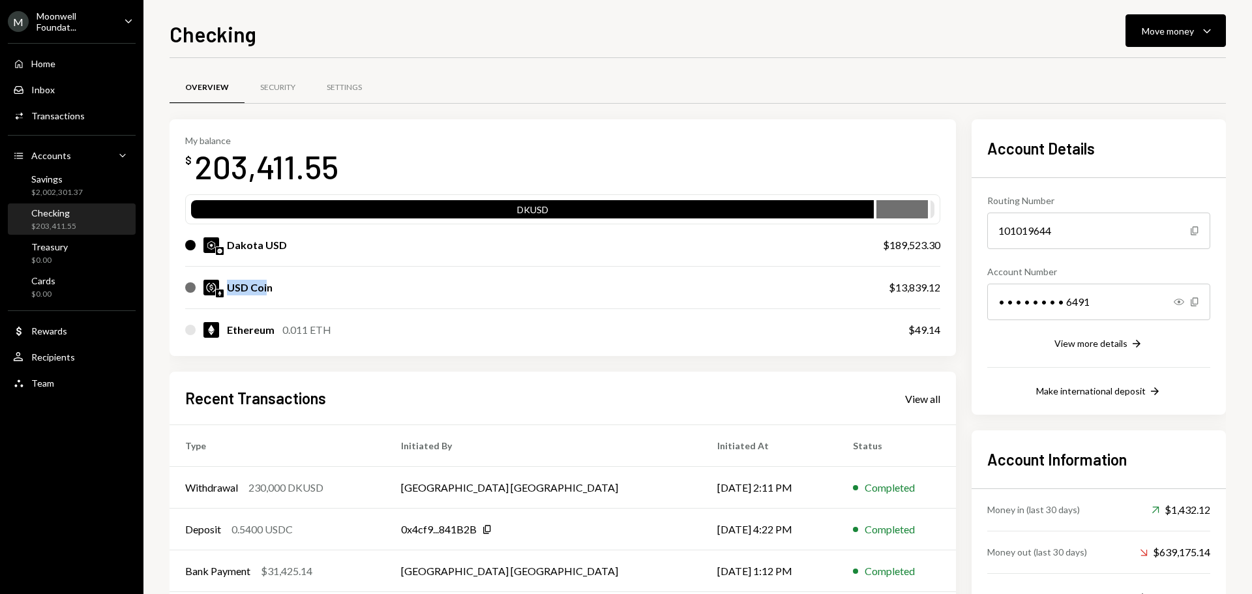
drag, startPoint x: 228, startPoint y: 288, endPoint x: 265, endPoint y: 290, distance: 37.2
click at [265, 290] on div "USD Coin" at bounding box center [250, 288] width 46 height 16
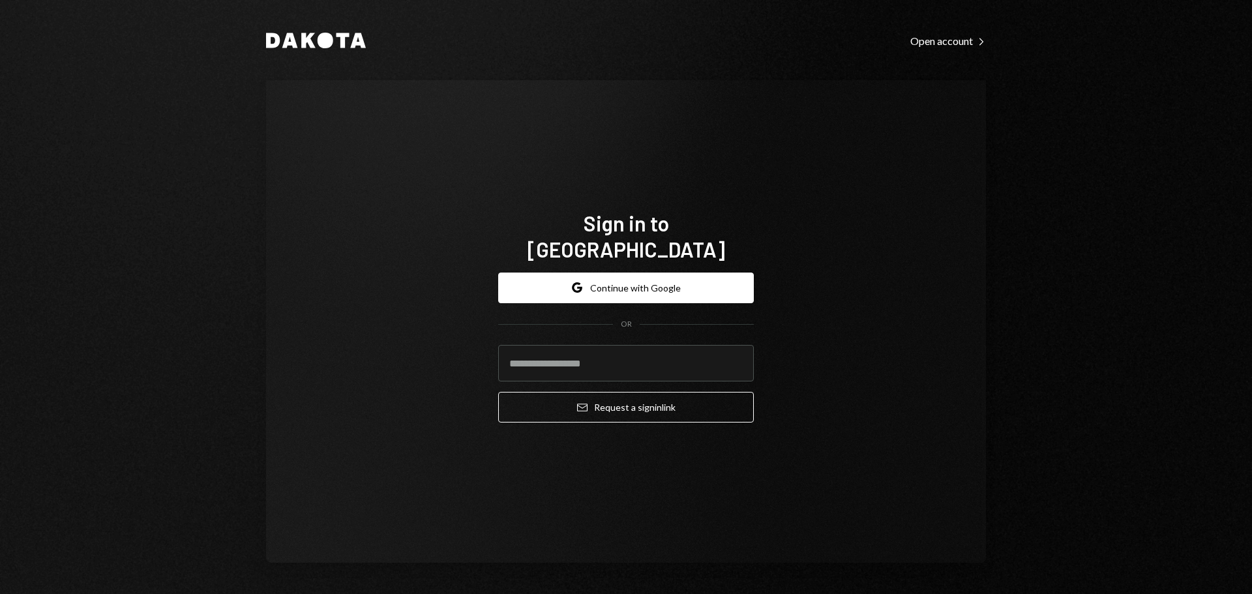
type input "**********"
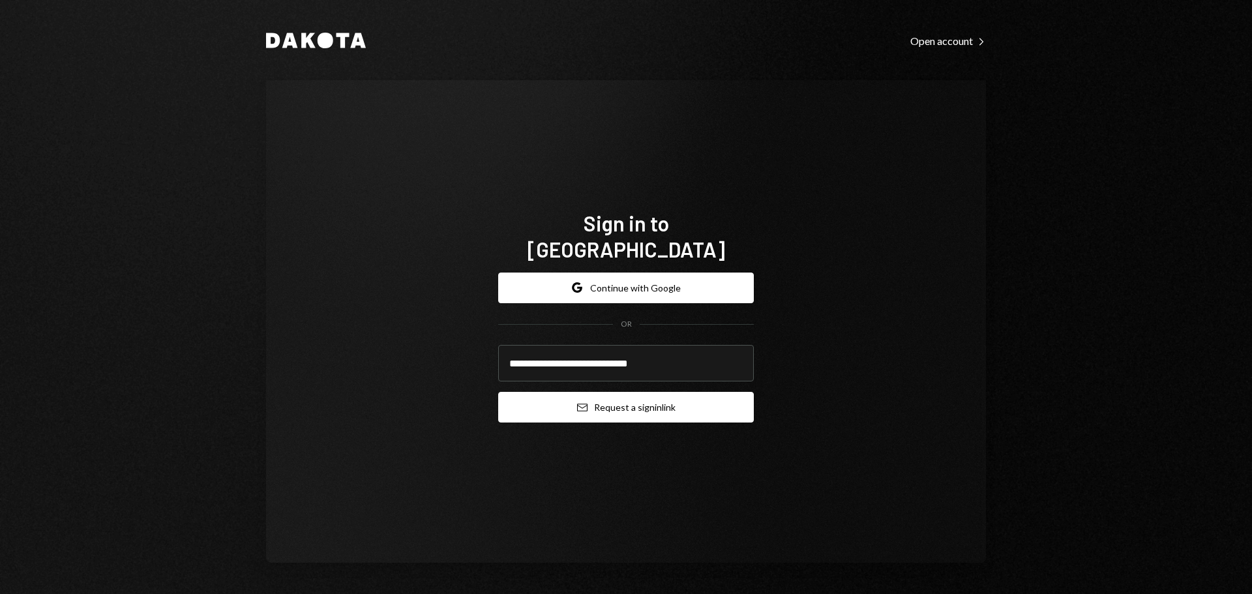
click at [577, 404] on icon "submit" at bounding box center [582, 408] width 10 height 8
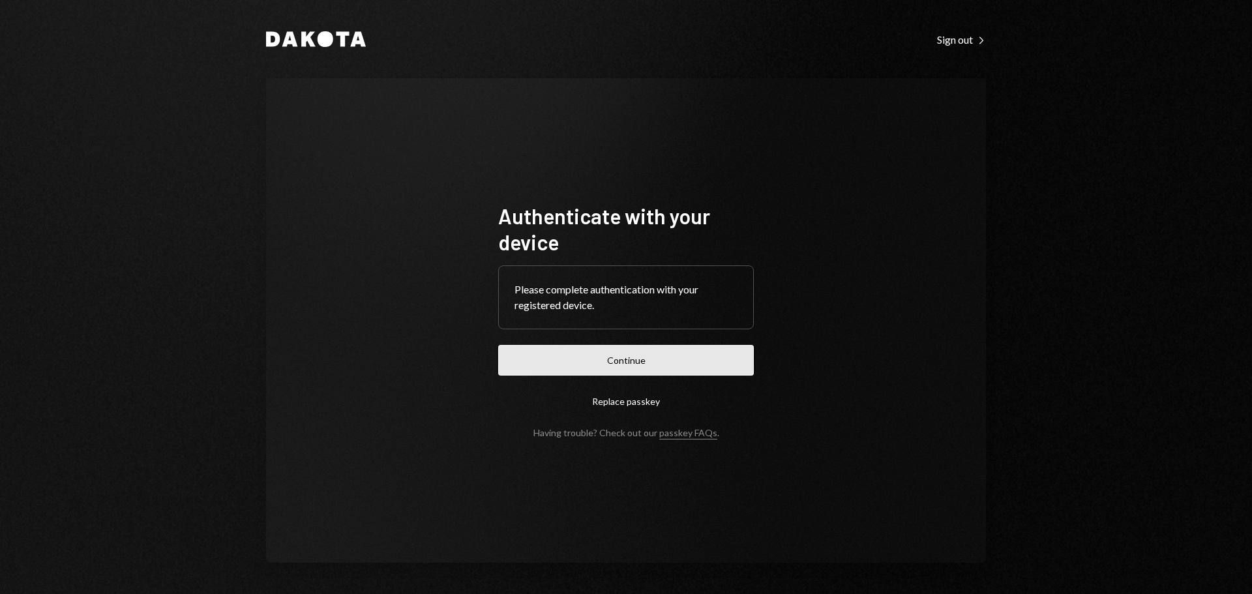
click at [652, 354] on button "Continue" at bounding box center [626, 360] width 256 height 31
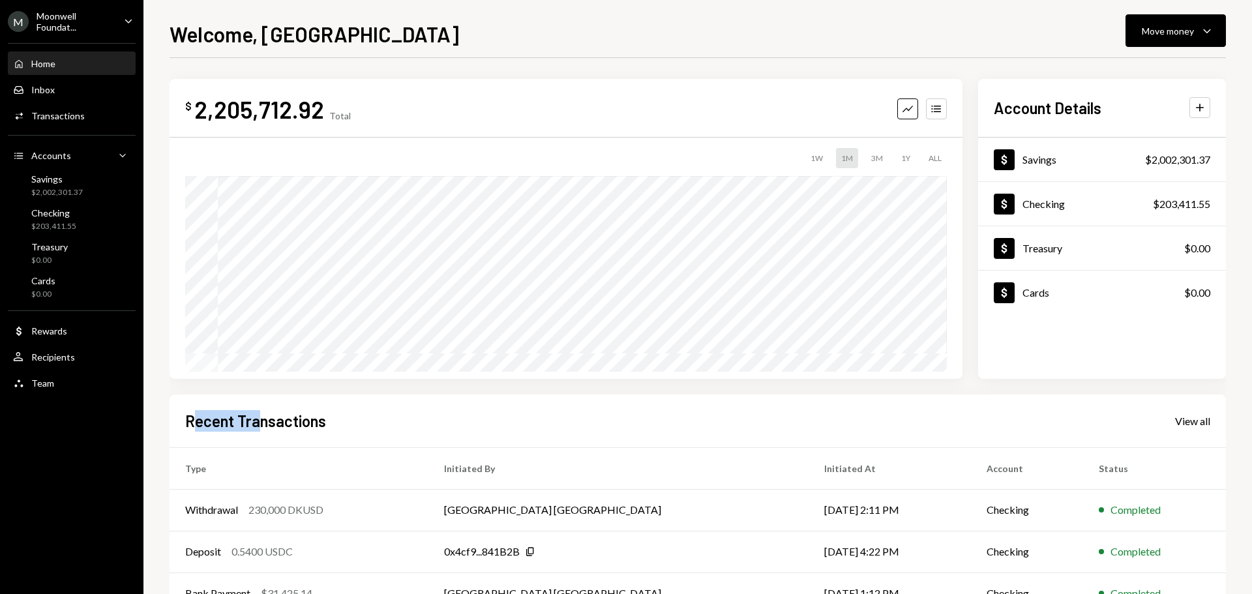
drag, startPoint x: 194, startPoint y: 421, endPoint x: 270, endPoint y: 423, distance: 75.7
click at [270, 423] on h2 "Recent Transactions" at bounding box center [255, 421] width 141 height 22
drag, startPoint x: 226, startPoint y: 424, endPoint x: 266, endPoint y: 425, distance: 39.8
click at [265, 424] on h2 "Recent Transactions" at bounding box center [255, 421] width 141 height 22
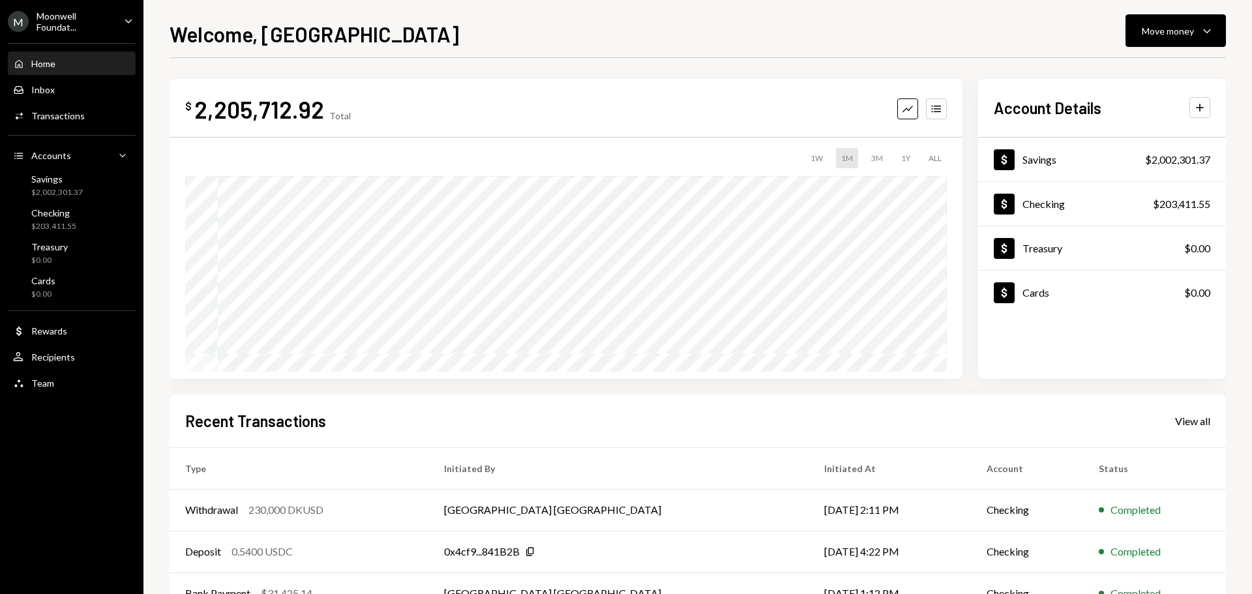
click at [287, 421] on h2 "Recent Transactions" at bounding box center [255, 421] width 141 height 22
drag, startPoint x: 186, startPoint y: 423, endPoint x: 250, endPoint y: 424, distance: 63.9
click at [250, 424] on h2 "Recent Transactions" at bounding box center [255, 421] width 141 height 22
click at [258, 424] on h2 "Recent Transactions" at bounding box center [255, 421] width 141 height 22
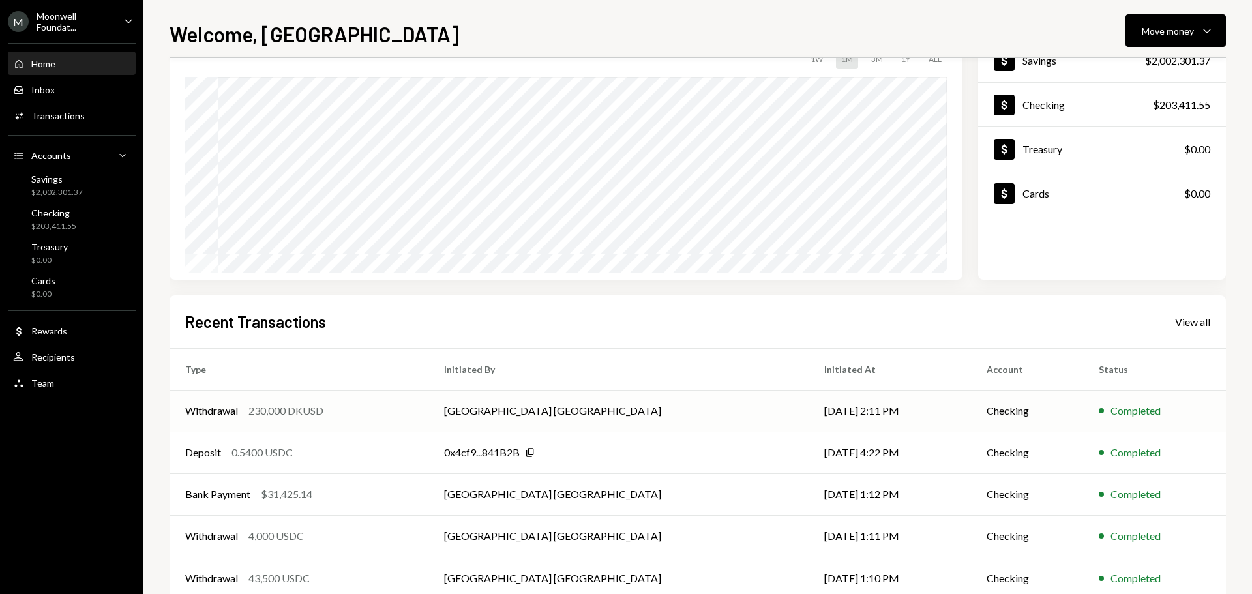
scroll to position [130, 0]
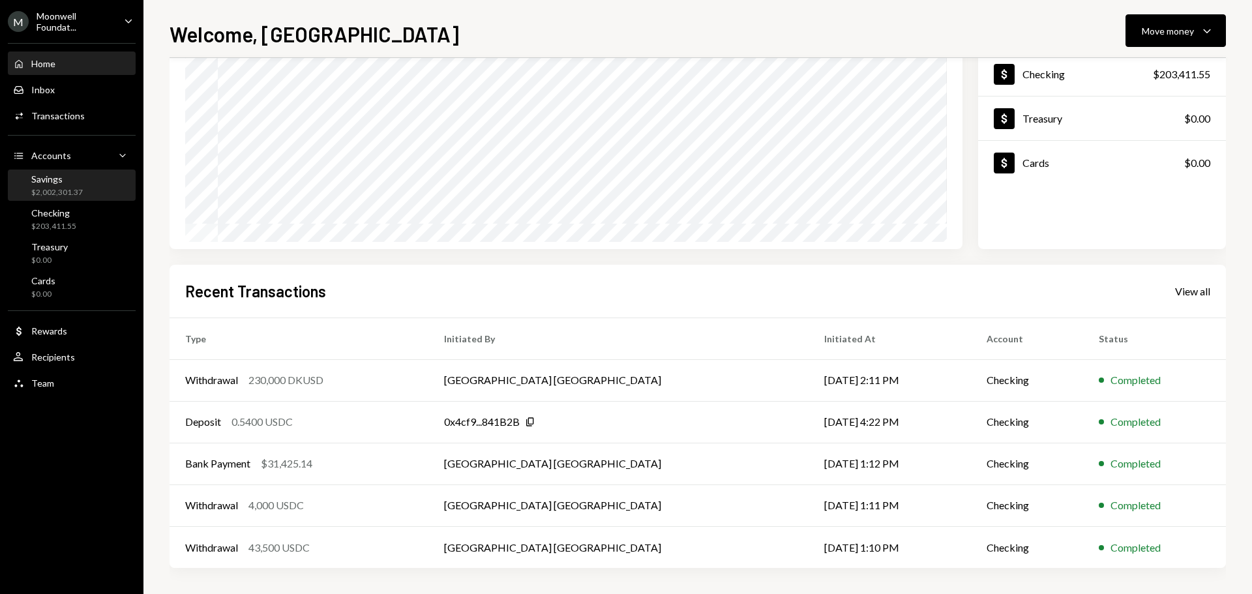
click at [80, 192] on div "$2,002,301.37" at bounding box center [57, 192] width 52 height 11
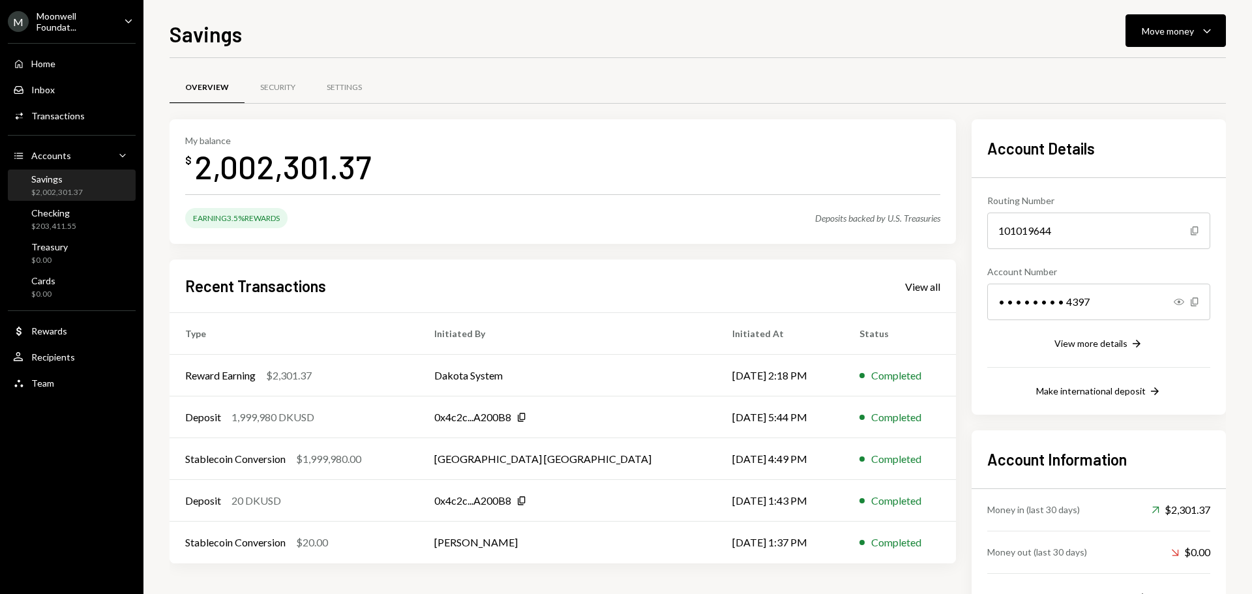
click at [53, 22] on div "Moonwell Foundat..." at bounding box center [75, 21] width 77 height 22
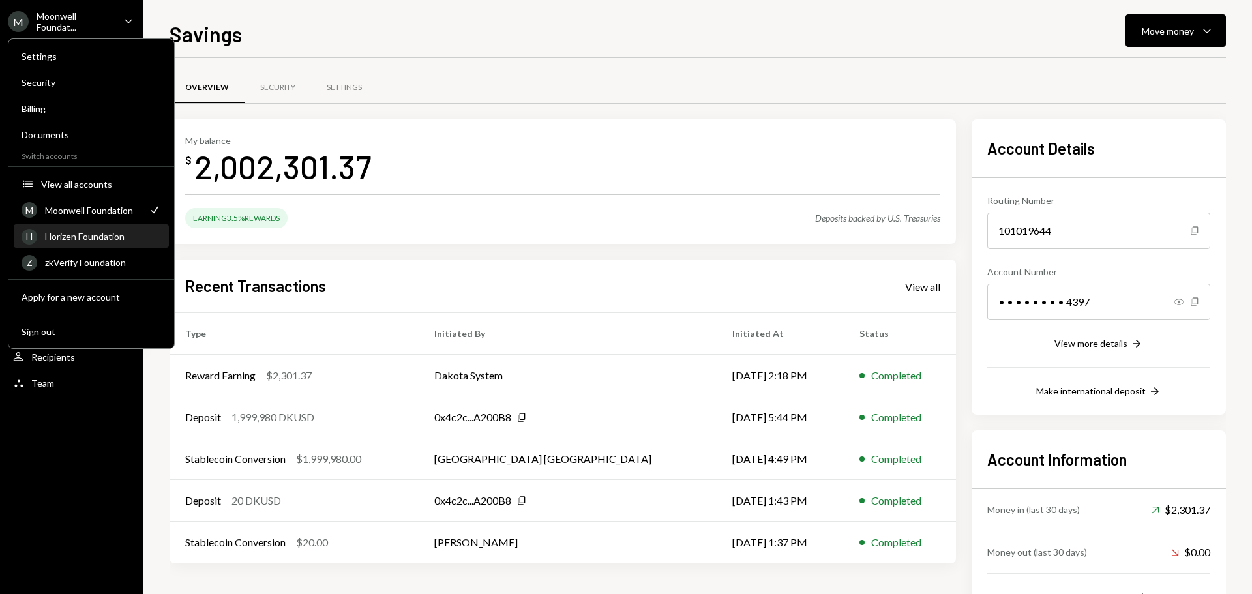
click at [93, 243] on div "H Horizen Foundation" at bounding box center [92, 237] width 140 height 22
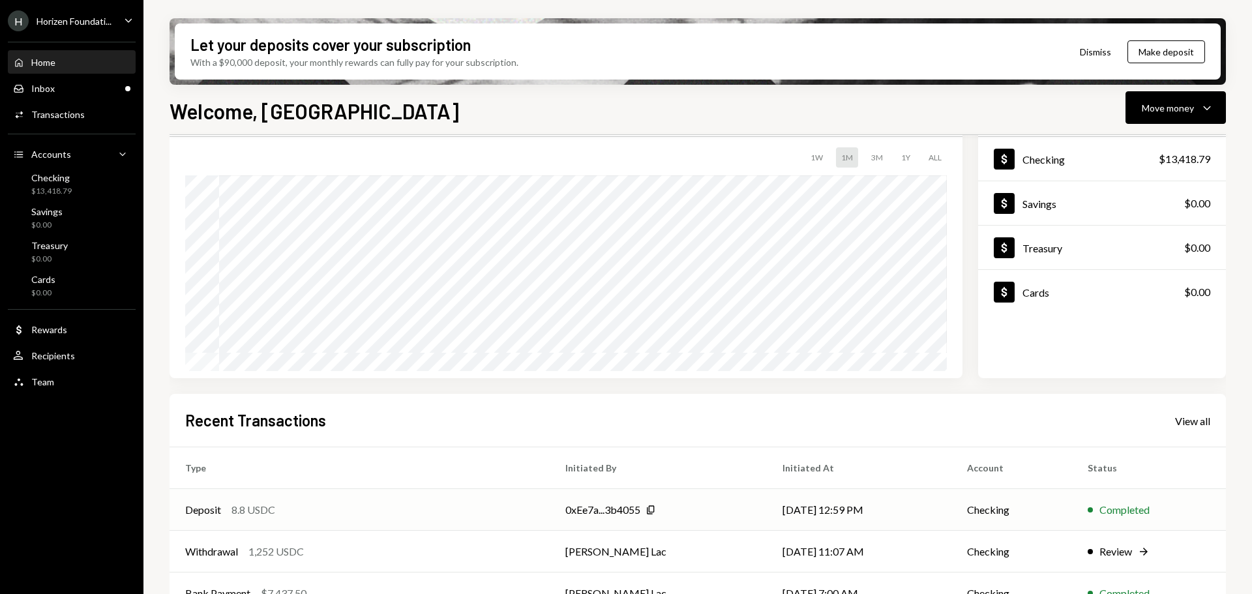
scroll to position [130, 0]
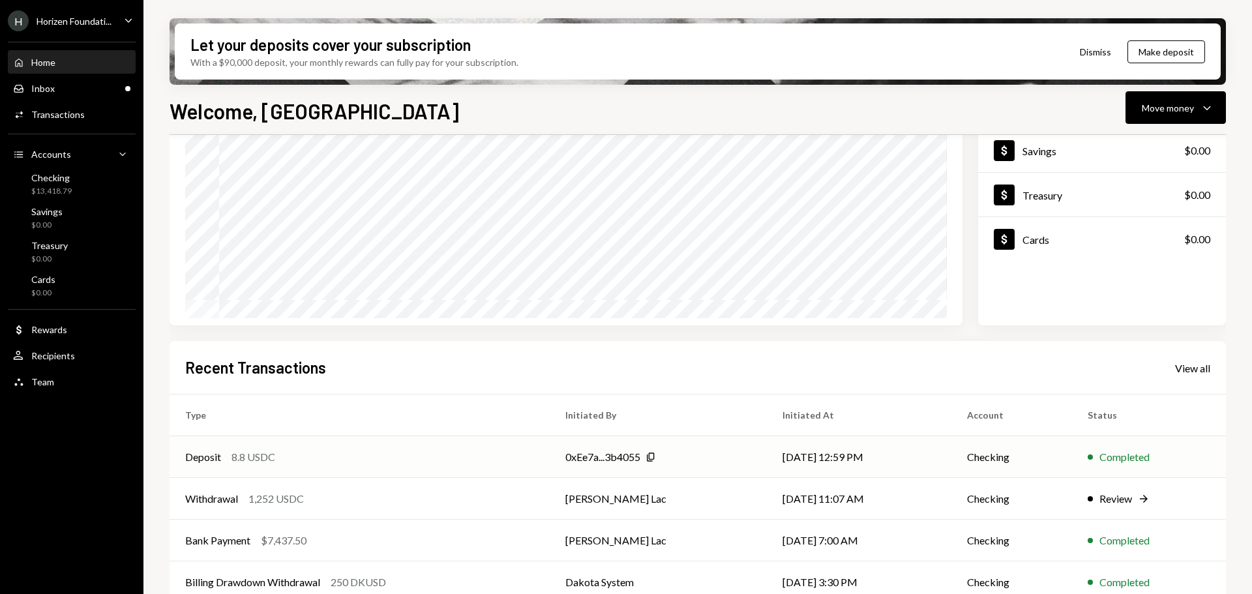
click at [237, 447] on td "Deposit 8.8 USDC" at bounding box center [360, 457] width 380 height 42
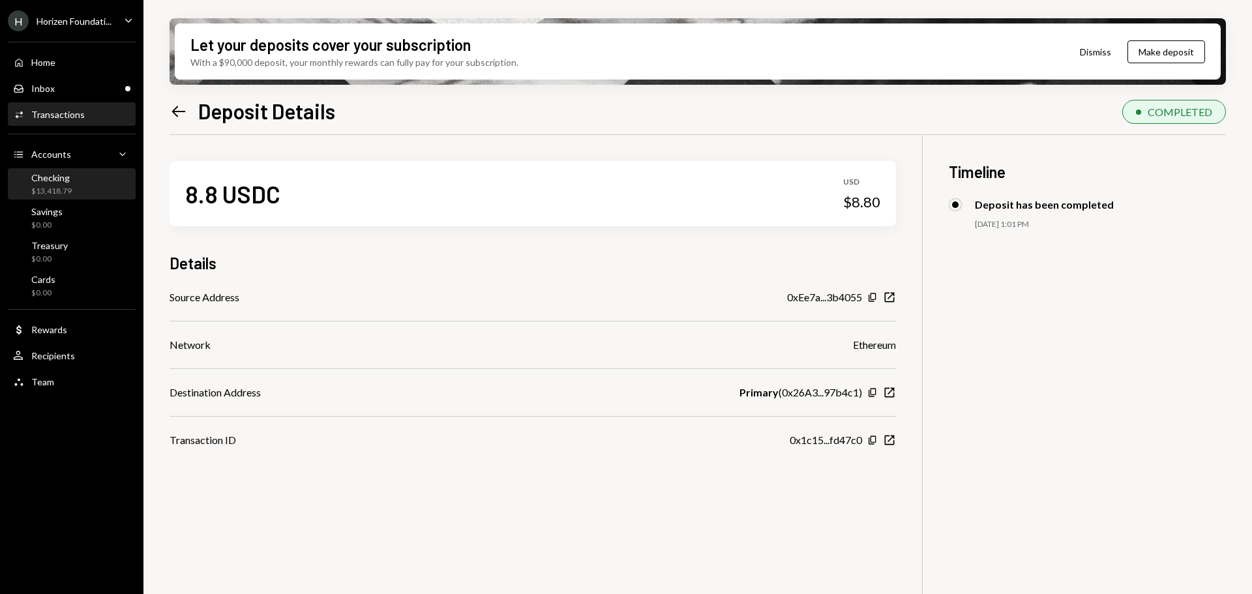
click at [61, 192] on div "$13,418.79" at bounding box center [51, 191] width 40 height 11
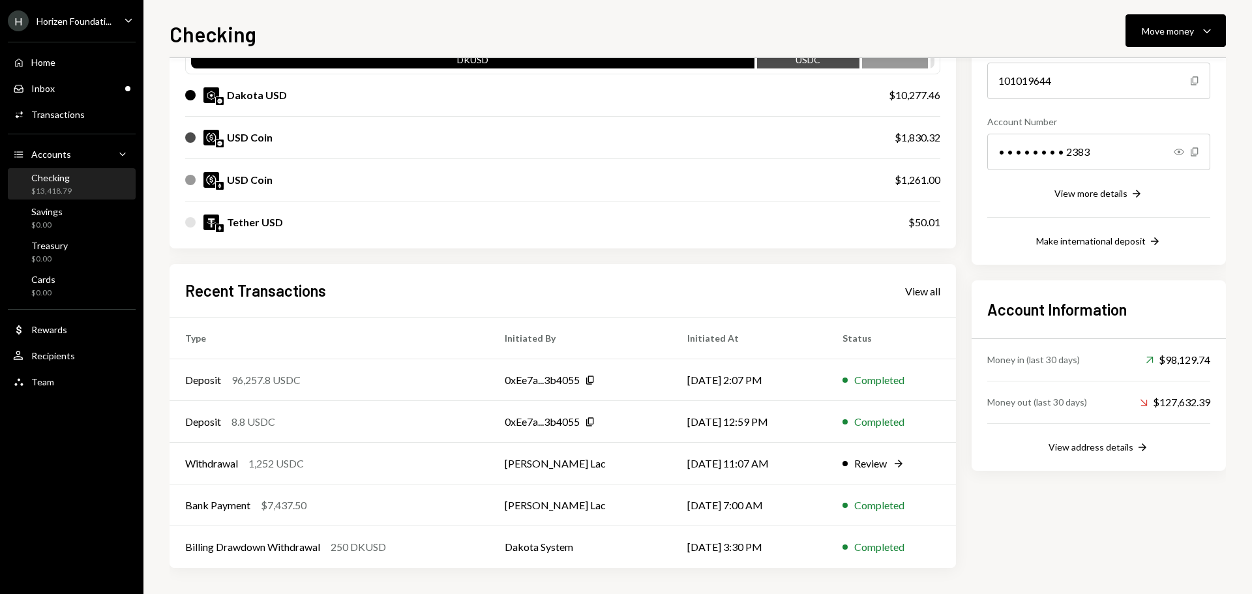
scroll to position [150, 0]
drag, startPoint x: 242, startPoint y: 378, endPoint x: 292, endPoint y: 386, distance: 50.2
click at [292, 386] on div "96,257.8 USDC" at bounding box center [266, 380] width 69 height 16
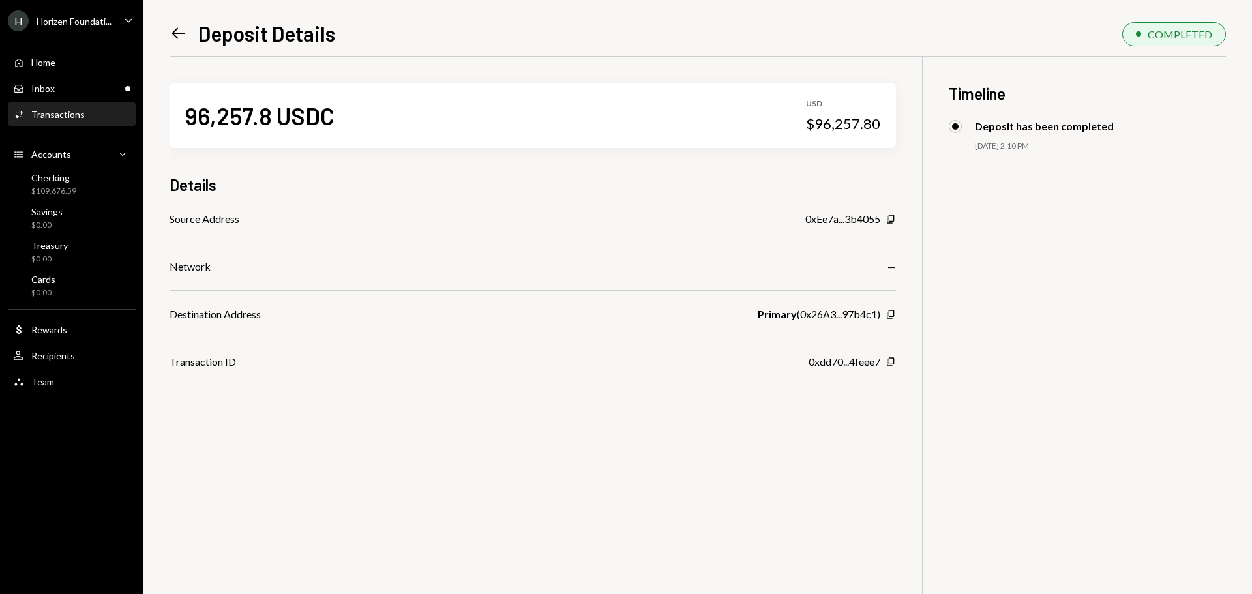
click at [277, 382] on div "96,257.8 USDC USD $96,257.80 Details Source Address 0xEe7a...3b4055 Copy Networ…" at bounding box center [698, 354] width 1057 height 594
click at [177, 35] on icon "Left Arrow" at bounding box center [179, 33] width 18 height 18
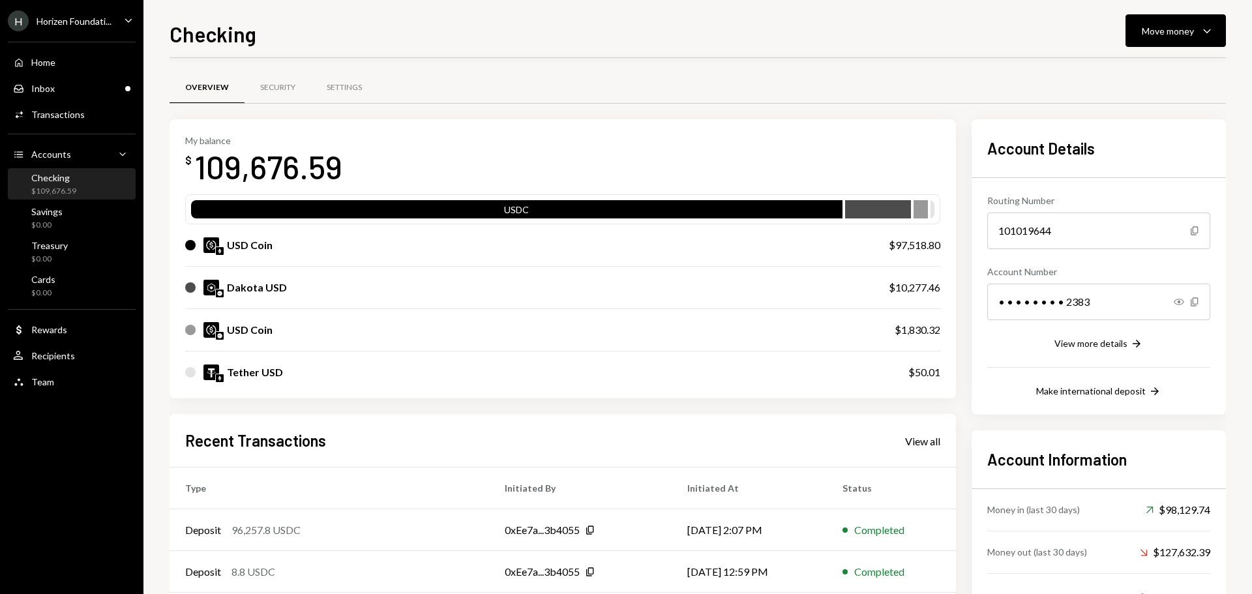
scroll to position [150, 0]
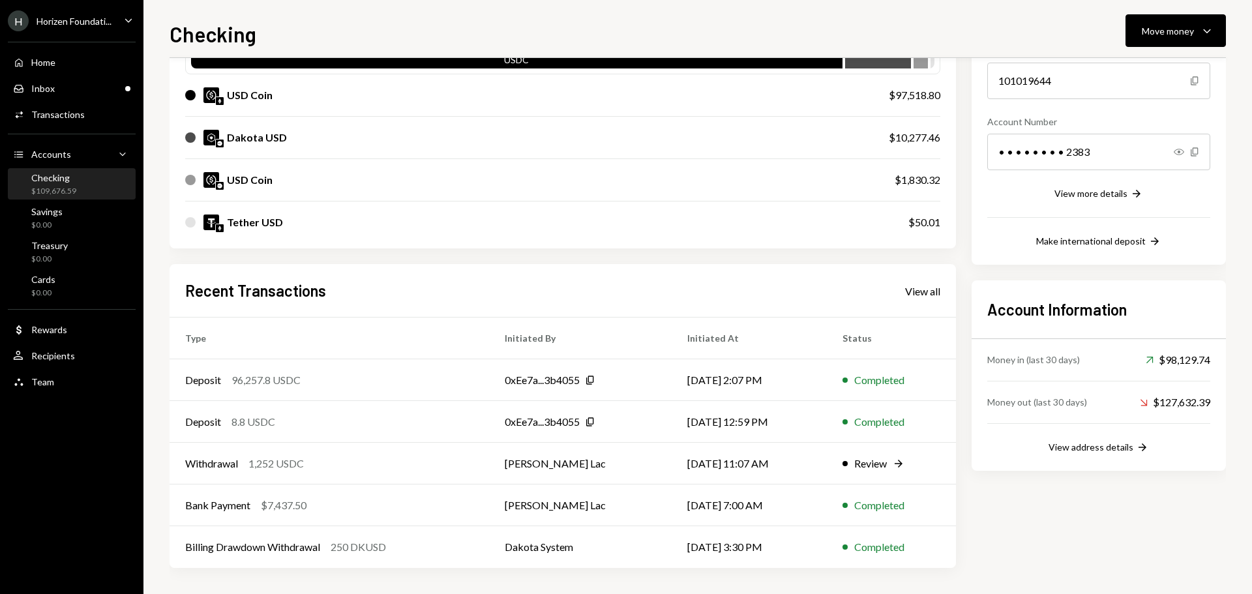
click at [104, 23] on div "Horizen Foundati..." at bounding box center [74, 21] width 75 height 11
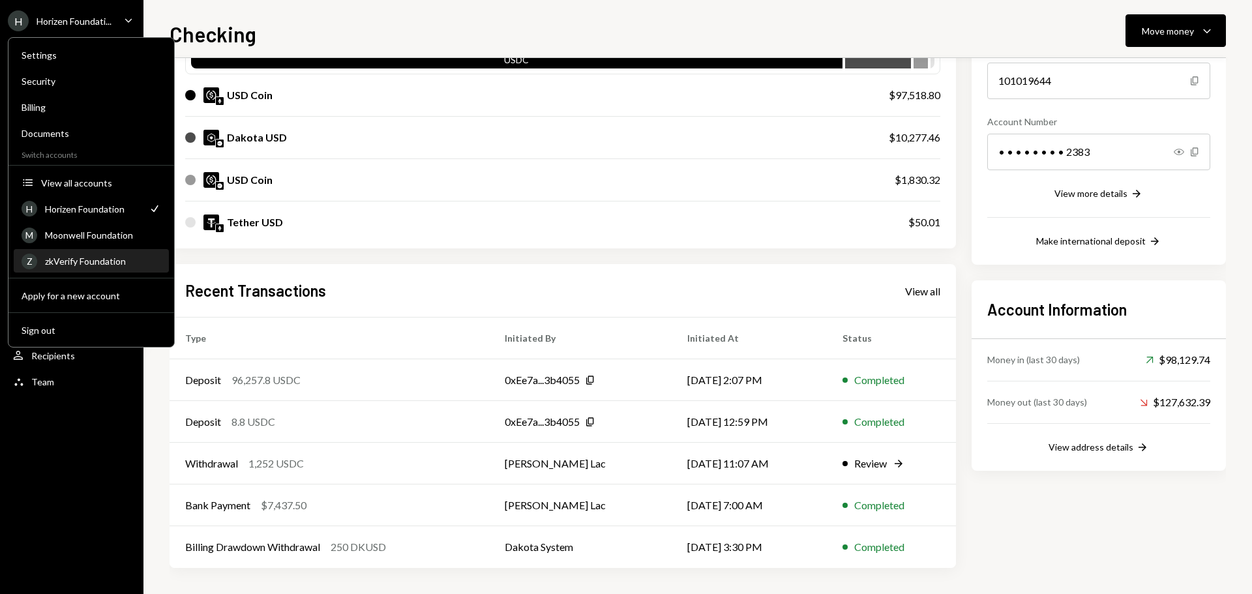
click at [82, 262] on div "zkVerify Foundation" at bounding box center [103, 261] width 116 height 11
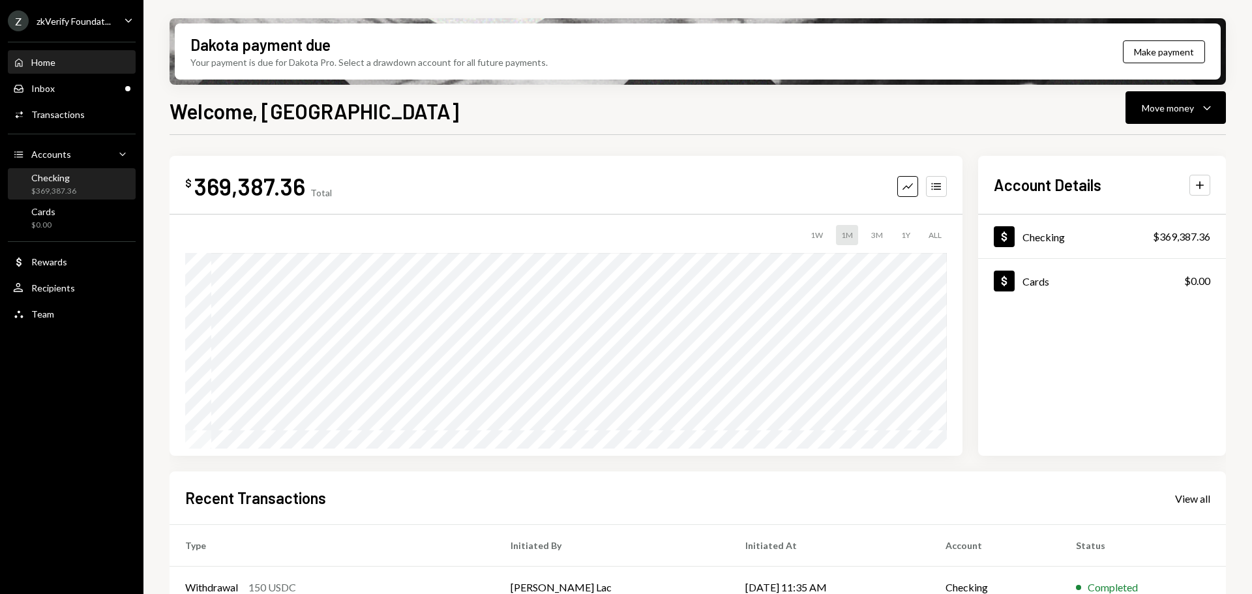
click at [99, 190] on div "Checking $369,387.36" at bounding box center [71, 184] width 117 height 25
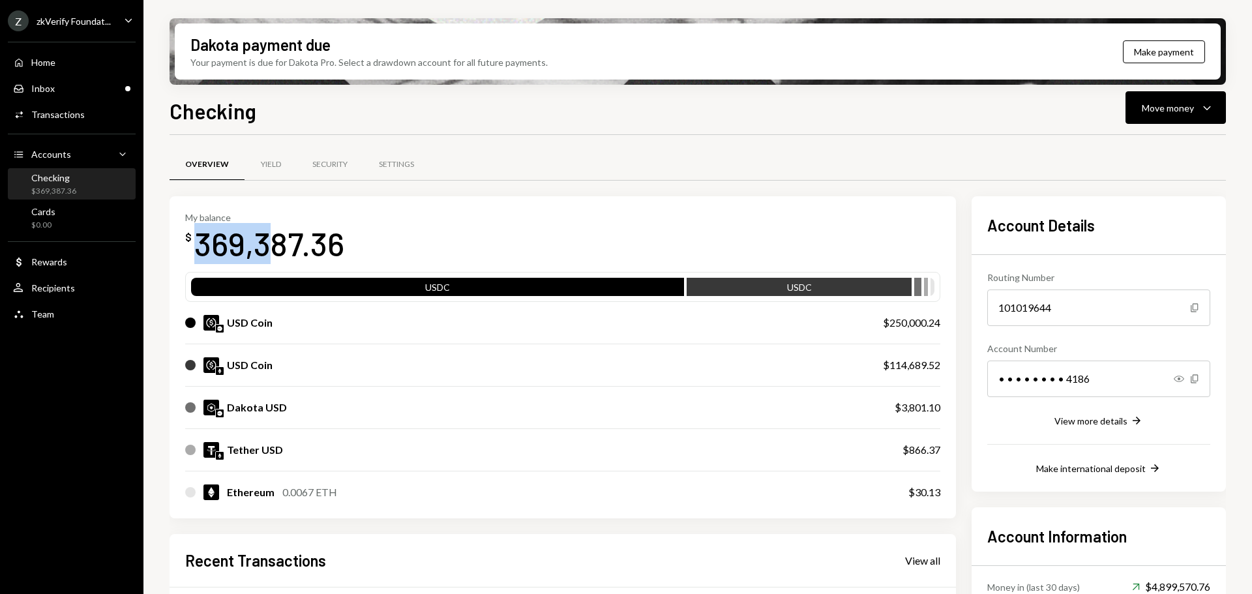
drag, startPoint x: 198, startPoint y: 245, endPoint x: 275, endPoint y: 245, distance: 76.3
click at [274, 245] on div "369,387.36" at bounding box center [269, 243] width 150 height 41
click at [222, 245] on div "369,387.36" at bounding box center [269, 243] width 150 height 41
drag, startPoint x: 199, startPoint y: 242, endPoint x: 297, endPoint y: 244, distance: 98.5
click at [296, 243] on div "369,387.36" at bounding box center [269, 243] width 150 height 41
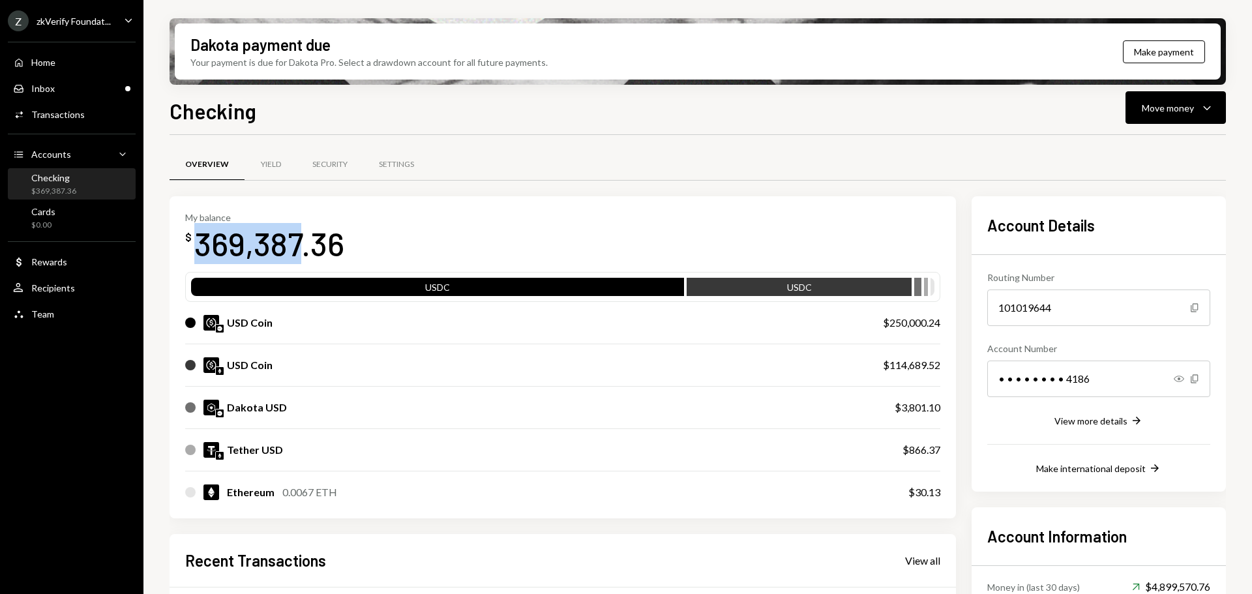
click at [299, 246] on div "369,387.36" at bounding box center [269, 243] width 150 height 41
